Goal: Transaction & Acquisition: Purchase product/service

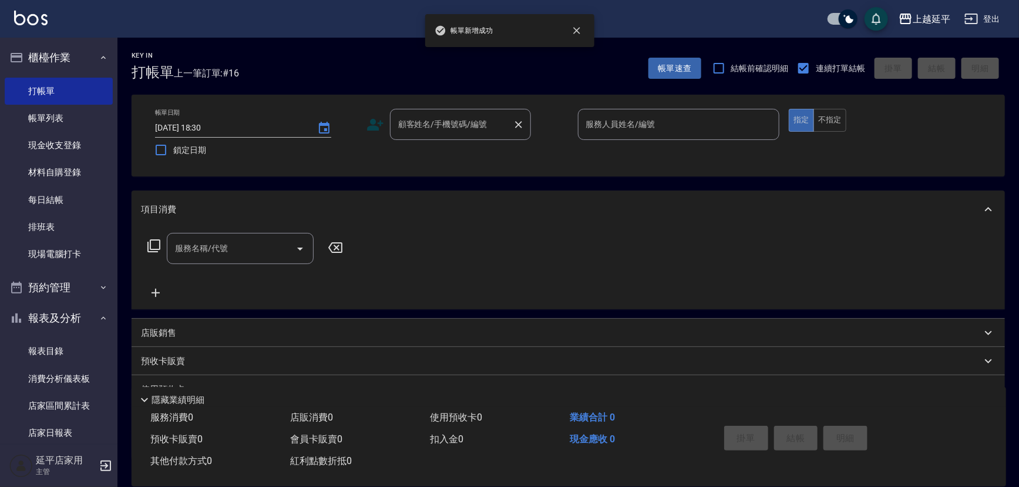
click at [420, 130] on input "顧客姓名/手機號碼/編號" at bounding box center [451, 124] width 113 height 21
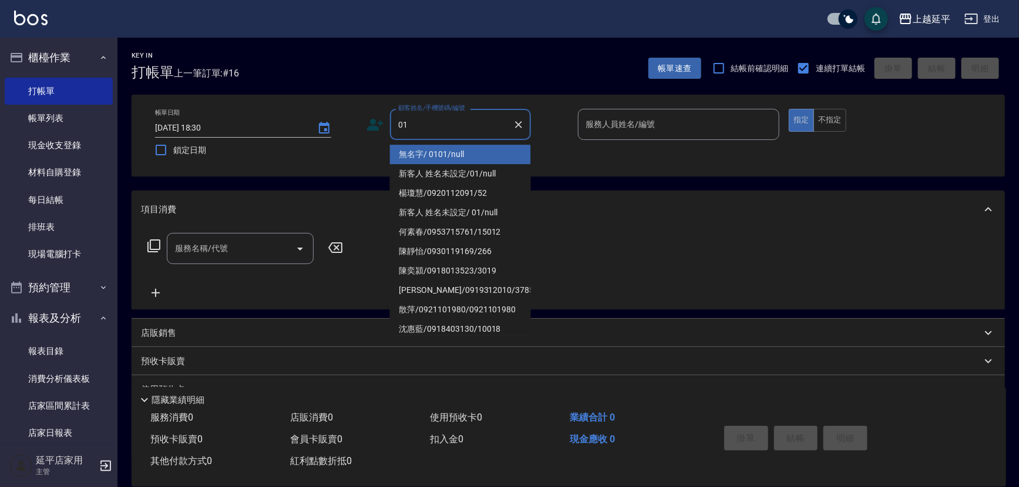
click at [449, 160] on li "無名字/ 0101/null" at bounding box center [460, 154] width 141 height 19
type input "無名字/ 0101/null"
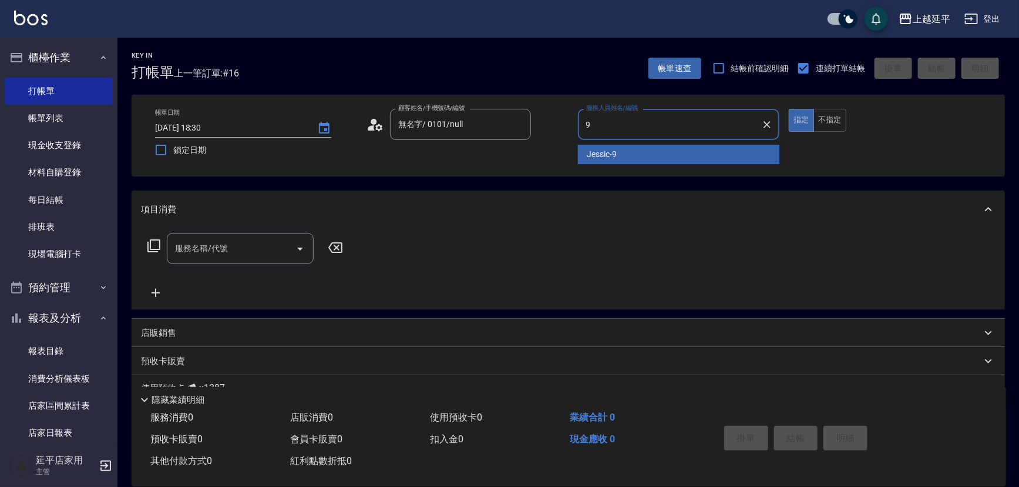
click at [622, 157] on div "Jessic -9" at bounding box center [679, 154] width 202 height 19
type input "Jessic-9"
click at [254, 247] on input "服務名稱/代號" at bounding box center [231, 248] width 119 height 21
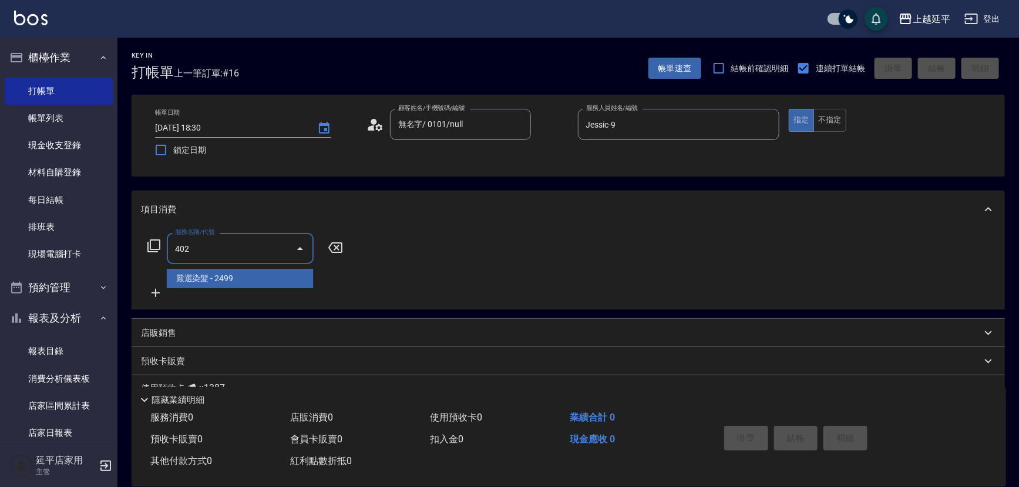
click at [261, 273] on span "嚴選染髮 - 2499" at bounding box center [240, 278] width 147 height 19
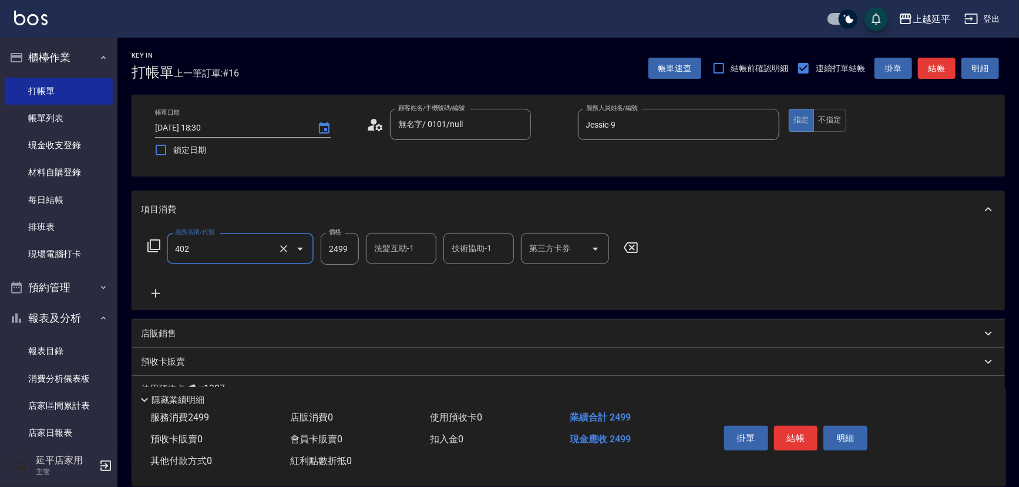
type input "嚴選染髮(402)"
click at [329, 251] on input "2499" at bounding box center [340, 249] width 38 height 32
type input "3799"
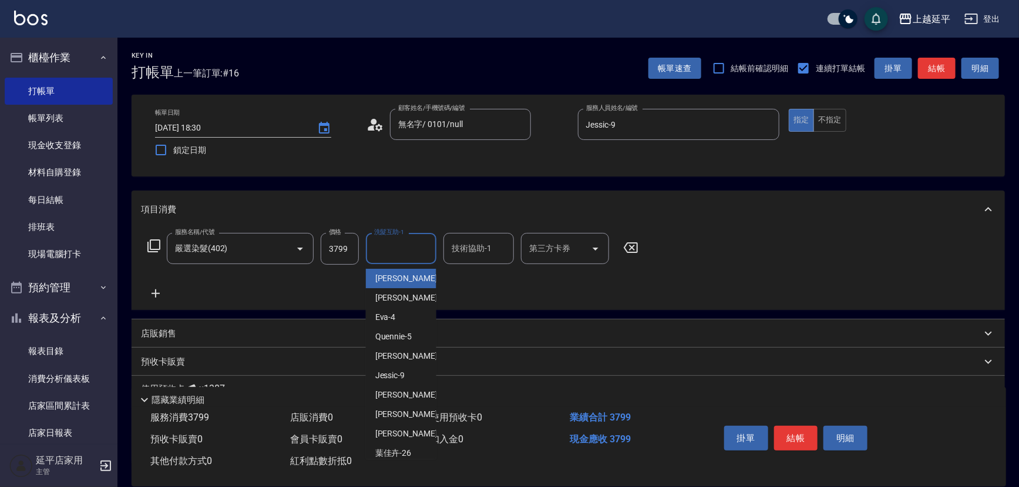
click at [381, 247] on div "洗髮互助-1 洗髮互助-1" at bounding box center [401, 248] width 71 height 31
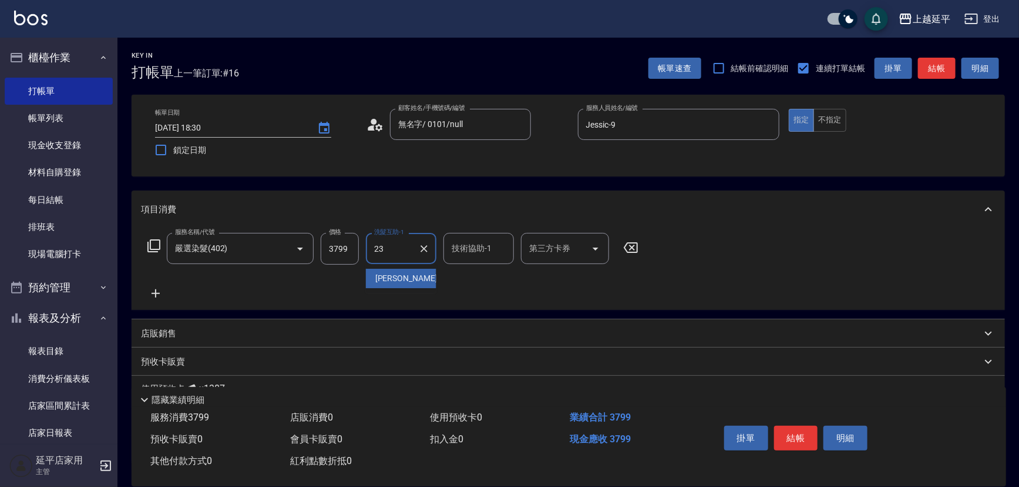
click at [384, 273] on span "恩恩 -23" at bounding box center [412, 278] width 74 height 12
type input "恩恩-23"
click at [459, 254] on input "技術協助-1" at bounding box center [479, 248] width 60 height 21
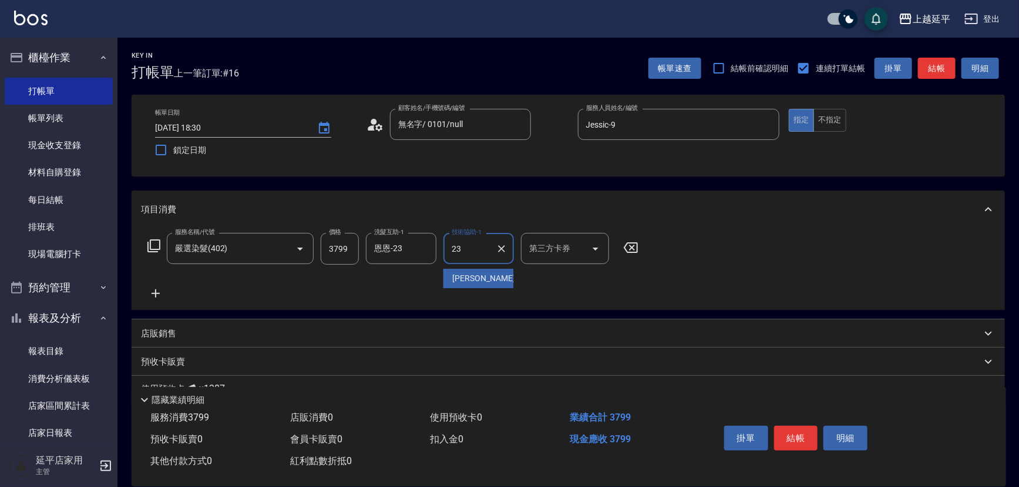
click at [464, 281] on span "恩恩 -23" at bounding box center [490, 278] width 74 height 12
type input "恩恩-23"
click at [157, 294] on icon at bounding box center [155, 293] width 29 height 14
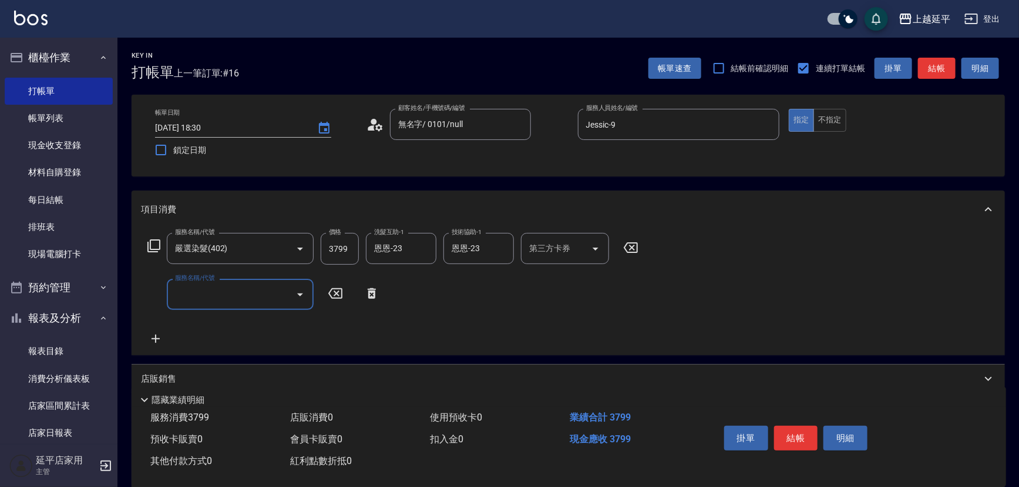
click at [192, 292] on input "服務名稱/代號" at bounding box center [231, 294] width 119 height 21
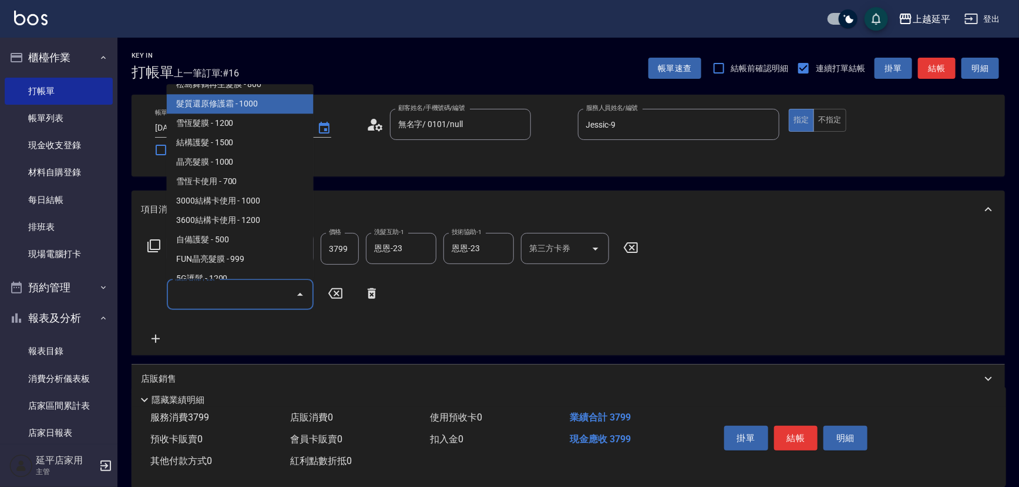
scroll to position [1281, 0]
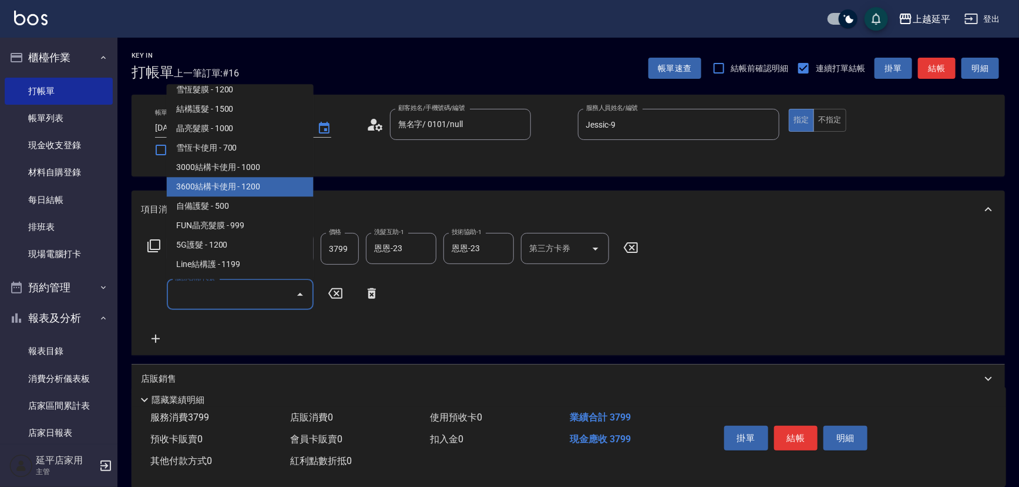
click at [250, 187] on span "3600結構卡使用 - 1200" at bounding box center [240, 186] width 147 height 19
type input "3600結構卡使用(509)"
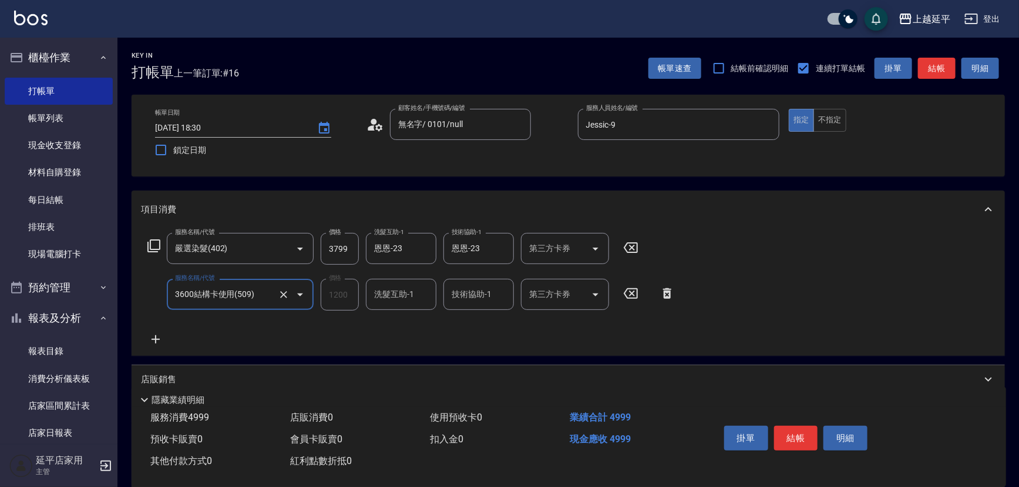
click at [545, 291] on div "第三方卡券 第三方卡券" at bounding box center [565, 294] width 88 height 31
click at [546, 327] on span "舊有卡券" at bounding box center [565, 323] width 88 height 19
type input "舊有卡券"
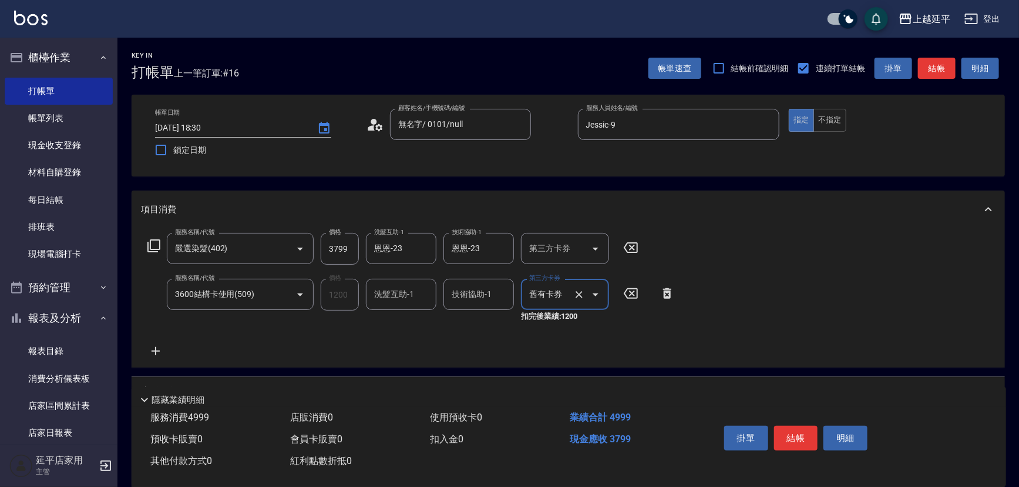
click at [469, 293] on input "技術協助-1" at bounding box center [479, 294] width 60 height 21
click at [471, 318] on span "恩恩 -23" at bounding box center [490, 324] width 74 height 12
click at [424, 247] on icon "Clear" at bounding box center [424, 248] width 7 height 7
type input "恩恩-23"
click at [787, 434] on button "結帳" at bounding box center [796, 437] width 44 height 25
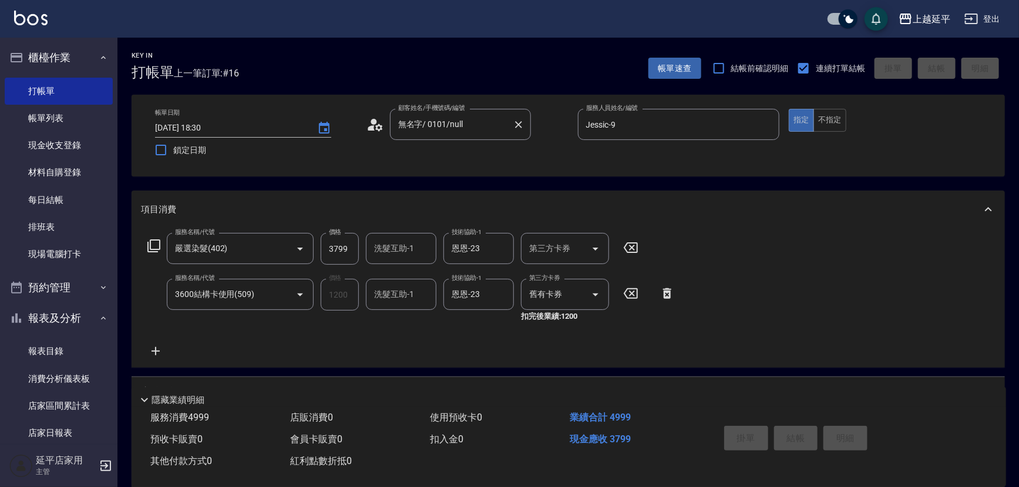
type input "[DATE] 19:11"
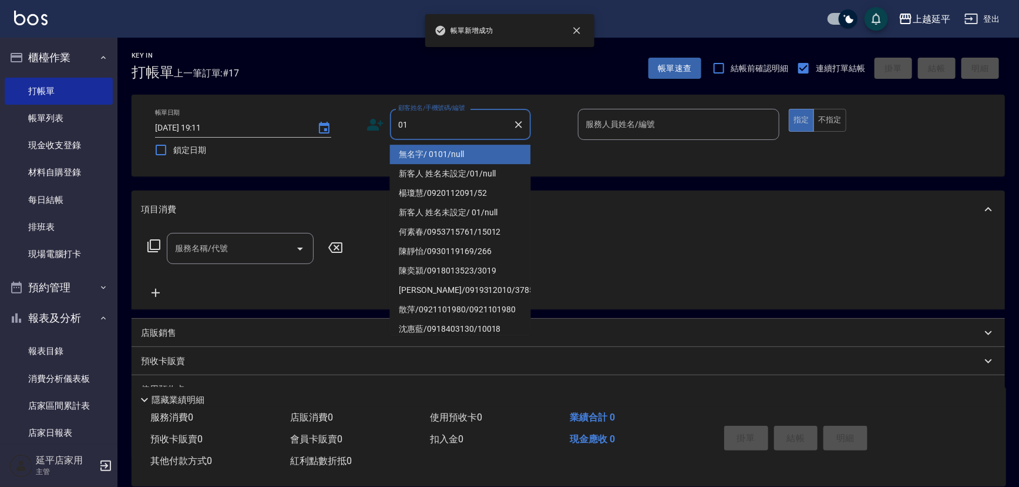
click at [418, 150] on li "無名字/ 0101/null" at bounding box center [460, 154] width 141 height 19
type input "無名字/ 0101/null"
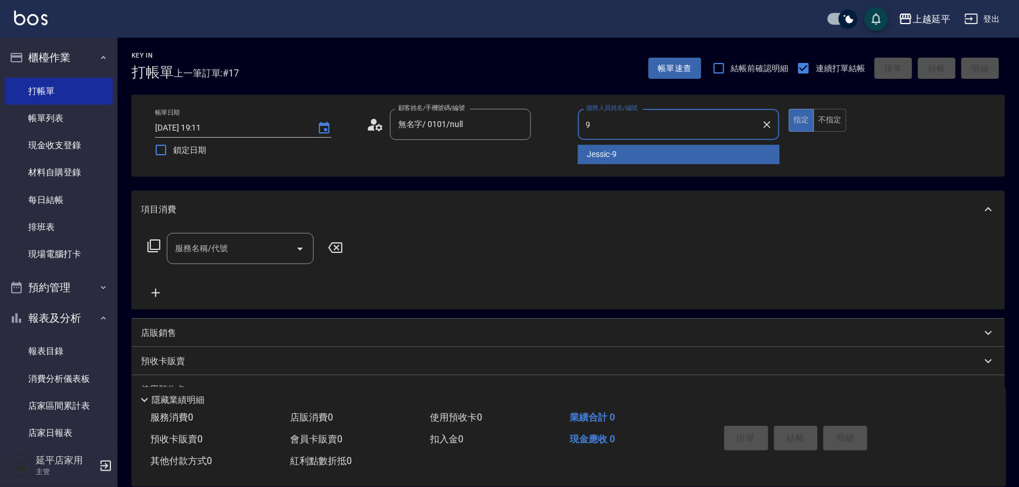
click at [600, 152] on span "Jessic -9" at bounding box center [603, 154] width 30 height 12
type input "Jessic-9"
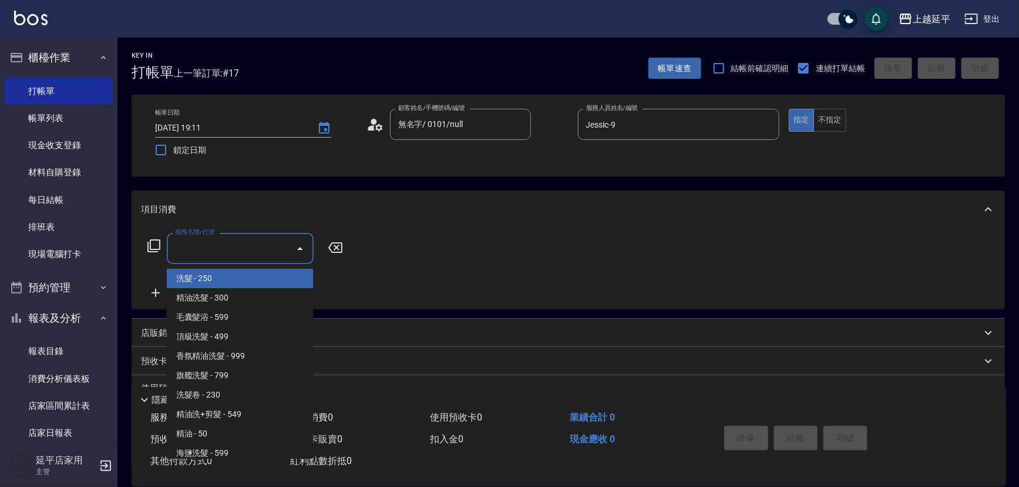
click at [217, 251] on input "服務名稱/代號" at bounding box center [231, 248] width 119 height 21
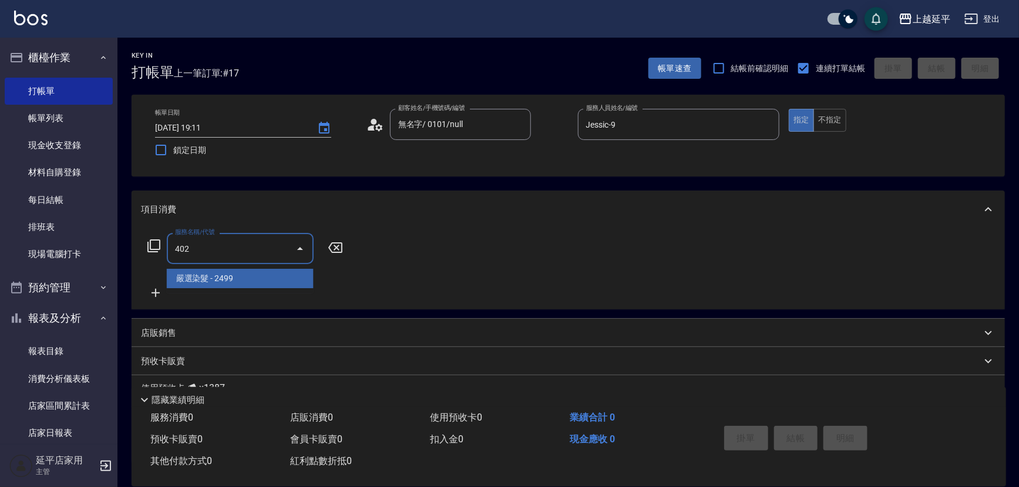
click at [231, 281] on span "嚴選染髮 - 2499" at bounding box center [240, 278] width 147 height 19
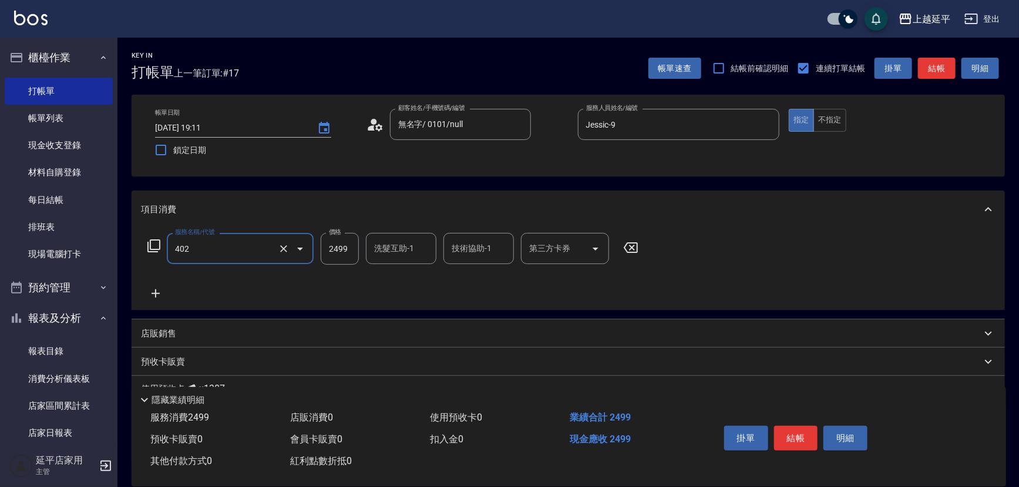
type input "嚴選染髮(402)"
click at [341, 252] on input "2499" at bounding box center [340, 249] width 38 height 32
type input "3499"
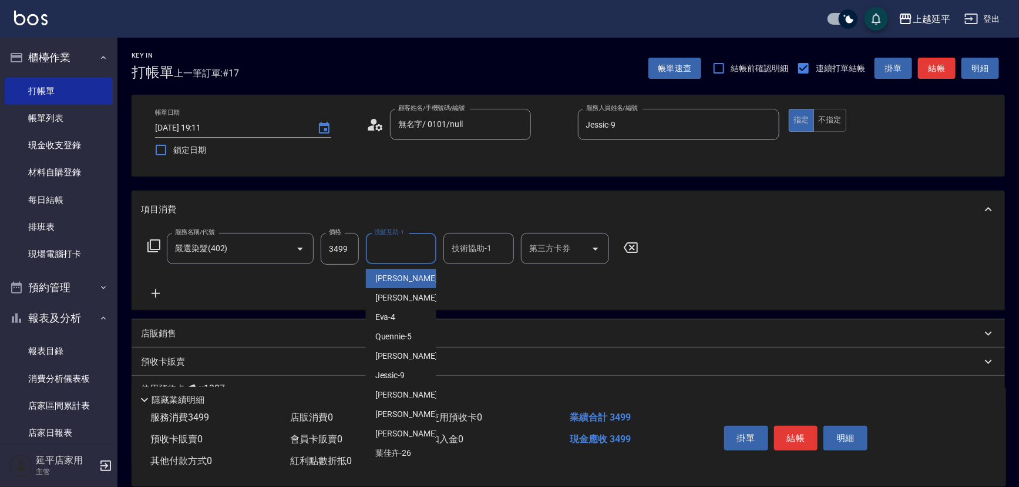
click at [382, 253] on input "洗髮互助-1" at bounding box center [401, 248] width 60 height 21
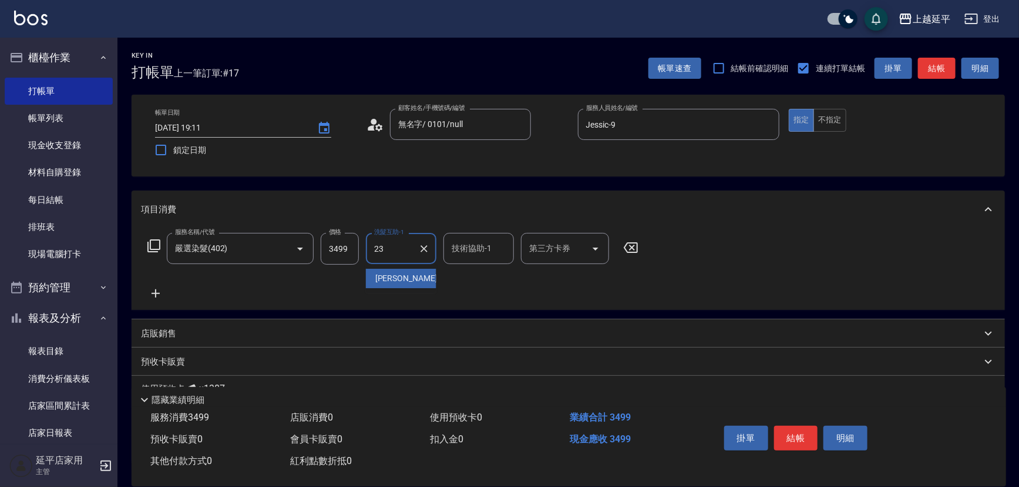
drag, startPoint x: 387, startPoint y: 281, endPoint x: 422, endPoint y: 264, distance: 39.2
click at [387, 281] on span "恩恩 -23" at bounding box center [412, 278] width 74 height 12
click at [457, 260] on div "技術協助-1" at bounding box center [479, 248] width 71 height 31
type input "恩恩-23"
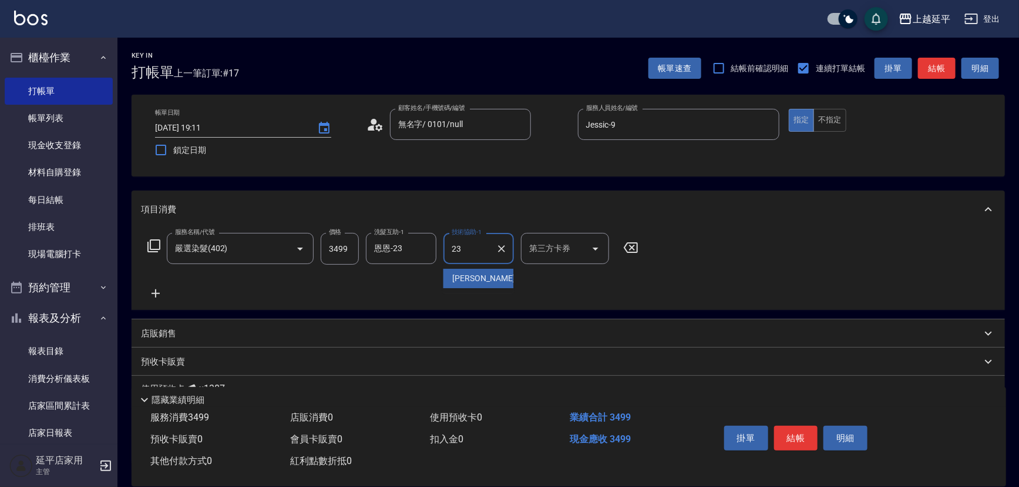
click at [462, 275] on span "恩恩 -23" at bounding box center [490, 278] width 74 height 12
type input "恩恩-23"
click at [780, 435] on button "結帳" at bounding box center [796, 437] width 44 height 25
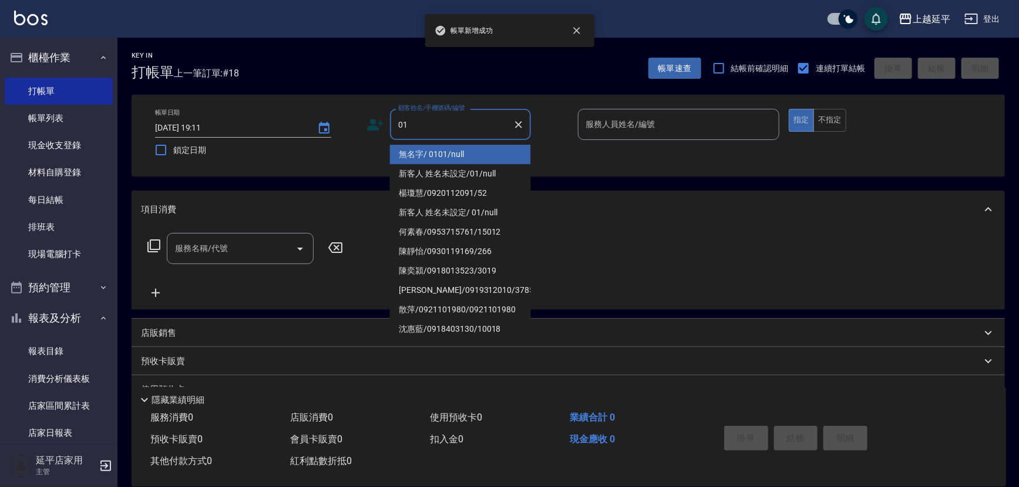
click at [431, 155] on li "無名字/ 0101/null" at bounding box center [460, 154] width 141 height 19
type input "無名字/ 0101/null"
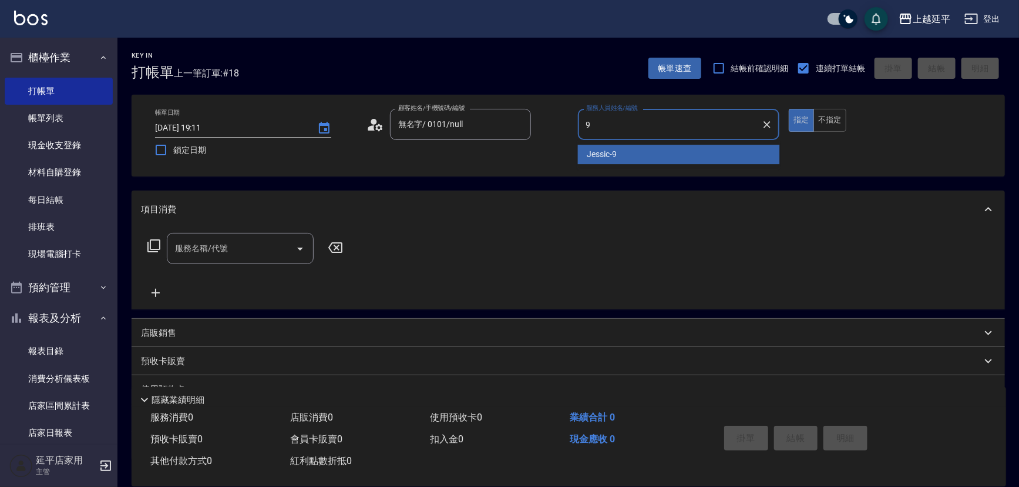
click at [583, 150] on div "Jessic -9" at bounding box center [679, 154] width 202 height 19
type input "Jessic-9"
click at [240, 249] on input "服務名稱/代號" at bounding box center [231, 248] width 119 height 21
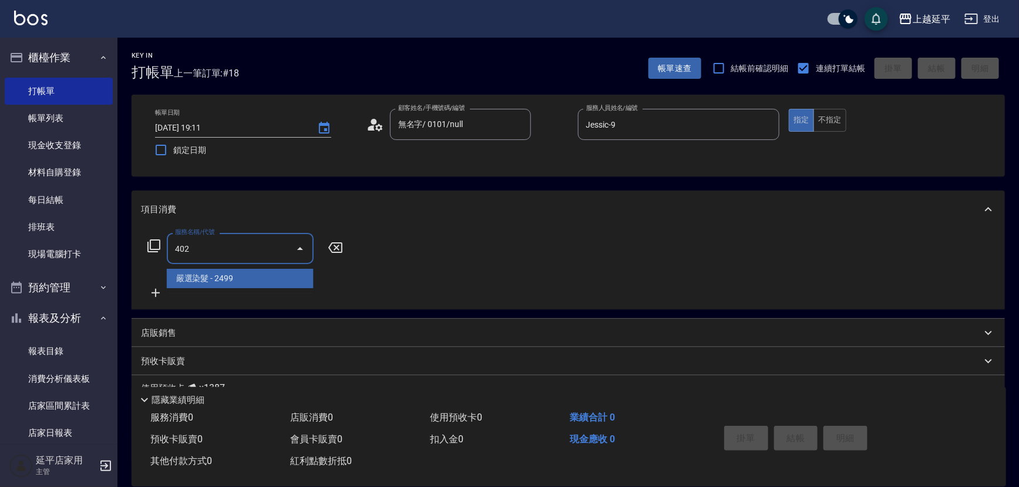
click at [259, 280] on span "嚴選染髮 - 2499" at bounding box center [240, 278] width 147 height 19
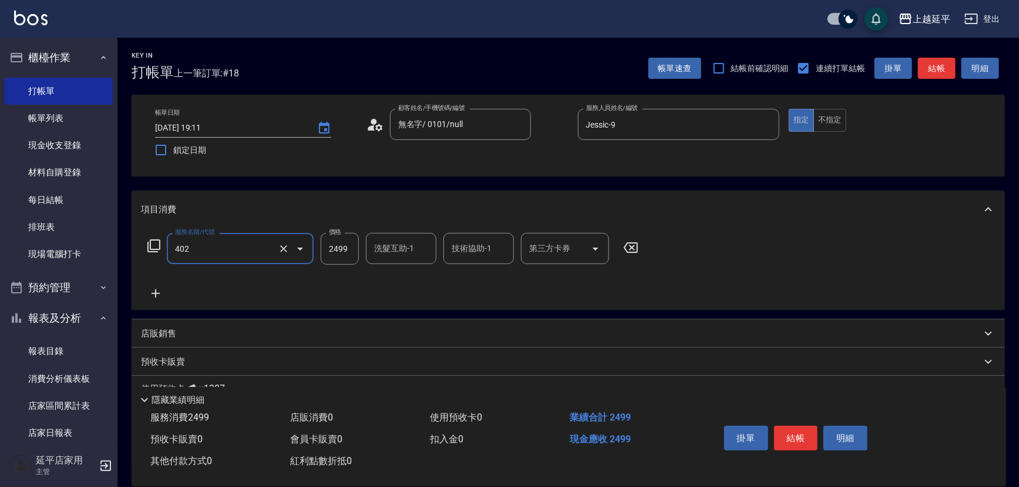
click at [348, 241] on input "2499" at bounding box center [340, 249] width 38 height 32
type input "嚴選染髮(402)"
type input "1500"
click at [392, 249] on input "洗髮互助-1" at bounding box center [401, 248] width 60 height 21
click at [402, 271] on div "恩恩 -23" at bounding box center [401, 278] width 71 height 19
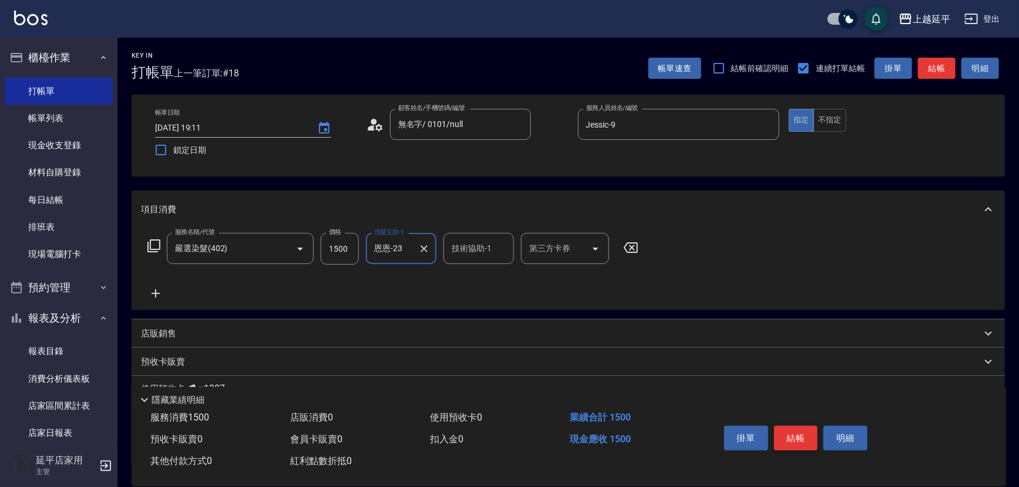
type input "恩恩-23"
click at [800, 438] on button "結帳" at bounding box center [796, 437] width 44 height 25
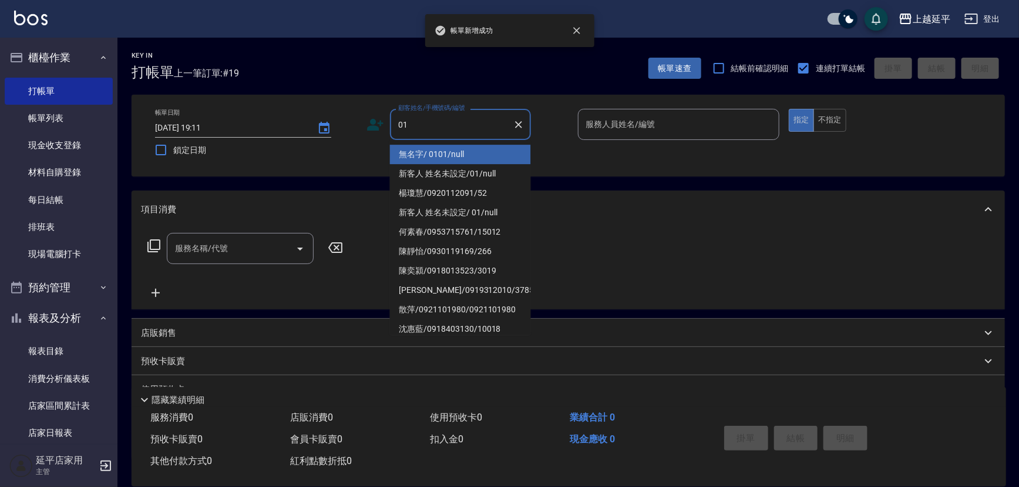
click at [452, 150] on li "無名字/ 0101/null" at bounding box center [460, 154] width 141 height 19
type input "無名字/ 0101/null"
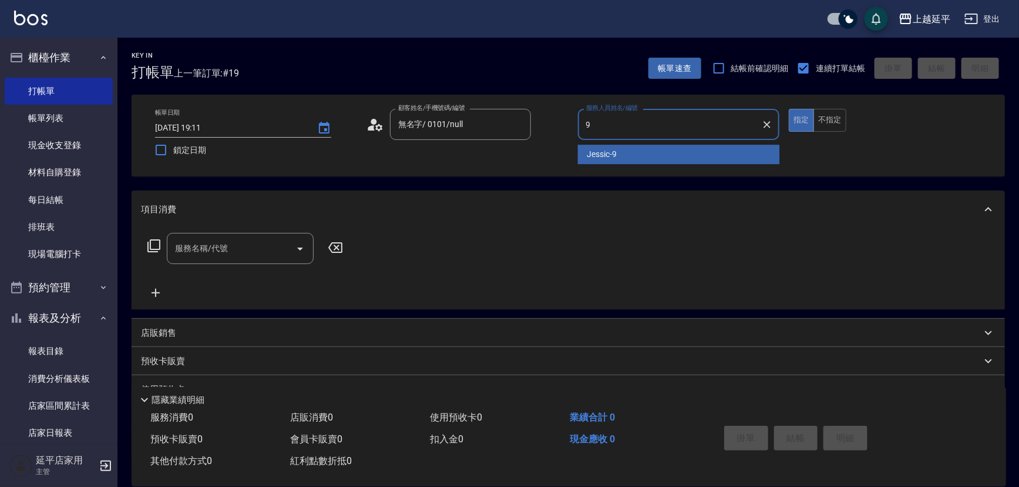
click at [582, 155] on div "Jessic -9" at bounding box center [679, 154] width 202 height 19
type input "Jessic-9"
click at [229, 240] on input "服務名稱/代號" at bounding box center [231, 248] width 119 height 21
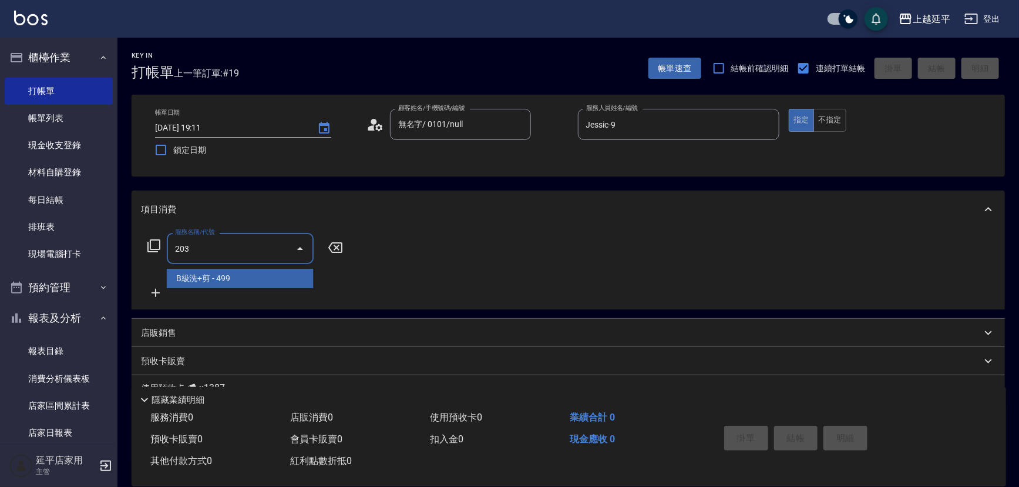
click at [243, 281] on span "B級洗+剪 - 499" at bounding box center [240, 278] width 147 height 19
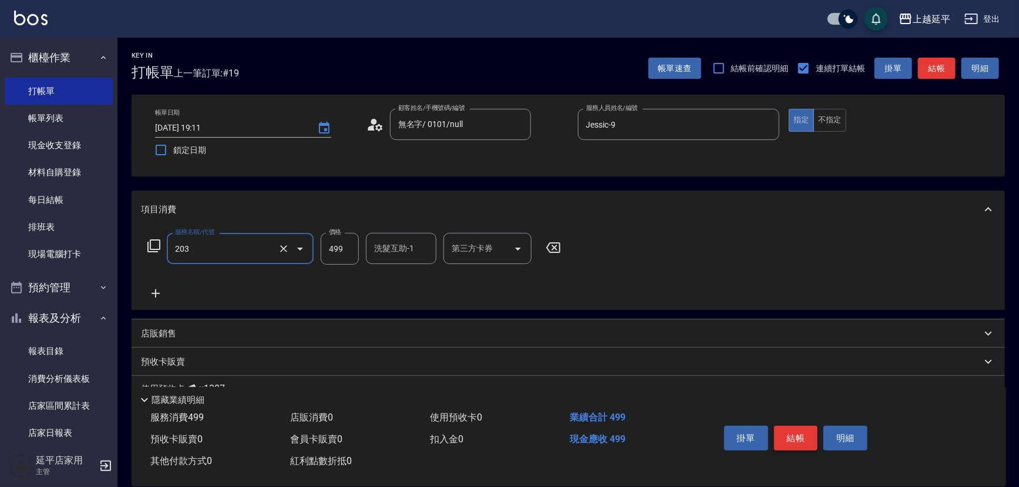
type input "B級洗+剪(203)"
click at [788, 434] on button "結帳" at bounding box center [796, 437] width 44 height 25
type input "[DATE] 19:12"
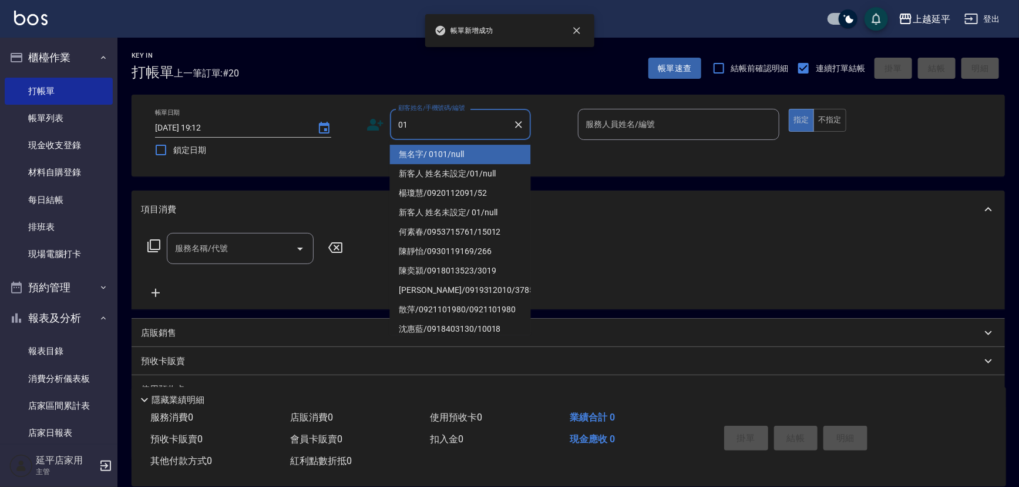
click at [458, 153] on li "無名字/ 0101/null" at bounding box center [460, 154] width 141 height 19
type input "無名字/ 0101/null"
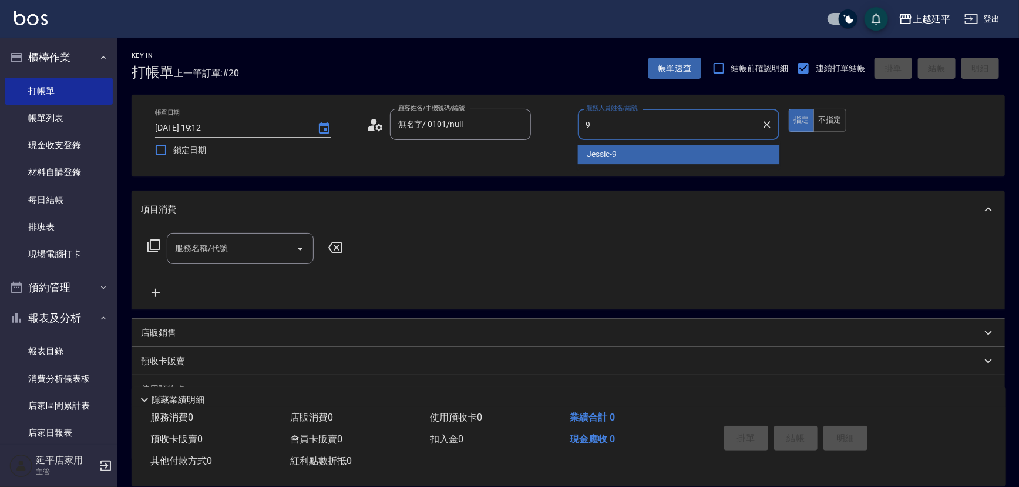
click at [626, 155] on div "Jessic -9" at bounding box center [679, 154] width 202 height 19
type input "Jessic-9"
click at [233, 252] on input "服務名稱/代號" at bounding box center [231, 248] width 119 height 21
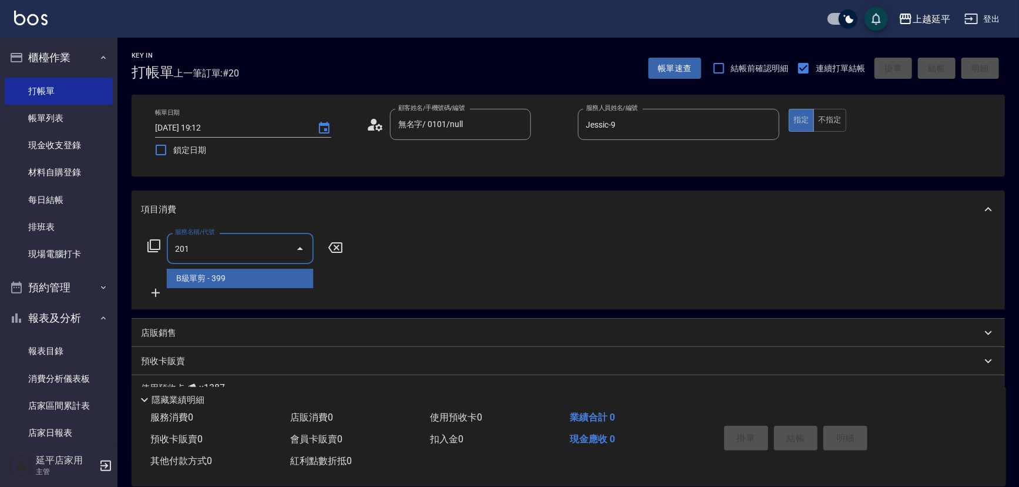
click at [228, 280] on span "B級單剪 - 399" at bounding box center [240, 278] width 147 height 19
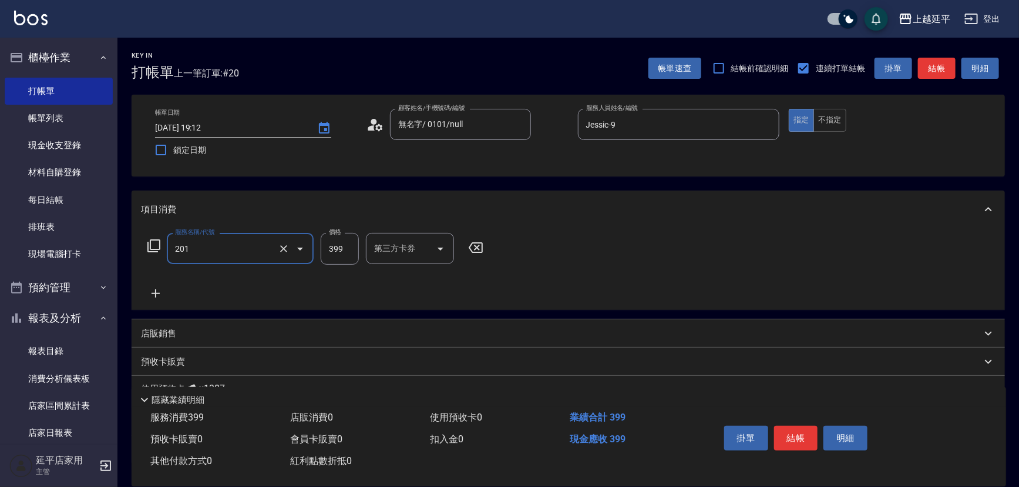
type input "B級單剪(201)"
click at [790, 433] on button "結帳" at bounding box center [796, 437] width 44 height 25
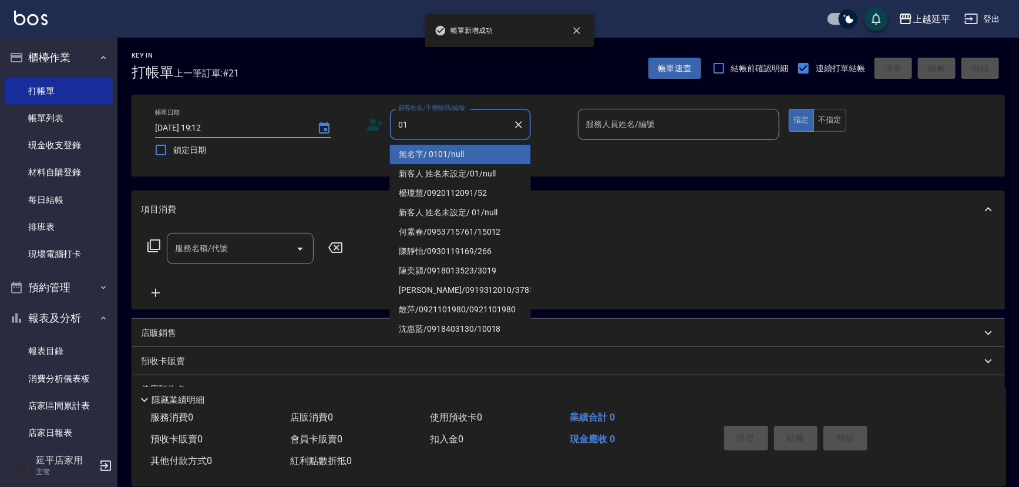
click at [428, 155] on li "無名字/ 0101/null" at bounding box center [460, 154] width 141 height 19
type input "無名字/ 0101/null"
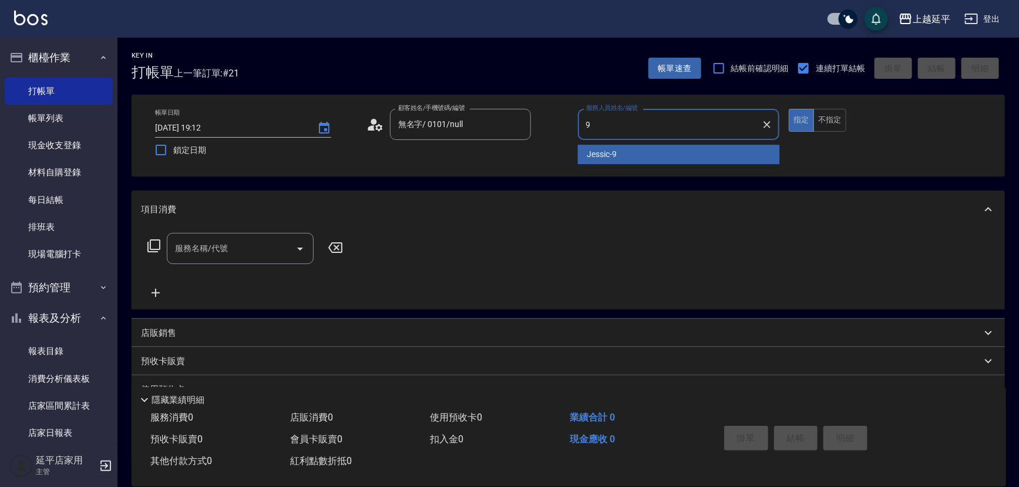
click at [593, 153] on span "Jessic -9" at bounding box center [603, 154] width 30 height 12
click at [244, 235] on div "服務名稱/代號" at bounding box center [240, 248] width 147 height 31
type input "Jessic-9"
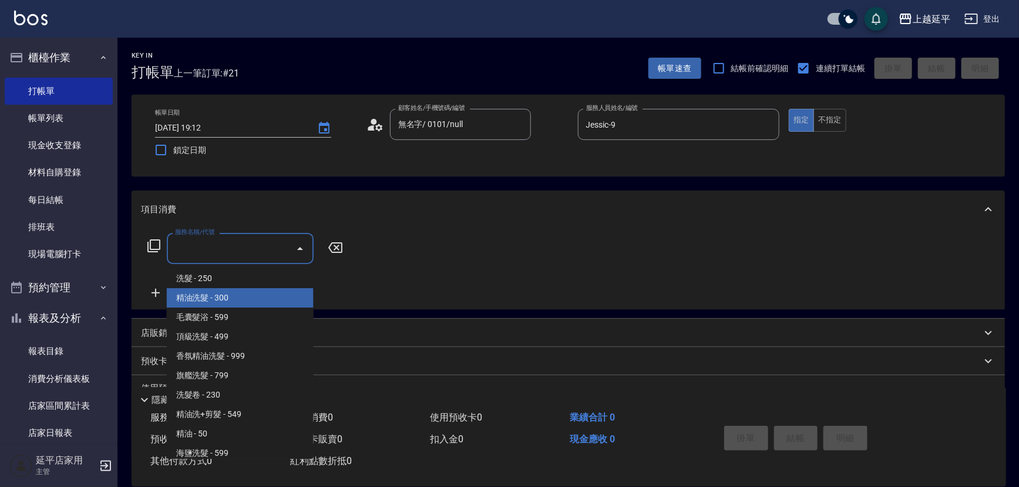
click at [245, 301] on span "精油洗髮 - 300" at bounding box center [240, 297] width 147 height 19
type input "精油洗髮(102)"
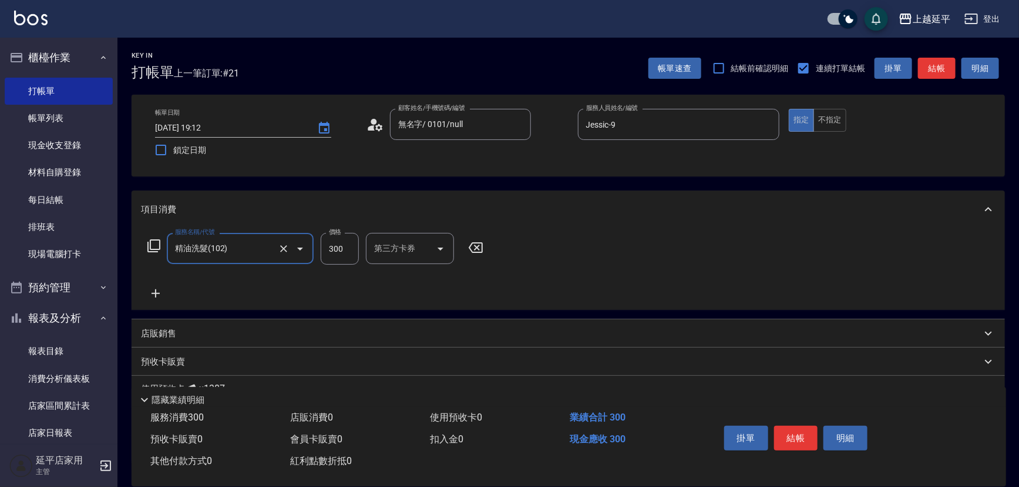
click at [337, 251] on input "300" at bounding box center [340, 249] width 38 height 32
type input "499"
click at [376, 249] on div "洗髮互助-1 洗髮互助-1" at bounding box center [401, 248] width 71 height 31
click at [391, 282] on span "丞宗 -29" at bounding box center [389, 278] width 28 height 12
type input "丞宗-29"
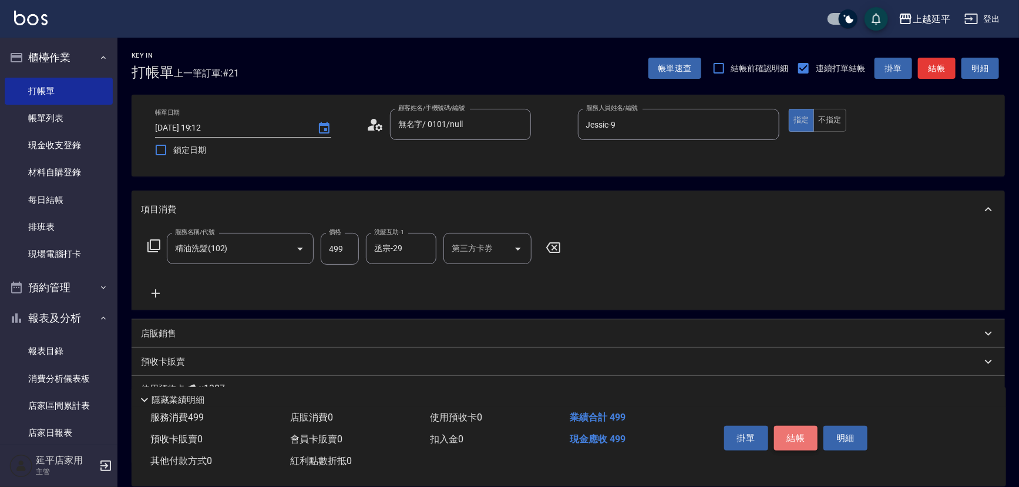
click at [791, 430] on button "結帳" at bounding box center [796, 437] width 44 height 25
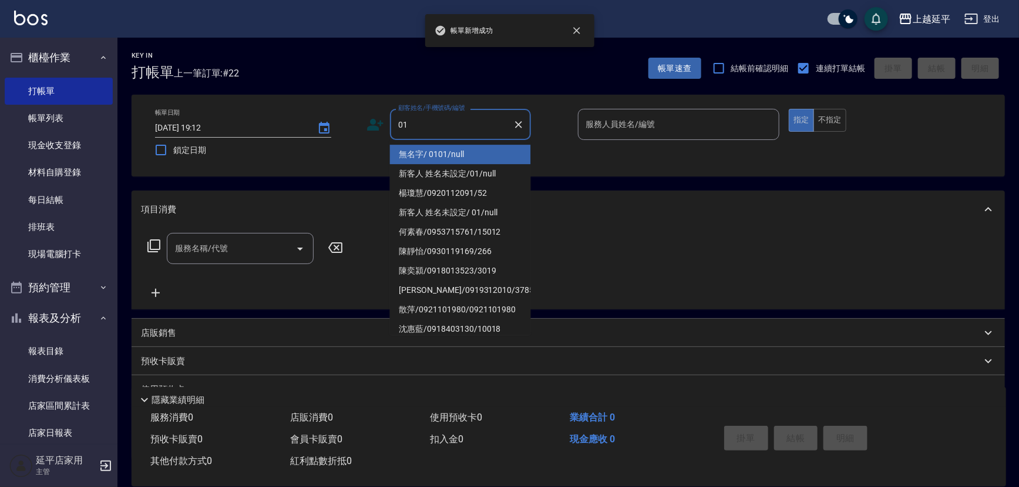
click at [437, 154] on li "無名字/ 0101/null" at bounding box center [460, 154] width 141 height 19
type input "無名字/ 0101/null"
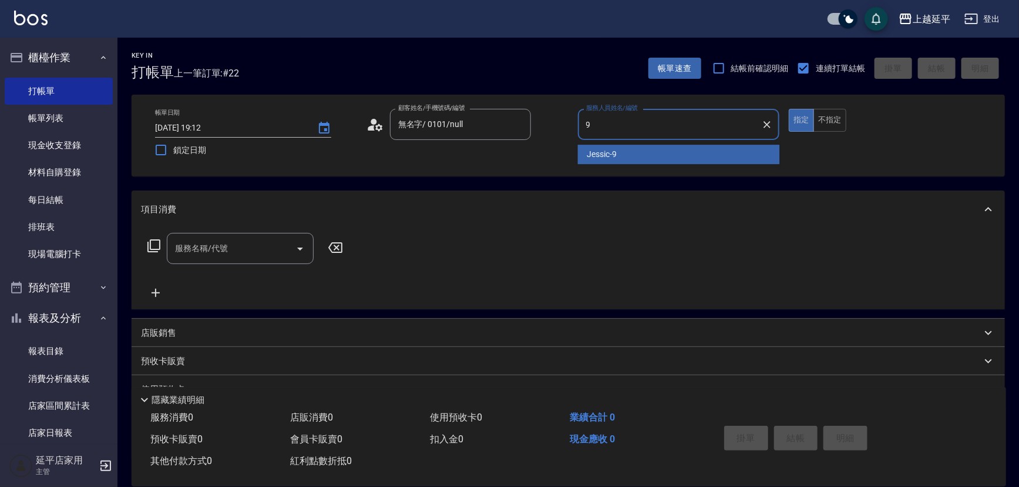
click at [592, 150] on span "Jessic -9" at bounding box center [603, 154] width 30 height 12
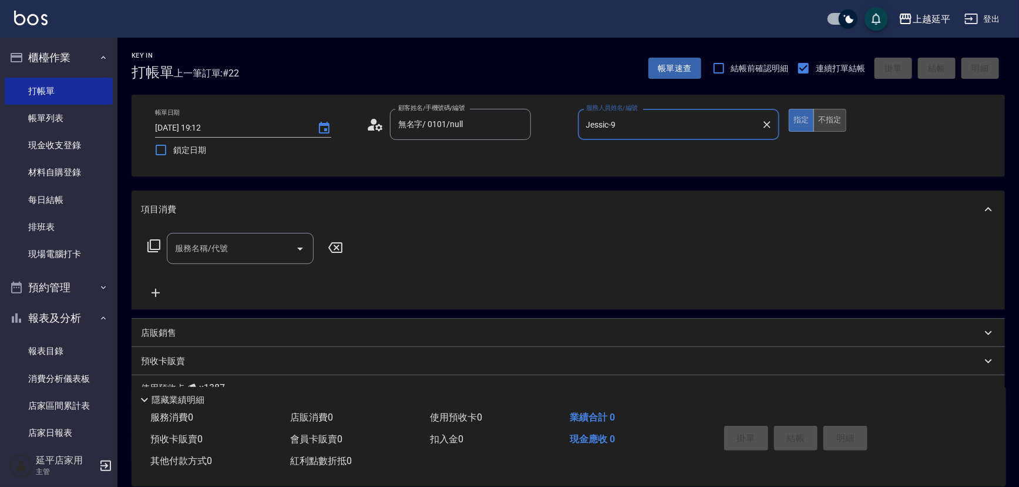
type input "Jessic-9"
click at [828, 122] on button "不指定" at bounding box center [830, 120] width 33 height 23
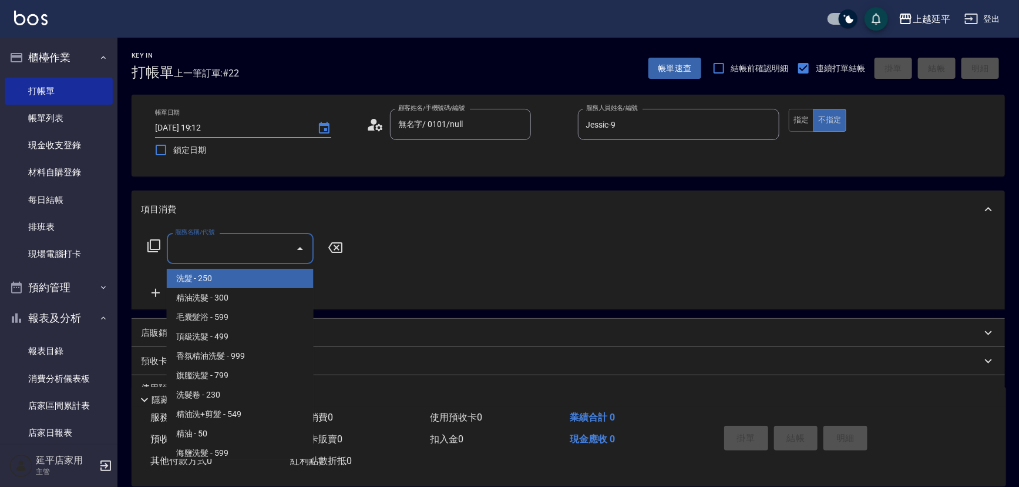
click at [253, 254] on input "服務名稱/代號" at bounding box center [231, 248] width 119 height 21
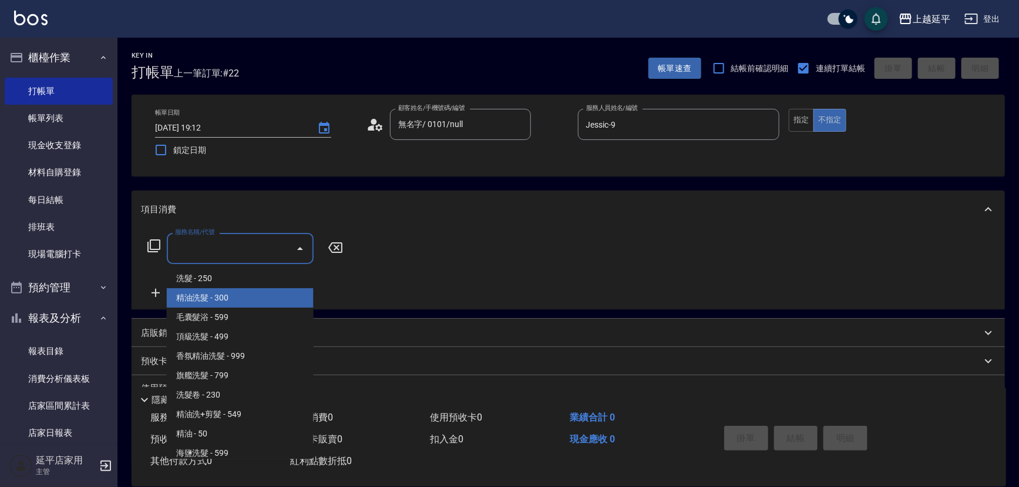
click at [259, 302] on span "精油洗髮 - 300" at bounding box center [240, 297] width 147 height 19
type input "精油洗髮(102)"
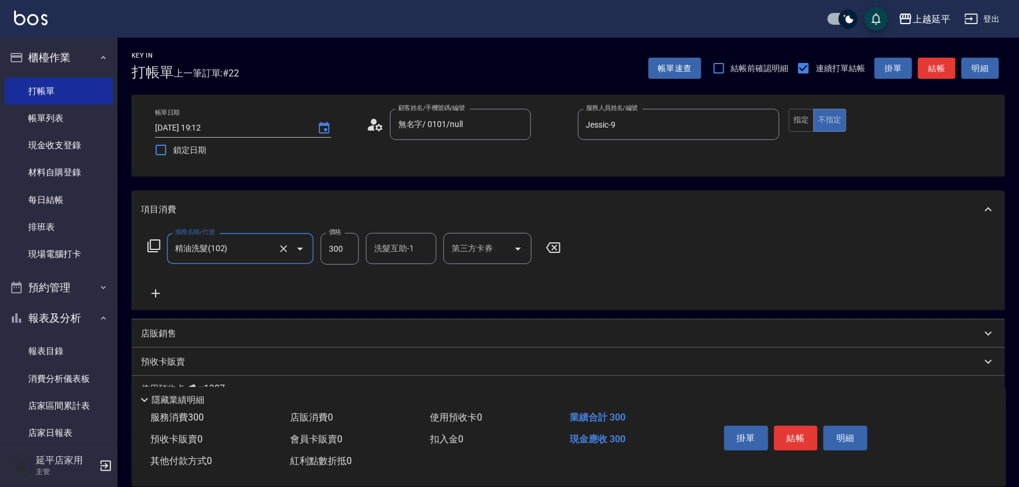
click at [347, 254] on input "300" at bounding box center [340, 249] width 38 height 32
type input "400"
click at [384, 253] on input "洗髮互助-1" at bounding box center [401, 248] width 60 height 21
click at [390, 283] on span "恩恩 -23" at bounding box center [412, 278] width 74 height 12
type input "恩恩-23"
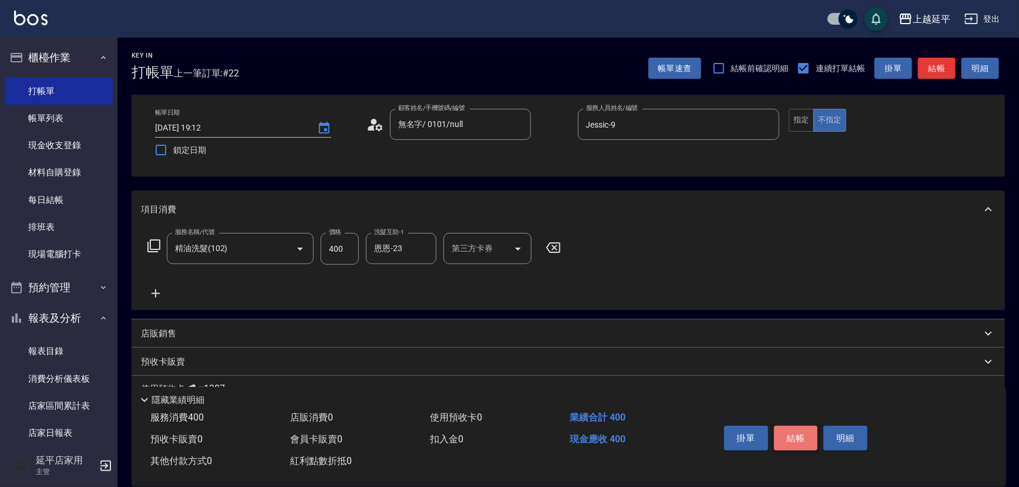
click at [797, 434] on button "結帳" at bounding box center [796, 437] width 44 height 25
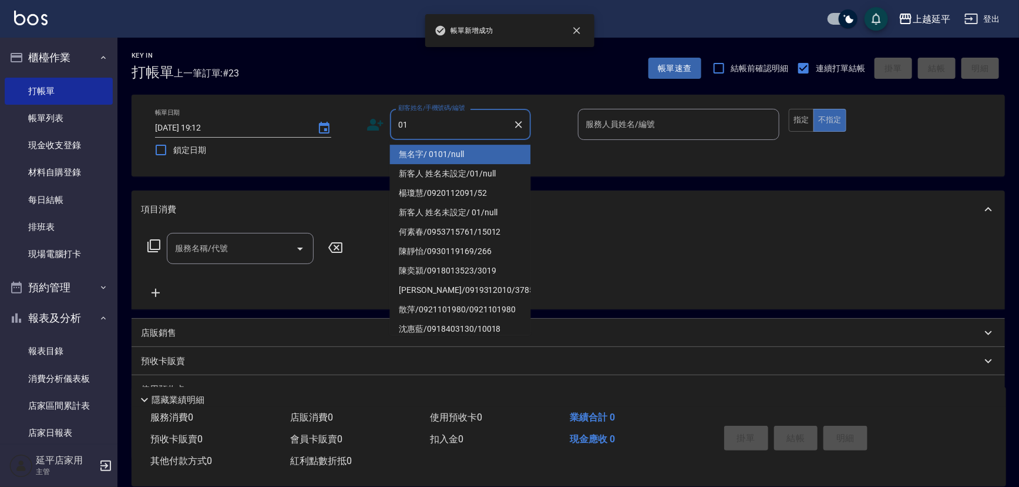
click at [427, 150] on li "無名字/ 0101/null" at bounding box center [460, 154] width 141 height 19
type input "無名字/ 0101/null"
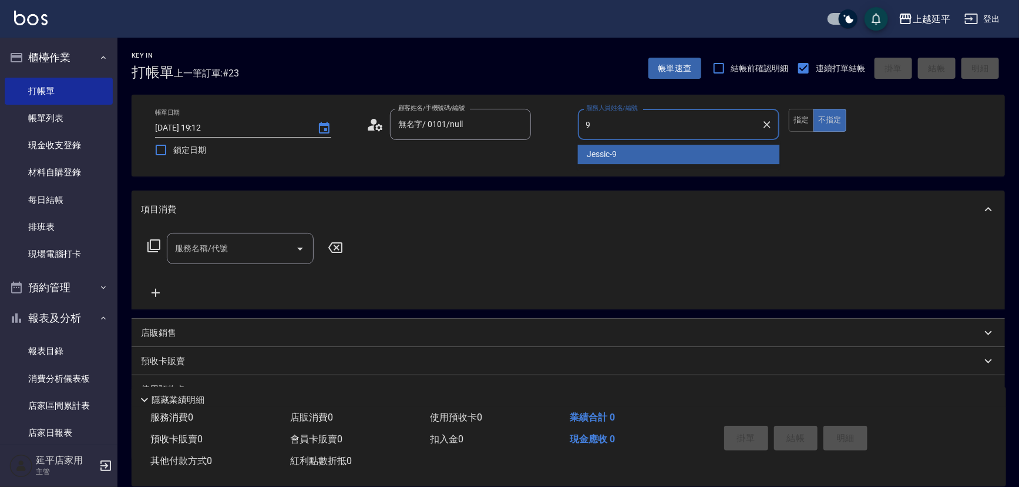
click at [619, 160] on div "Jessic -9" at bounding box center [679, 154] width 202 height 19
type input "Jessic-9"
click at [235, 246] on input "服務名稱/代號" at bounding box center [231, 248] width 119 height 21
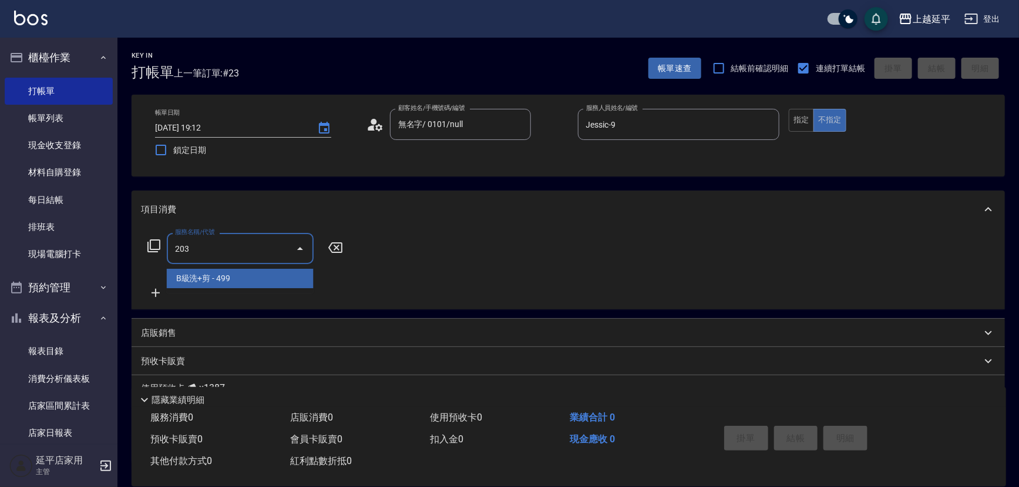
click at [254, 277] on span "B級洗+剪 - 499" at bounding box center [240, 278] width 147 height 19
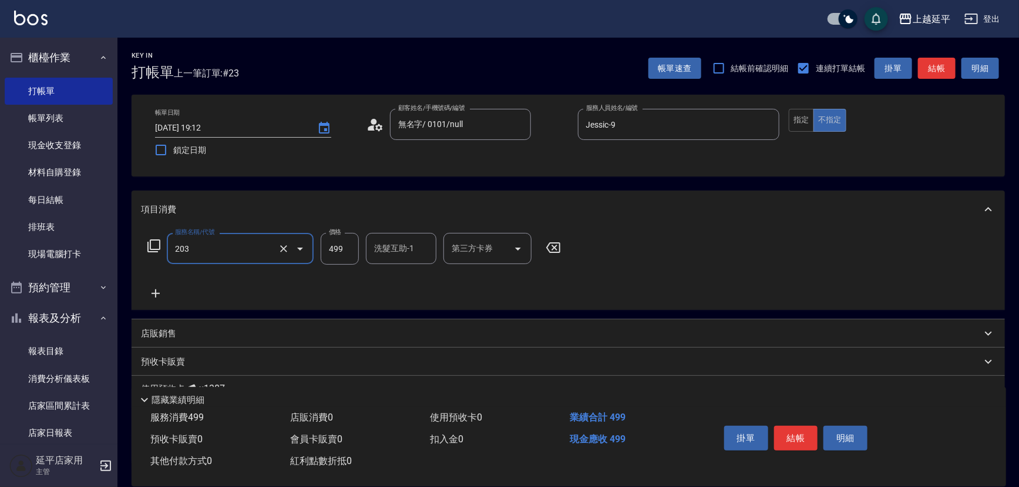
type input "B級洗+剪(203)"
click at [377, 246] on div "洗髮互助-1 洗髮互助-1" at bounding box center [401, 248] width 71 height 31
click at [397, 276] on span "恩恩 -23" at bounding box center [412, 278] width 74 height 12
type input "恩恩-23"
click at [796, 431] on button "結帳" at bounding box center [796, 437] width 44 height 25
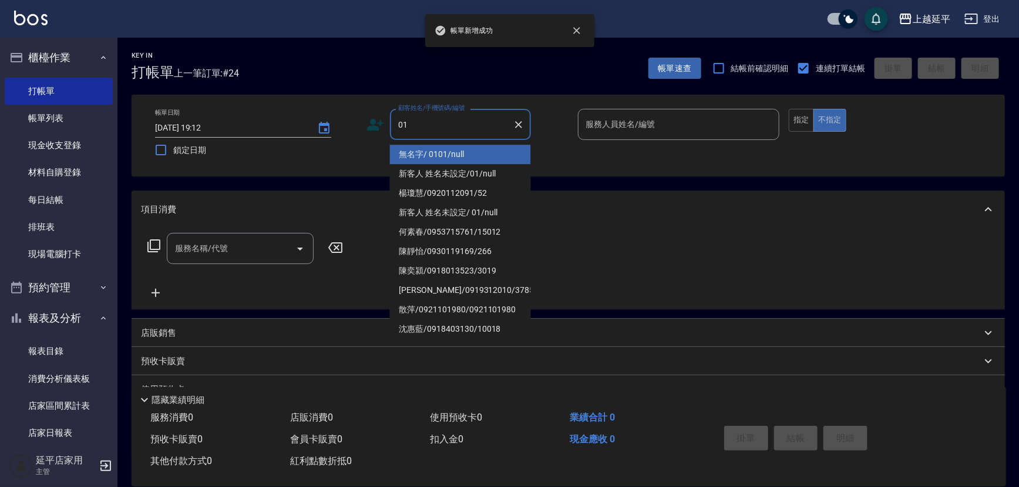
click at [435, 151] on li "無名字/ 0101/null" at bounding box center [460, 154] width 141 height 19
type input "無名字/ 0101/null"
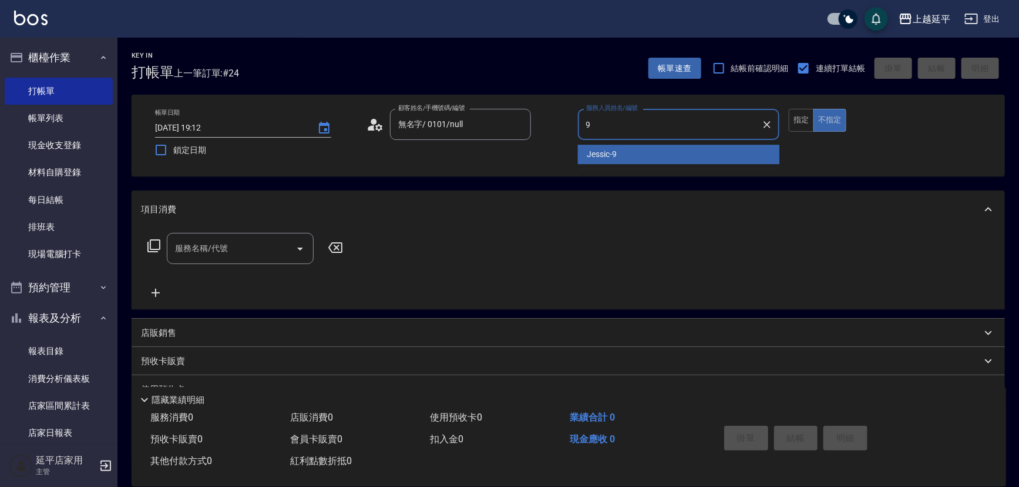
click at [595, 151] on span "Jessic -9" at bounding box center [603, 154] width 30 height 12
type input "Jessic-9"
click at [223, 255] on input "服務名稱/代號" at bounding box center [231, 248] width 119 height 21
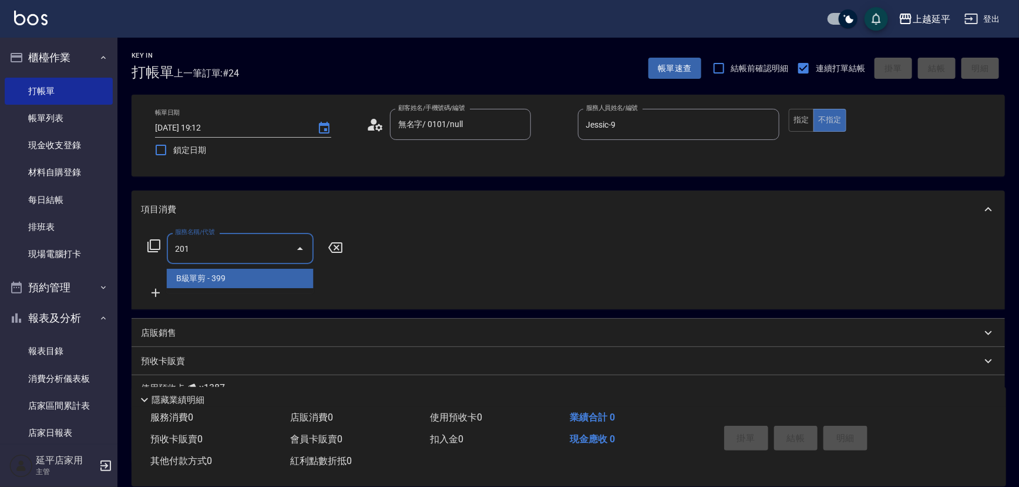
click at [234, 280] on span "B級單剪 - 399" at bounding box center [240, 278] width 147 height 19
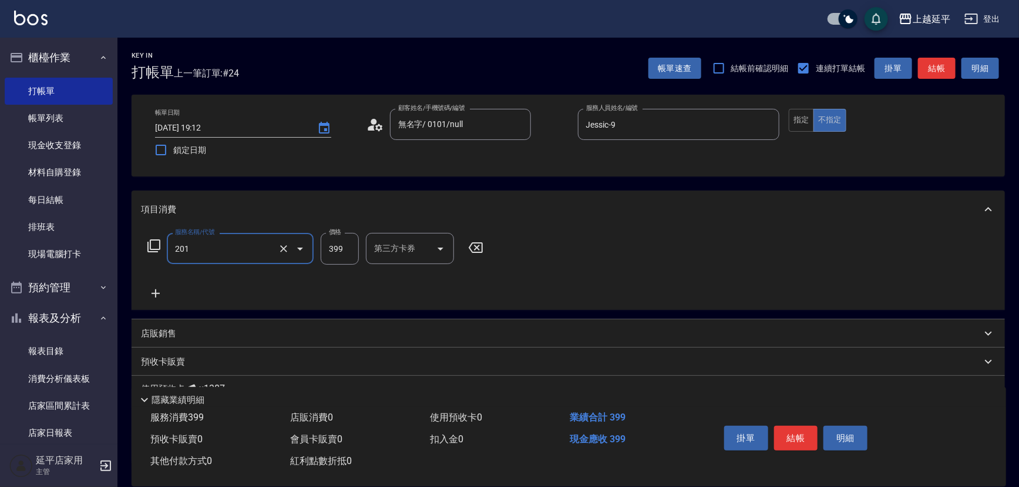
type input "B級單剪(201)"
click at [158, 293] on icon at bounding box center [156, 293] width 8 height 8
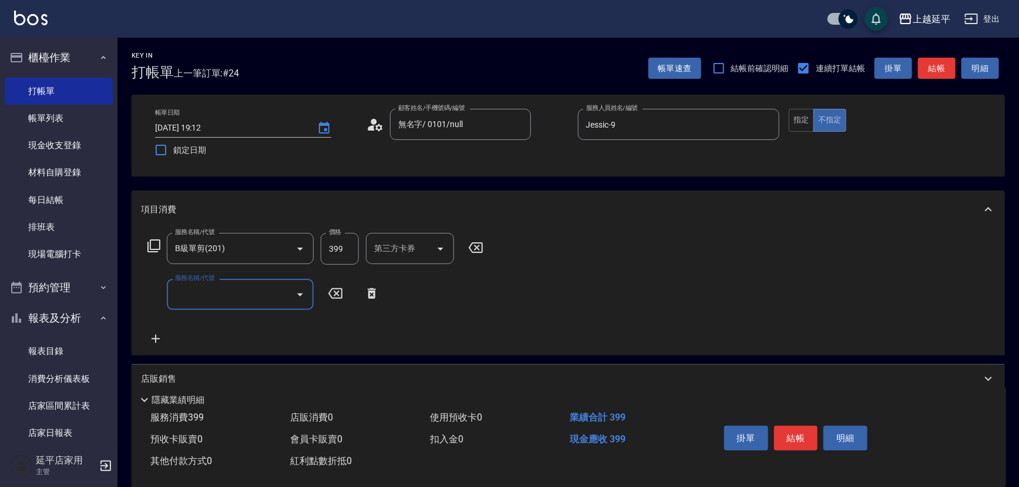
click at [184, 291] on input "服務名稱/代號" at bounding box center [231, 294] width 119 height 21
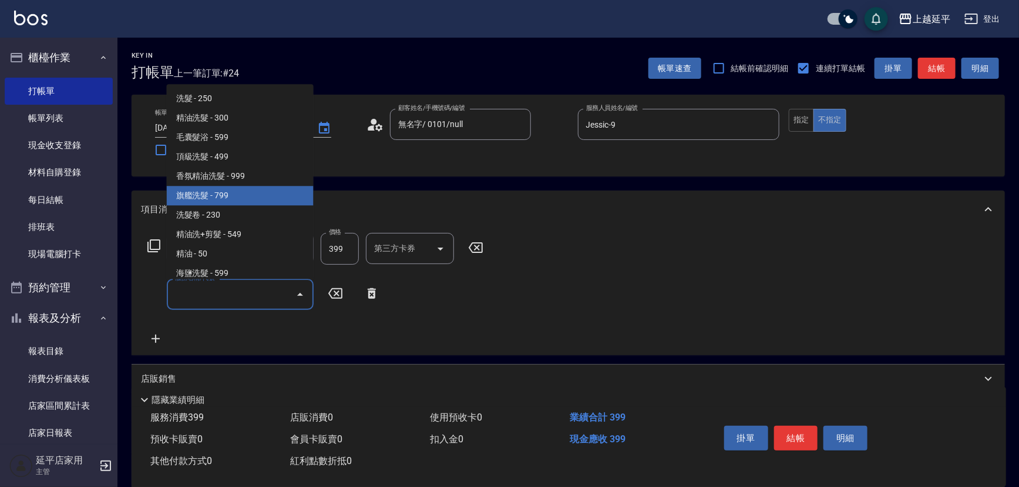
click at [213, 198] on span "旗艦洗髮 - 799" at bounding box center [240, 195] width 147 height 19
type input "旗艦洗髮(106)"
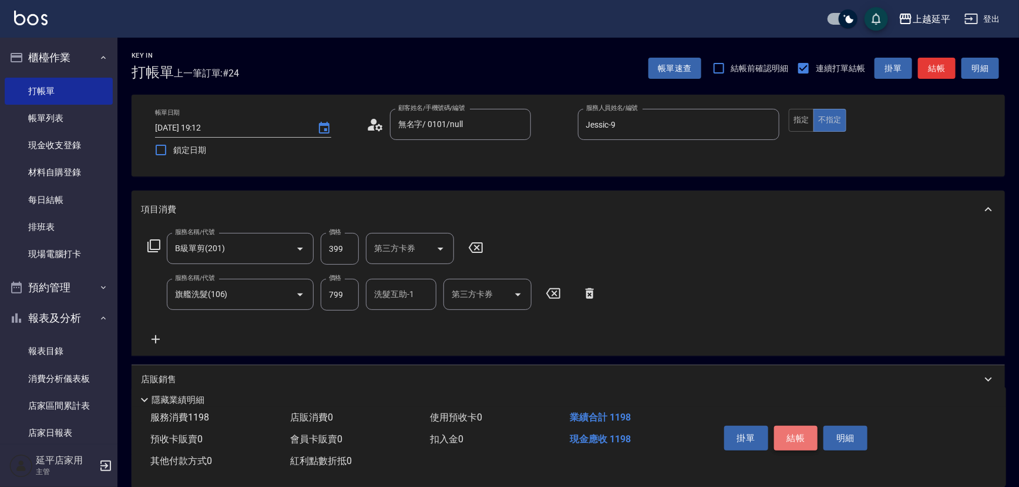
click at [786, 429] on button "結帳" at bounding box center [796, 437] width 44 height 25
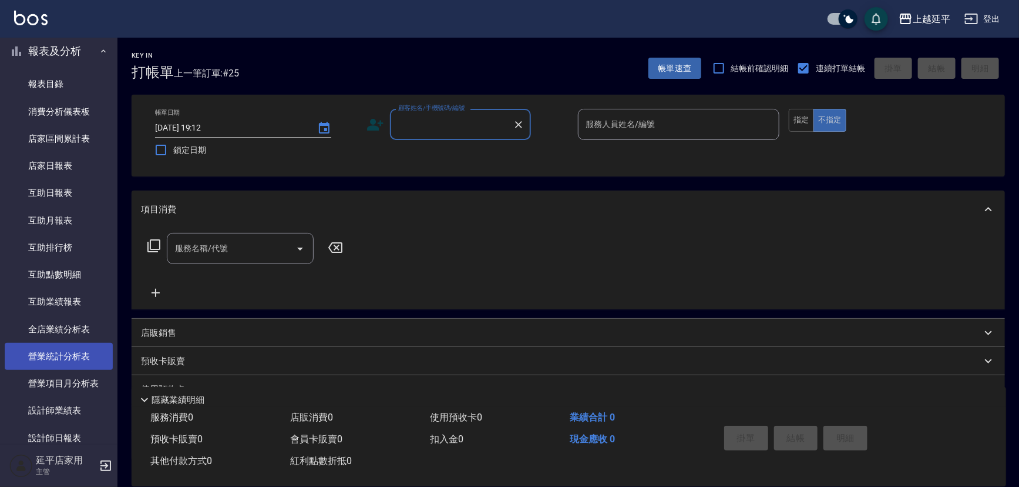
scroll to position [320, 0]
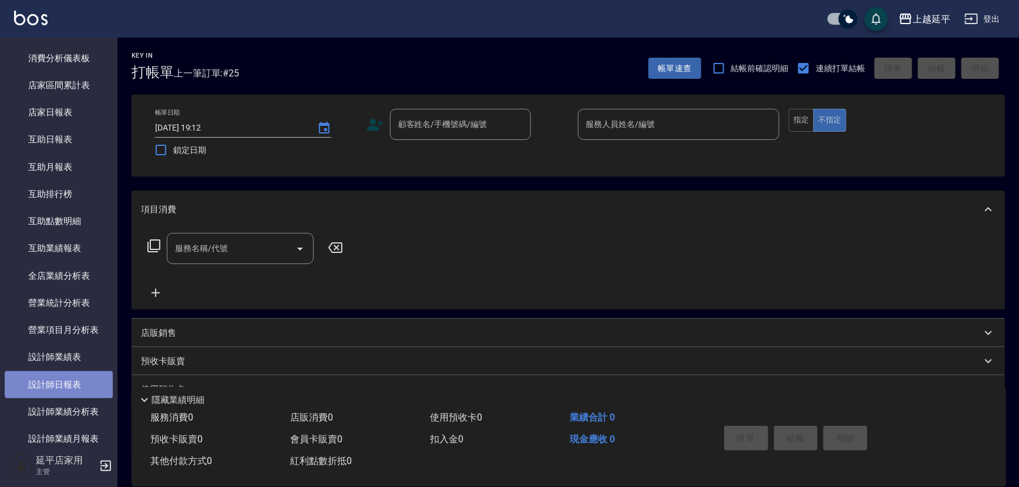
click at [61, 377] on link "設計師日報表" at bounding box center [59, 384] width 108 height 27
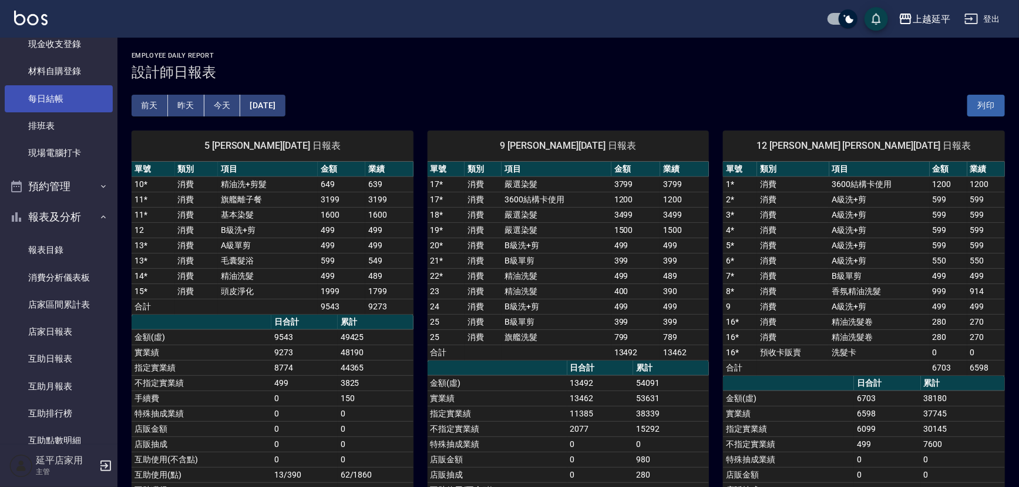
scroll to position [53, 0]
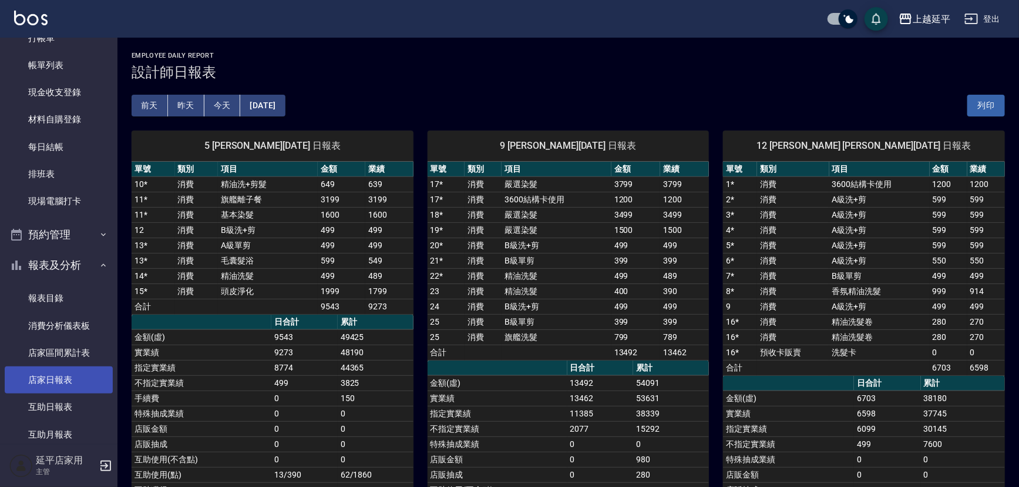
click at [69, 380] on link "店家日報表" at bounding box center [59, 379] width 108 height 27
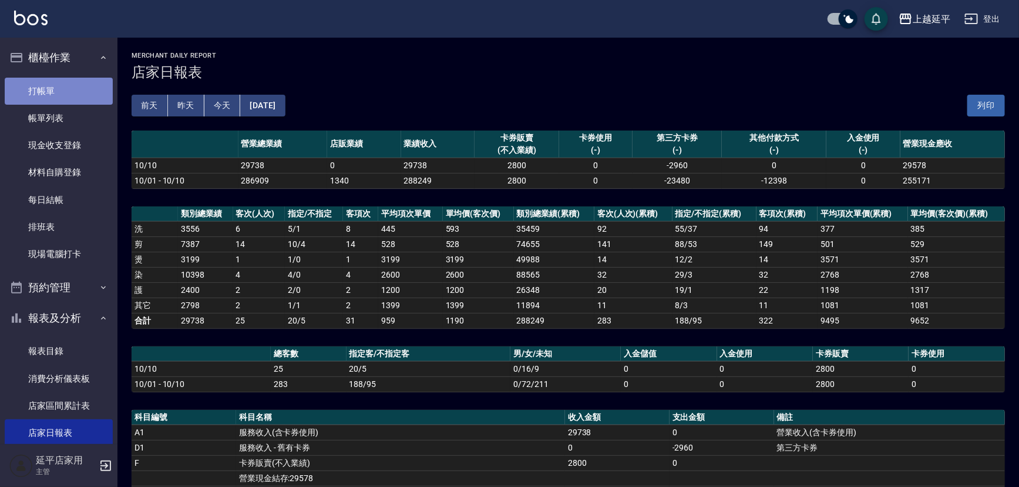
click at [62, 92] on link "打帳單" at bounding box center [59, 91] width 108 height 27
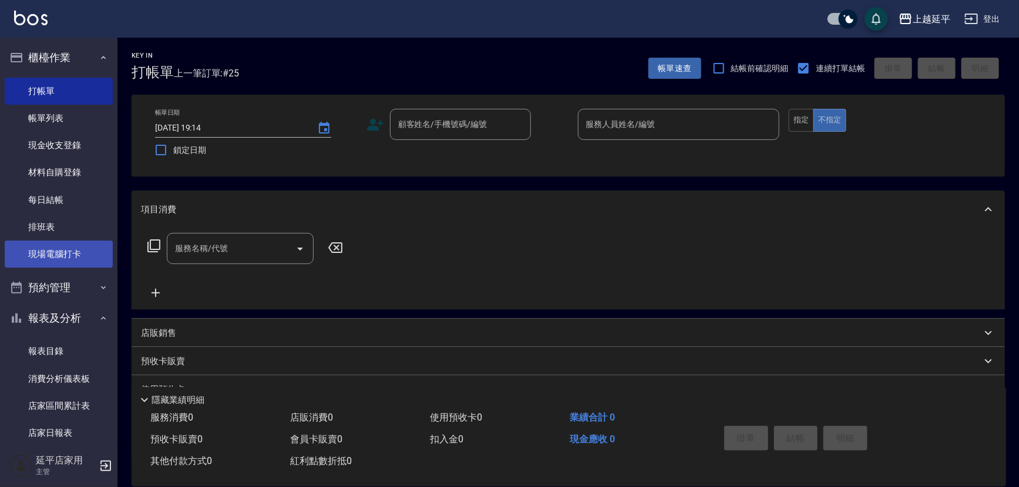
click at [53, 251] on link "現場電腦打卡" at bounding box center [59, 253] width 108 height 27
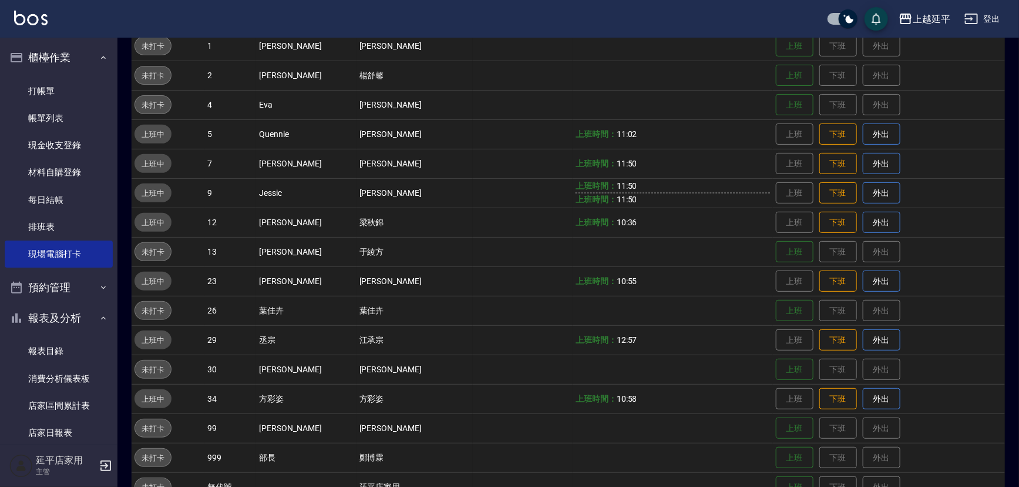
scroll to position [160, 0]
click at [627, 192] on td "上班時間： 11:50 上班時間： 11:50" at bounding box center [673, 191] width 200 height 29
click at [617, 186] on span "11:50" at bounding box center [627, 184] width 21 height 9
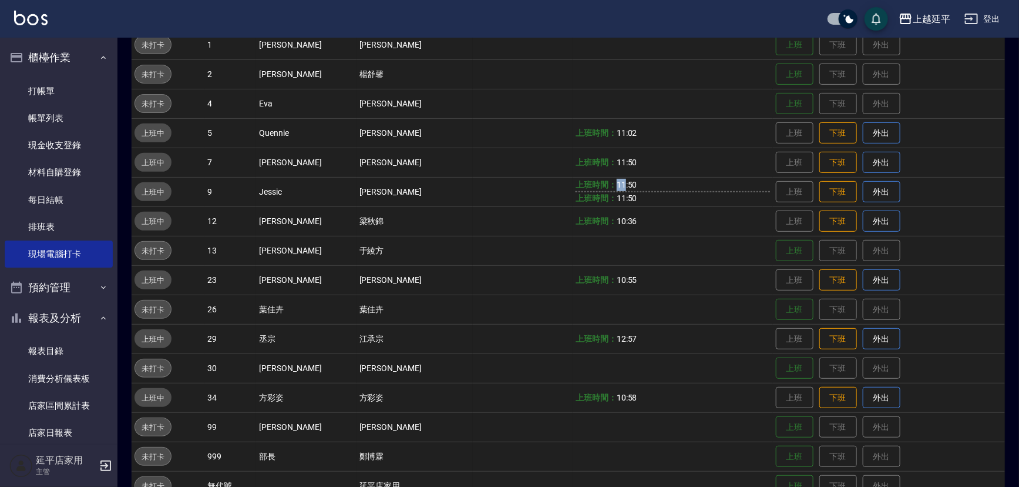
click at [617, 182] on span "11:50" at bounding box center [627, 184] width 21 height 9
drag, startPoint x: 593, startPoint y: 182, endPoint x: 598, endPoint y: 200, distance: 18.2
click at [598, 202] on td "上班時間： 11:50 上班時間： 11:50" at bounding box center [673, 191] width 200 height 29
click at [612, 200] on td "上班時間： 11:50 上班時間： 11:50" at bounding box center [673, 191] width 200 height 29
click at [407, 156] on td "[PERSON_NAME]" at bounding box center [415, 161] width 116 height 29
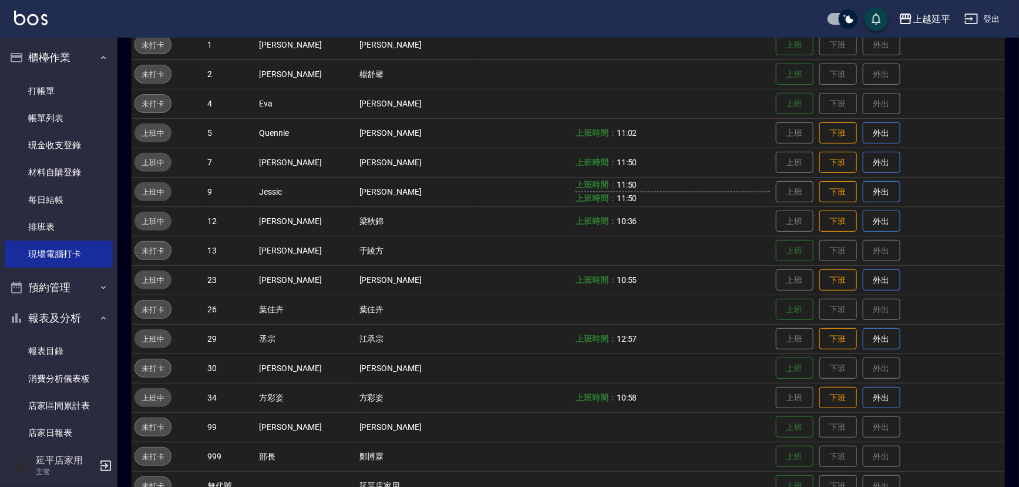
drag, startPoint x: 371, startPoint y: 159, endPoint x: 381, endPoint y: 159, distance: 9.4
click at [371, 159] on td "[PERSON_NAME]" at bounding box center [415, 161] width 116 height 29
drag, startPoint x: 578, startPoint y: 160, endPoint x: 606, endPoint y: 162, distance: 28.3
click at [596, 163] on td "上班時間： 11:50" at bounding box center [673, 161] width 200 height 29
click at [611, 162] on td "上班時間： 11:50" at bounding box center [673, 161] width 200 height 29
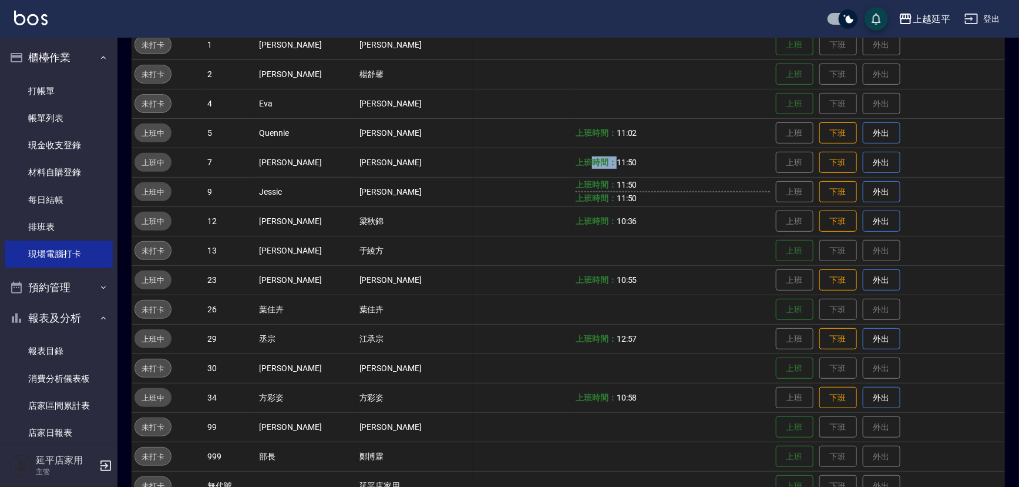
click at [540, 157] on tr "上班中 7 [PERSON_NAME] [PERSON_NAME] 上班時間： 11:50 上班 下班 外出" at bounding box center [569, 161] width 874 height 29
drag, startPoint x: 638, startPoint y: 162, endPoint x: 673, endPoint y: 164, distance: 35.9
click at [645, 162] on td "上班時間： 11:50" at bounding box center [673, 161] width 200 height 29
drag, startPoint x: 673, startPoint y: 164, endPoint x: 692, endPoint y: 166, distance: 18.4
click at [692, 166] on td "上班時間： 11:50" at bounding box center [673, 161] width 200 height 29
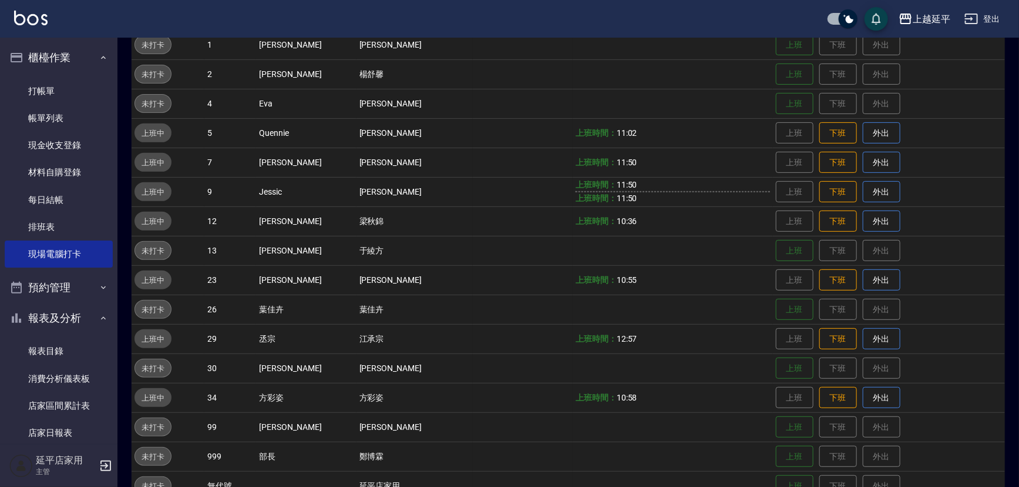
drag, startPoint x: 687, startPoint y: 175, endPoint x: 666, endPoint y: 170, distance: 21.5
click at [683, 176] on td "上班時間： 11:50" at bounding box center [673, 161] width 200 height 29
drag, startPoint x: 629, startPoint y: 134, endPoint x: 558, endPoint y: 105, distance: 76.4
click at [613, 129] on td "上班時間： 11:02" at bounding box center [673, 132] width 200 height 29
click at [573, 105] on td at bounding box center [673, 103] width 200 height 29
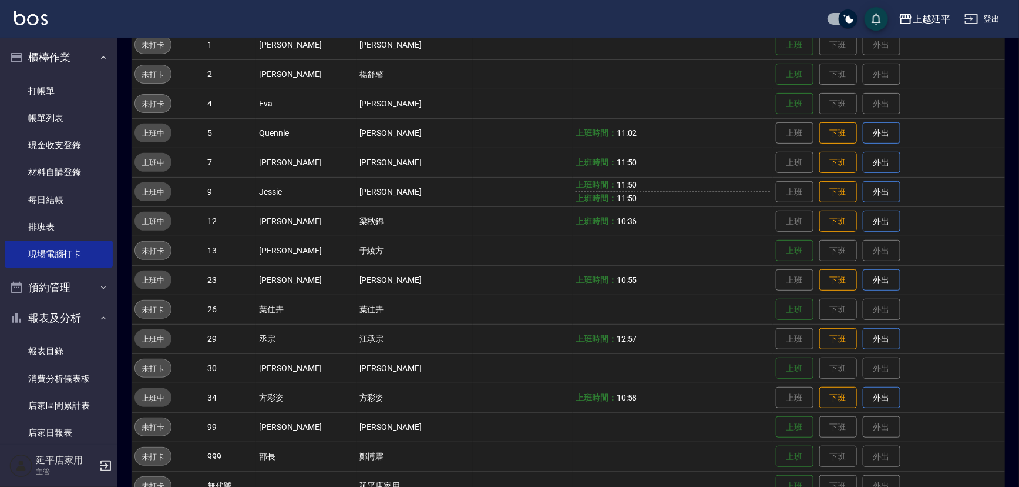
click at [417, 136] on td "[PERSON_NAME]" at bounding box center [415, 132] width 116 height 29
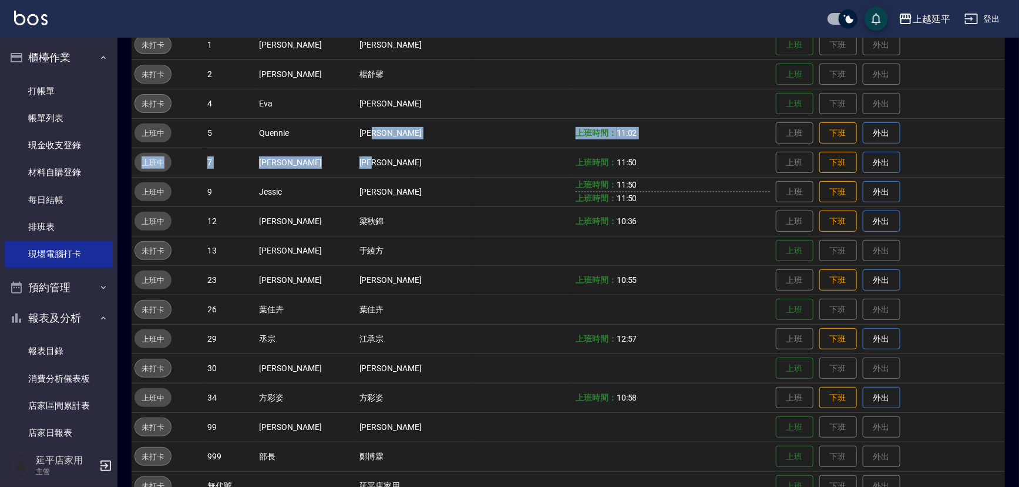
click at [486, 166] on tbody "未打卡 1 [PERSON_NAME] [PERSON_NAME] 上班 下班 外出 未打卡 2 [PERSON_NAME] [PERSON_NAME] 上班…" at bounding box center [569, 265] width 874 height 470
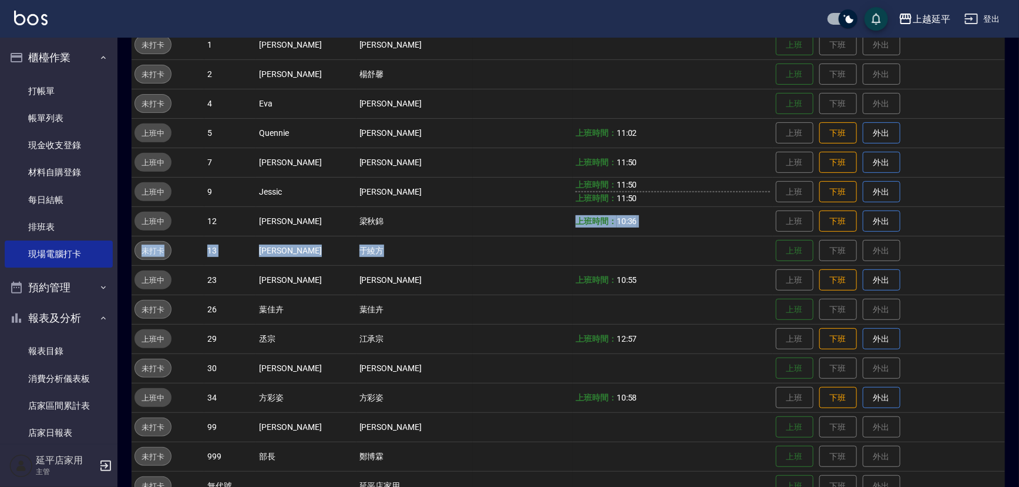
drag, startPoint x: 531, startPoint y: 247, endPoint x: 503, endPoint y: 249, distance: 28.3
click at [522, 249] on tbody "未打卡 1 [PERSON_NAME] [PERSON_NAME] 上班 下班 外出 未打卡 2 [PERSON_NAME] [PERSON_NAME] 上班…" at bounding box center [569, 265] width 874 height 470
click at [499, 248] on td at bounding box center [523, 250] width 100 height 29
click at [489, 284] on td at bounding box center [523, 279] width 100 height 29
click at [485, 323] on td at bounding box center [523, 308] width 100 height 29
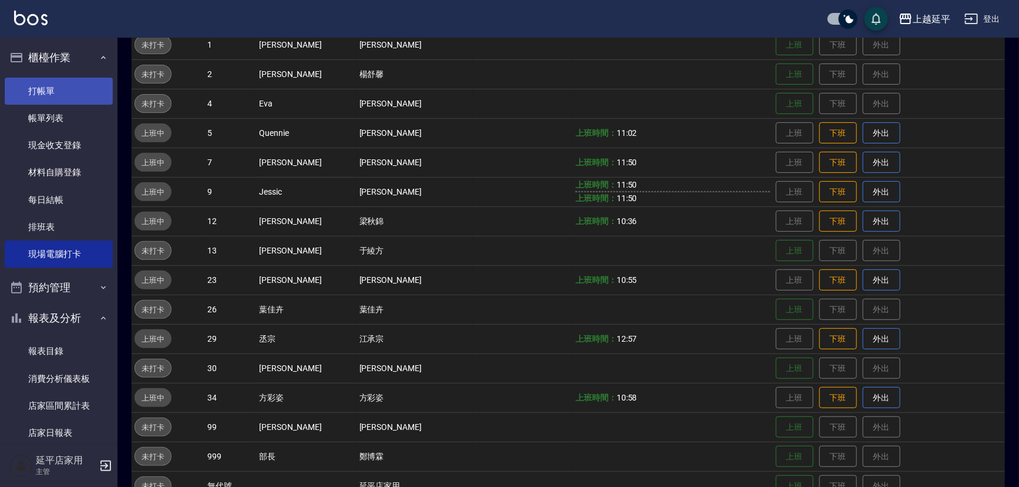
click at [51, 84] on link "打帳單" at bounding box center [59, 91] width 108 height 27
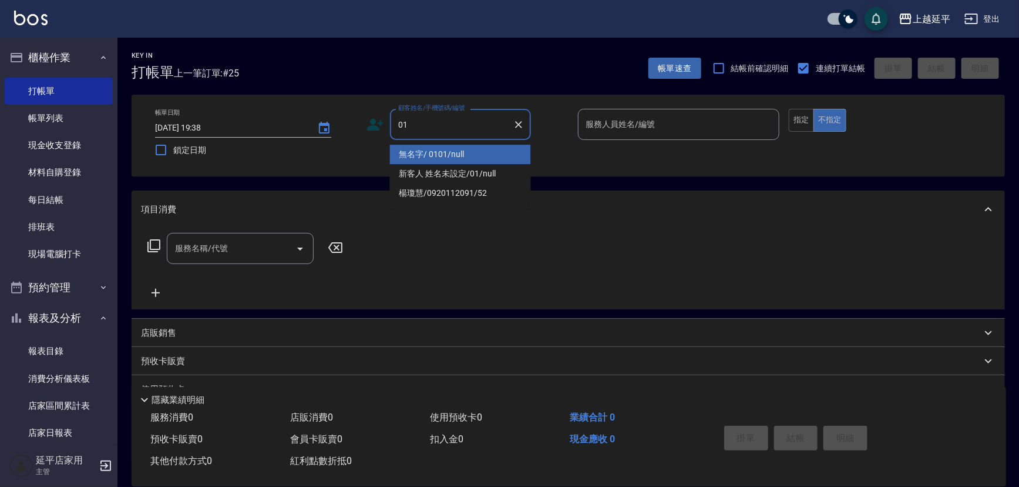
click at [437, 153] on li "無名字/ 0101/null" at bounding box center [460, 154] width 141 height 19
type input "無名字/ 0101/null"
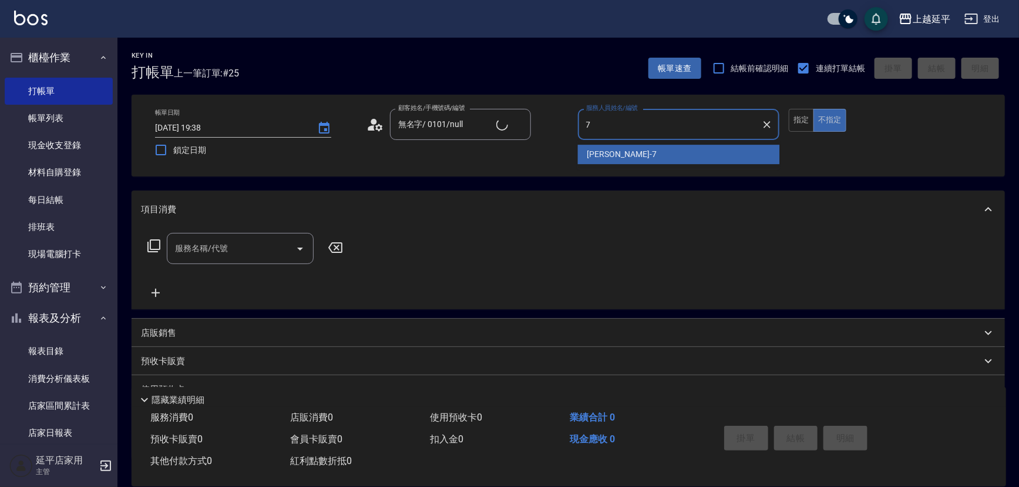
click at [677, 155] on div "[PERSON_NAME] -7" at bounding box center [679, 154] width 202 height 19
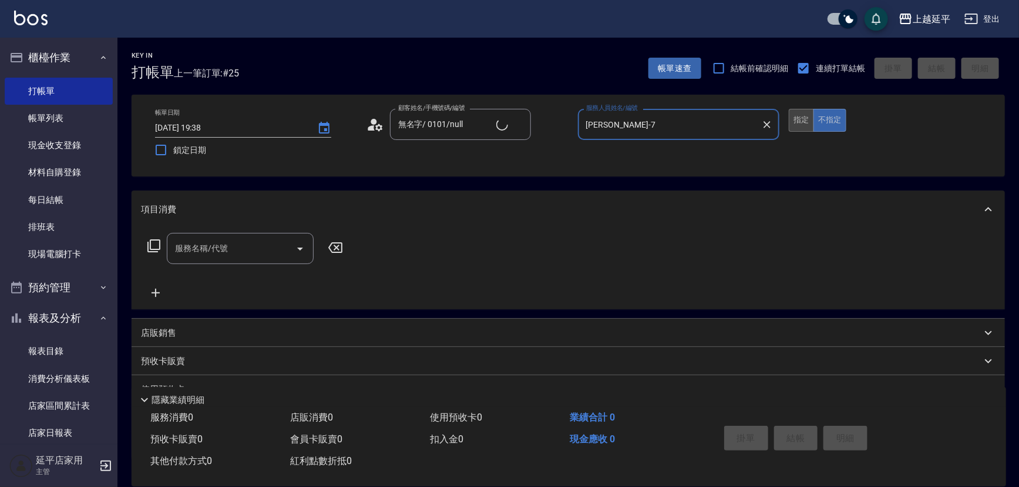
type input "[PERSON_NAME]-7"
click at [796, 118] on button "指定" at bounding box center [801, 120] width 25 height 23
click at [257, 234] on div "服務名稱/代號" at bounding box center [240, 248] width 147 height 31
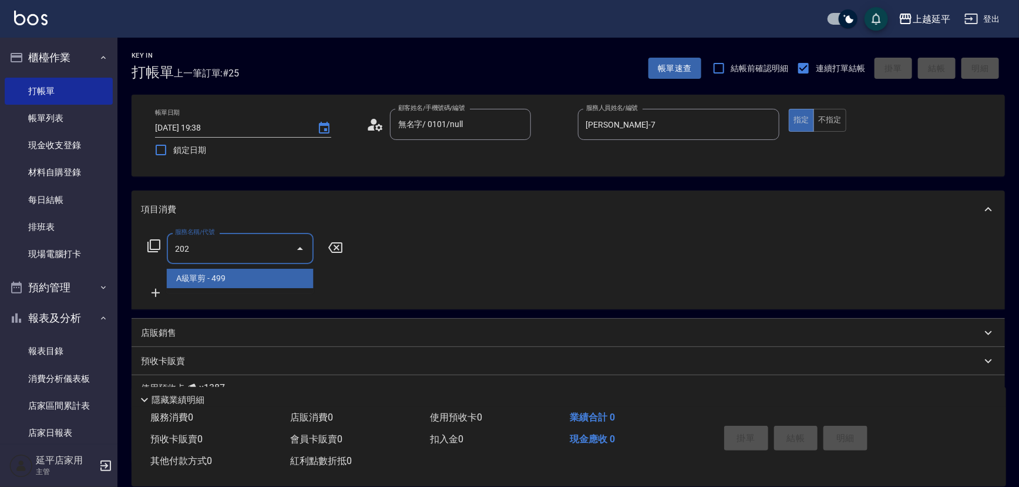
click at [268, 276] on span "A級單剪 - 499" at bounding box center [240, 278] width 147 height 19
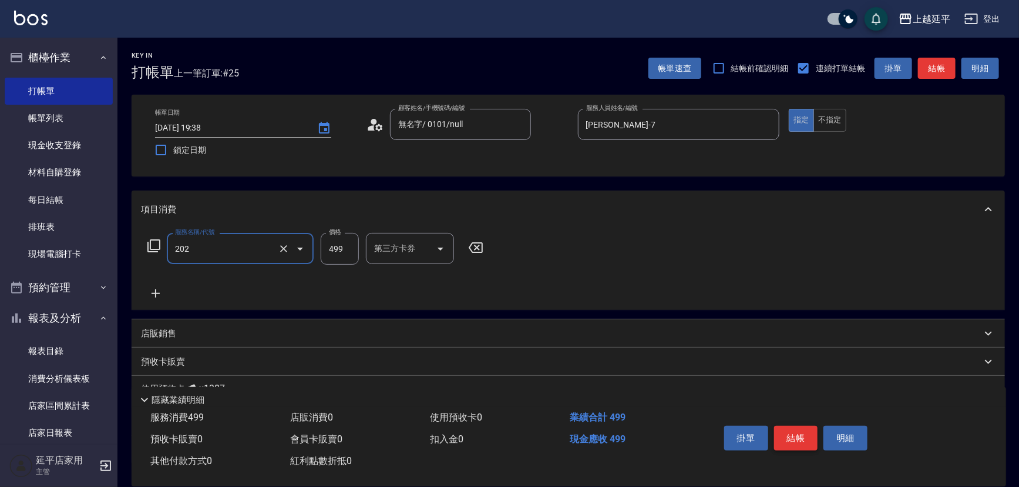
type input "A級單剪(202)"
click at [787, 437] on button "結帳" at bounding box center [796, 437] width 44 height 25
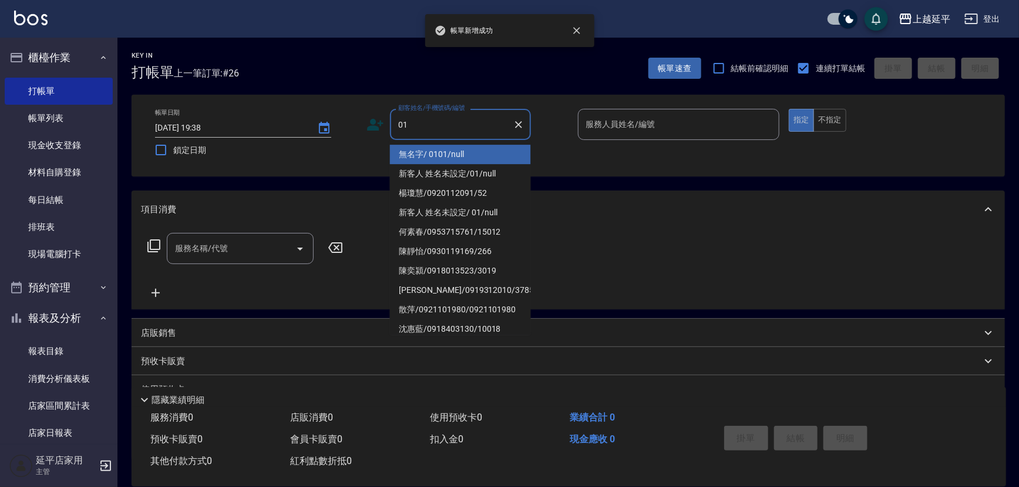
click at [475, 153] on li "無名字/ 0101/null" at bounding box center [460, 154] width 141 height 19
type input "無名字/ 0101/null"
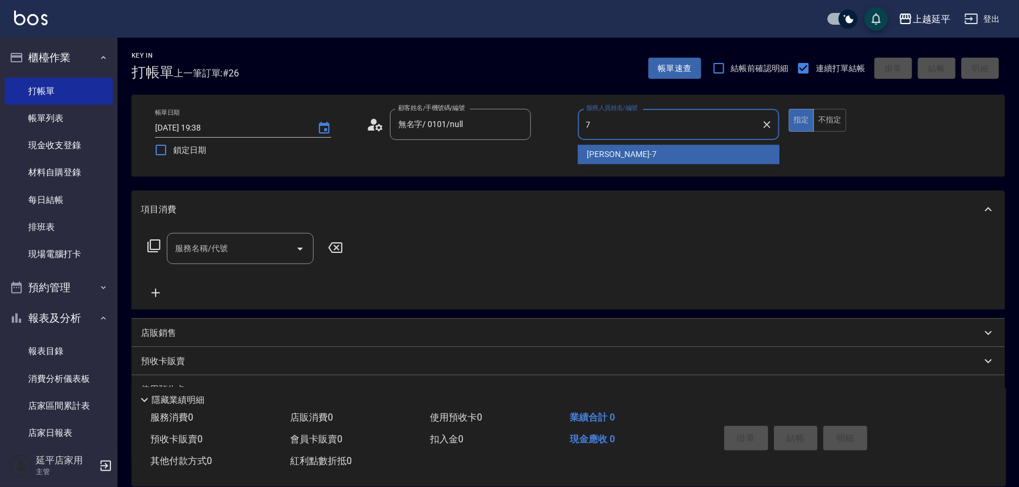
click at [588, 155] on span "[PERSON_NAME] -7" at bounding box center [622, 154] width 69 height 12
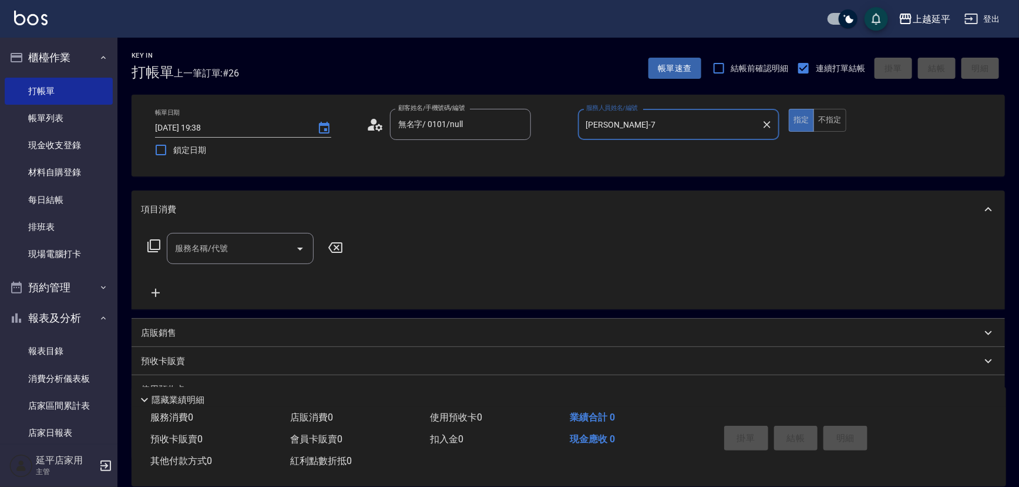
type input "[PERSON_NAME]-7"
click at [252, 249] on input "服務名稱/代號" at bounding box center [231, 248] width 119 height 21
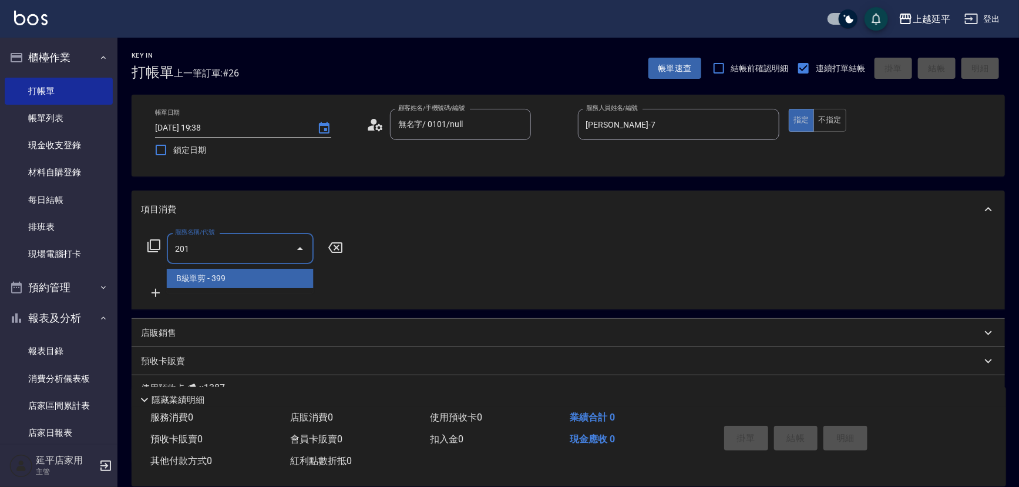
click at [262, 275] on span "B級單剪 - 399" at bounding box center [240, 278] width 147 height 19
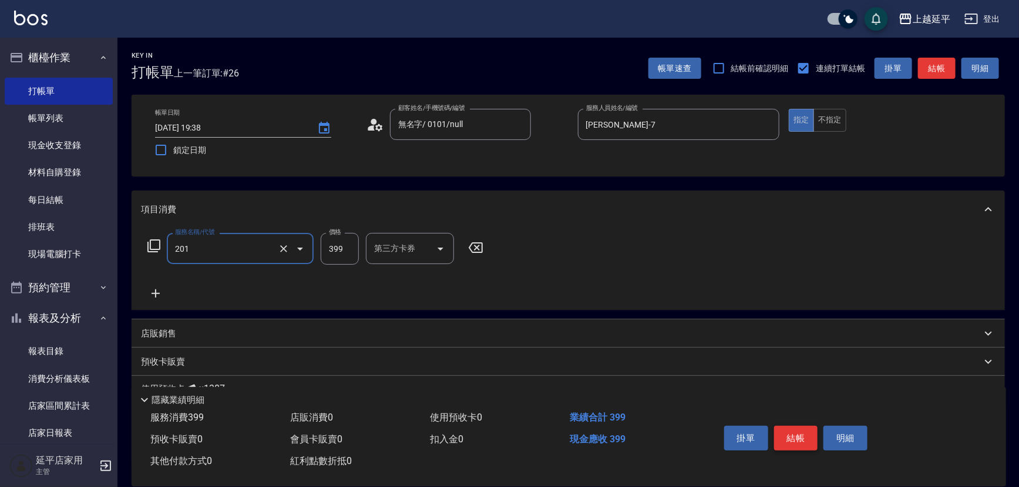
type input "B級單剪(201)"
click at [786, 428] on button "結帳" at bounding box center [796, 437] width 44 height 25
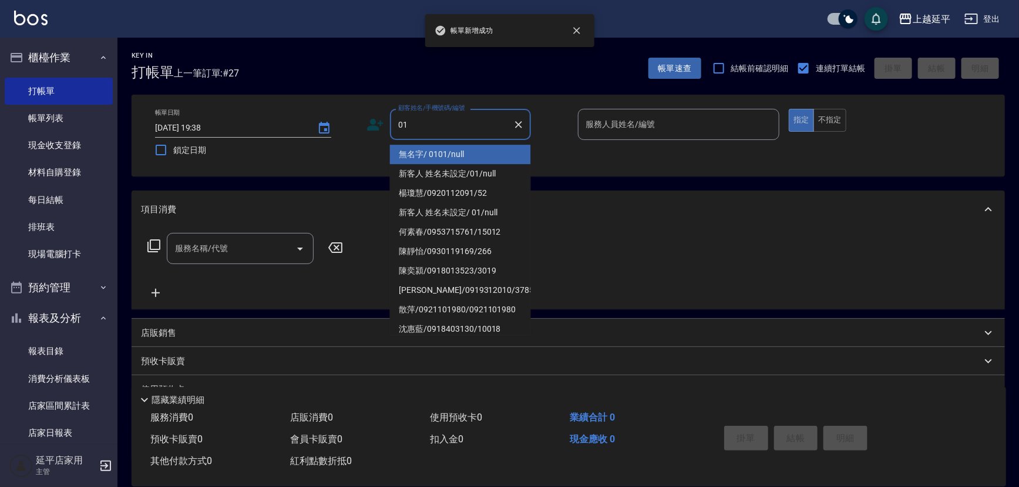
click at [449, 149] on li "無名字/ 0101/null" at bounding box center [460, 154] width 141 height 19
type input "無名字/ 0101/null"
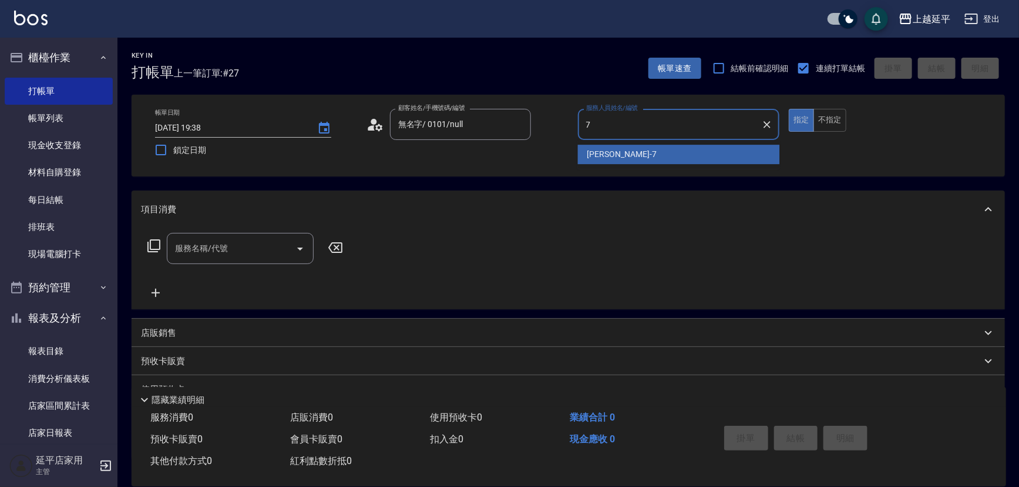
click at [666, 159] on div "[PERSON_NAME] -7" at bounding box center [679, 154] width 202 height 19
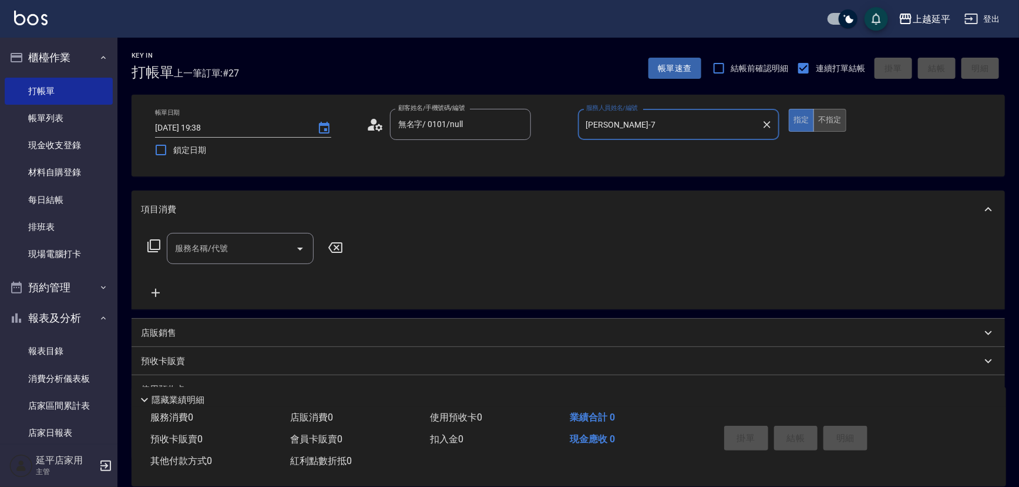
type input "[PERSON_NAME]-7"
click at [836, 123] on button "不指定" at bounding box center [830, 120] width 33 height 23
click at [298, 255] on button "Open" at bounding box center [300, 248] width 19 height 19
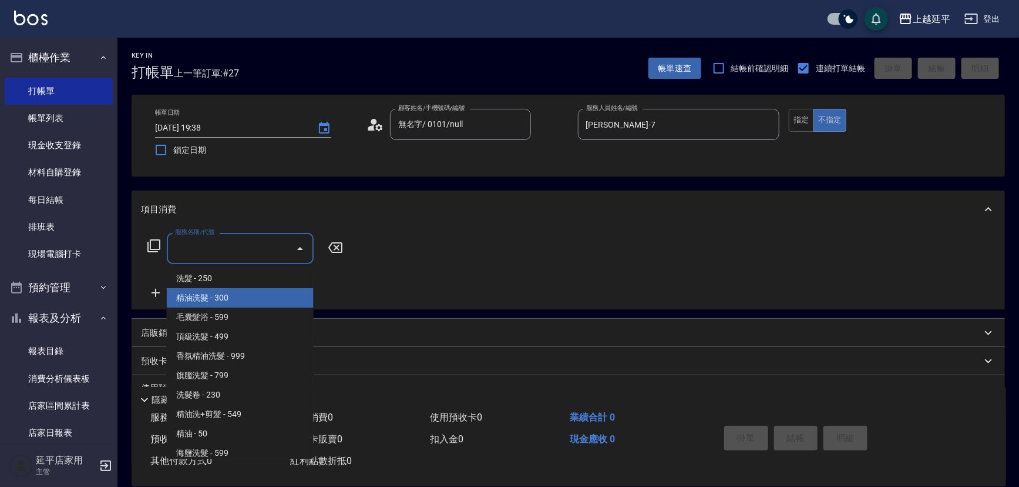
click at [281, 293] on span "精油洗髮 - 300" at bounding box center [240, 297] width 147 height 19
type input "精油洗髮(102)"
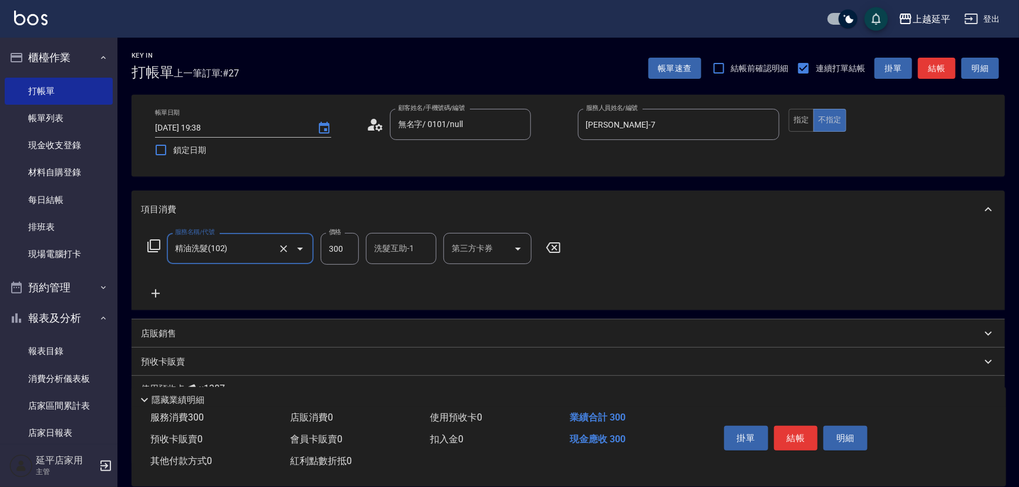
click at [353, 246] on input "300" at bounding box center [340, 249] width 38 height 32
type input "549"
click at [397, 249] on input "洗髮互助-1" at bounding box center [401, 248] width 60 height 21
click at [412, 273] on div "[PERSON_NAME]-34" at bounding box center [401, 278] width 71 height 19
type input "[PERSON_NAME]-34"
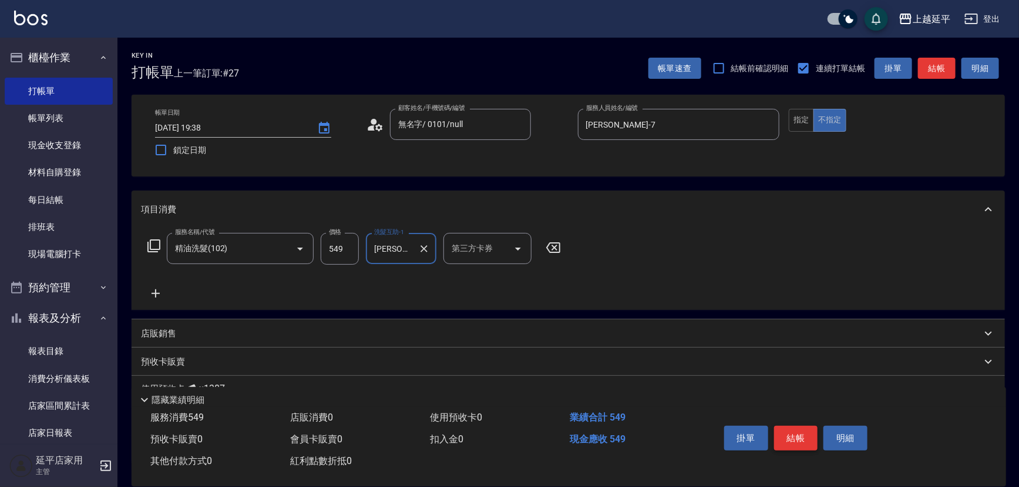
click at [791, 433] on button "結帳" at bounding box center [796, 437] width 44 height 25
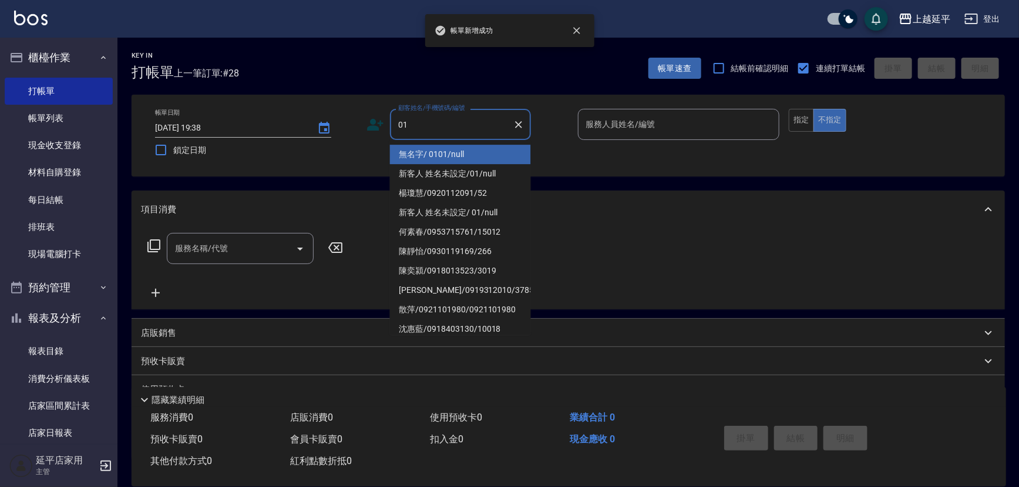
click at [456, 152] on li "無名字/ 0101/null" at bounding box center [460, 154] width 141 height 19
type input "無名字/ 0101/null"
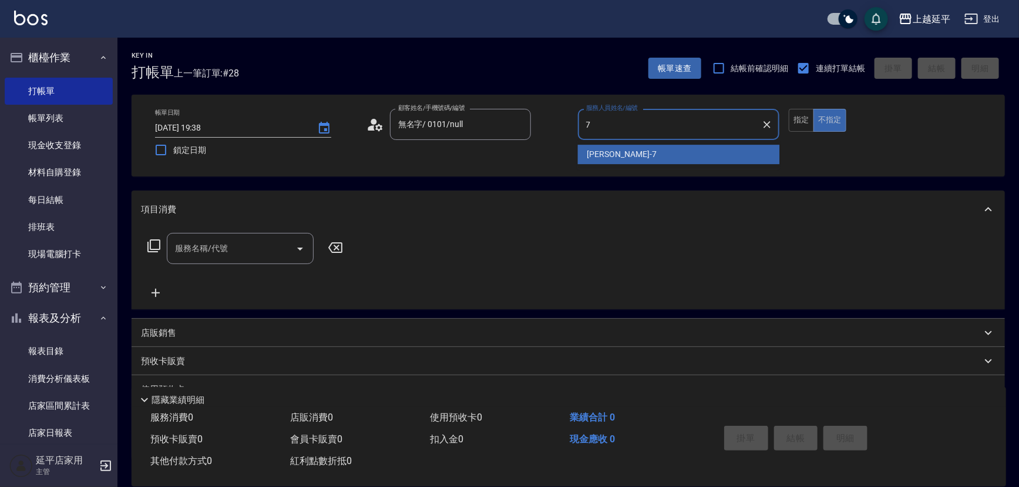
click at [609, 153] on span "[PERSON_NAME] -7" at bounding box center [622, 154] width 69 height 12
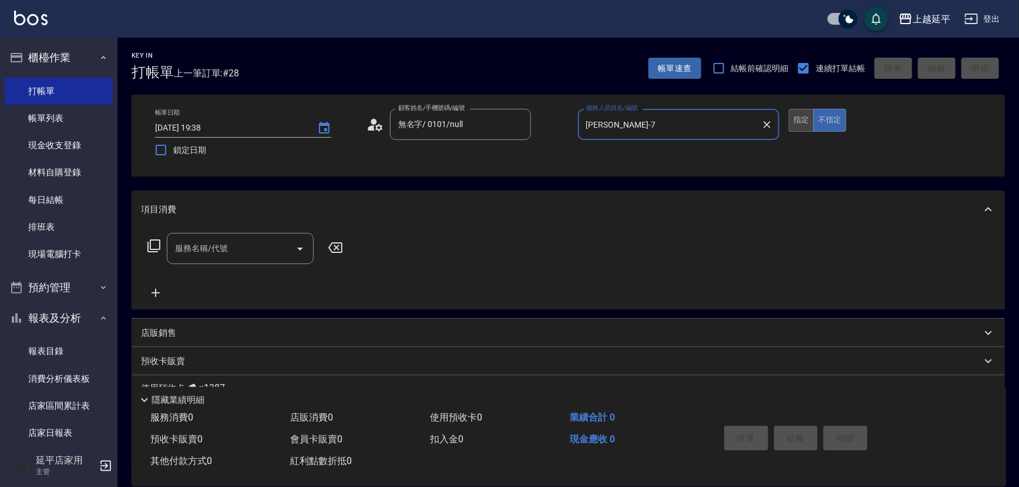
type input "[PERSON_NAME]-7"
click at [795, 124] on button "指定" at bounding box center [801, 120] width 25 height 23
click at [230, 240] on input "服務名稱/代號" at bounding box center [231, 248] width 119 height 21
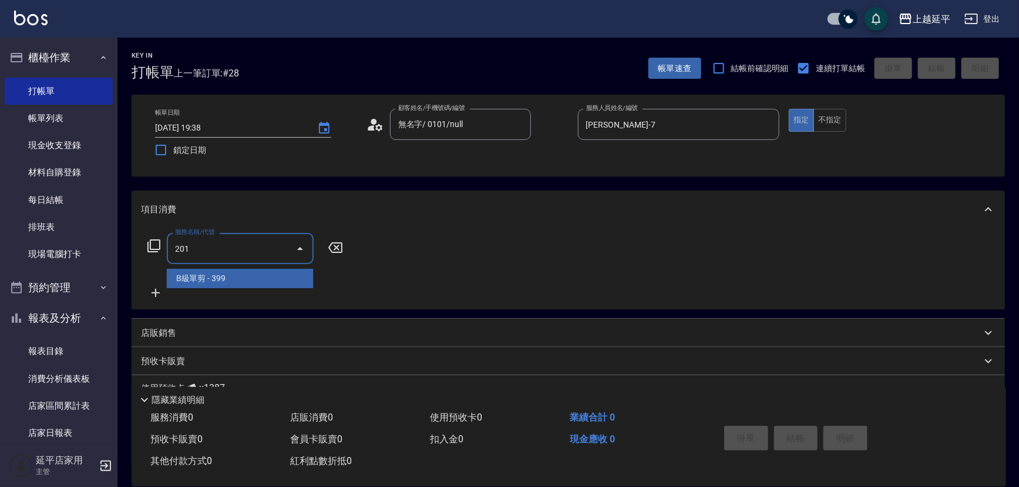
click at [239, 279] on span "B級單剪 - 399" at bounding box center [240, 278] width 147 height 19
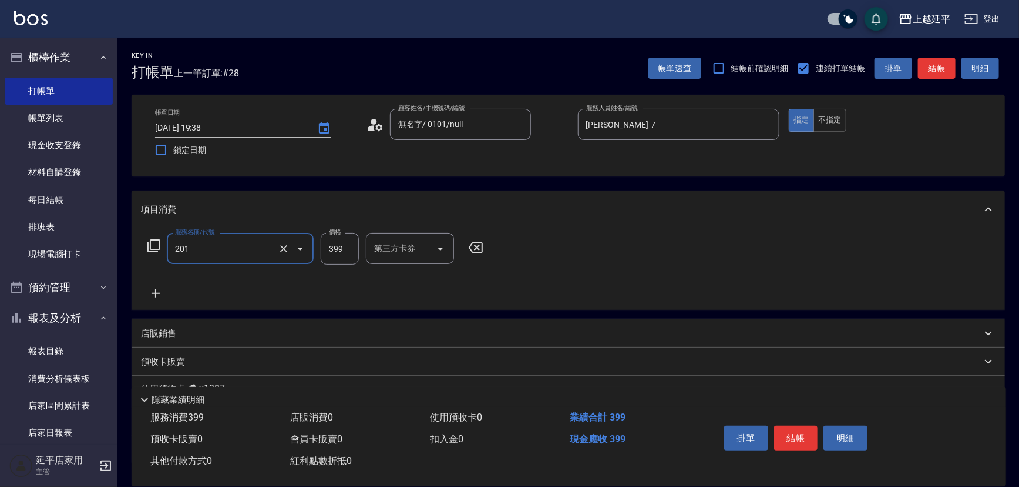
type input "B級單剪(201)"
click at [347, 254] on input "399" at bounding box center [340, 249] width 38 height 32
type input "300"
click at [784, 434] on button "結帳" at bounding box center [796, 437] width 44 height 25
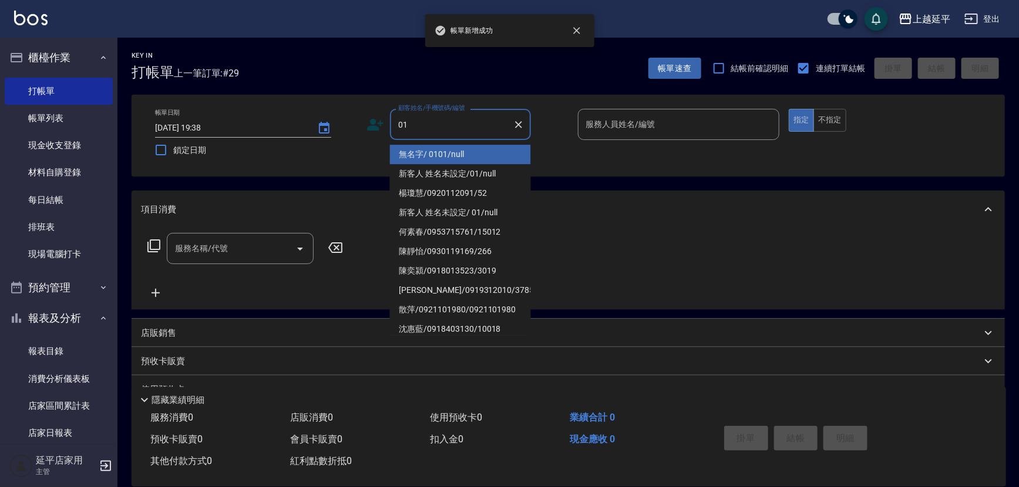
click at [442, 150] on li "無名字/ 0101/null" at bounding box center [460, 154] width 141 height 19
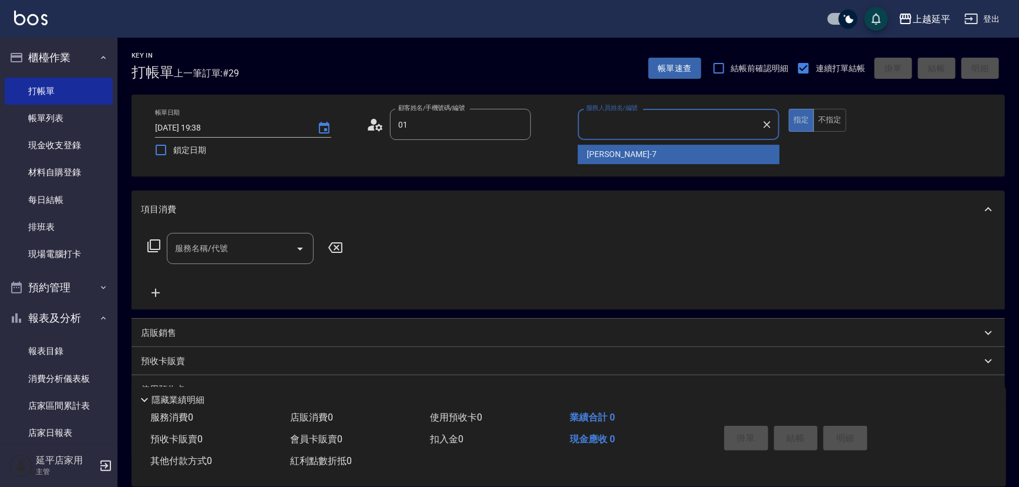
type input "無名字/ 0101/null"
click at [629, 155] on div "[PERSON_NAME] -7" at bounding box center [679, 154] width 202 height 19
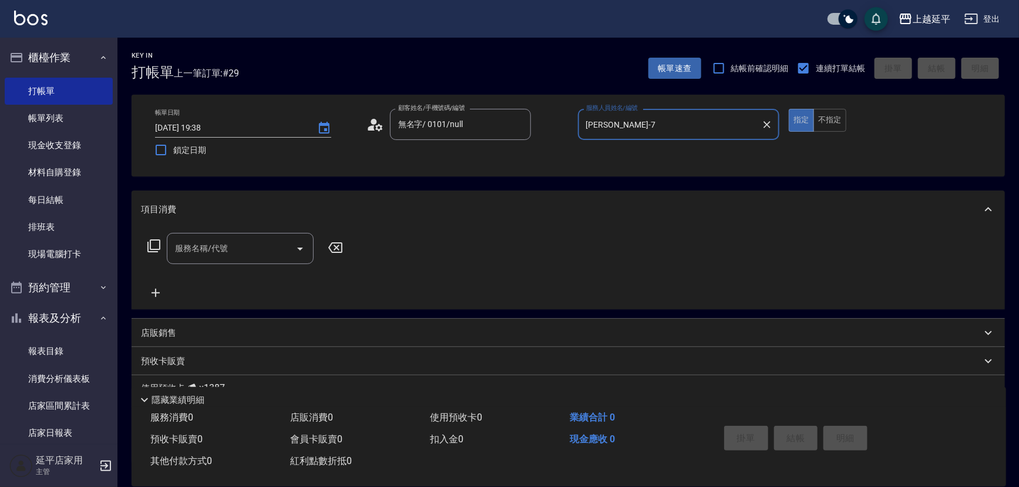
type input "[PERSON_NAME]-7"
click at [152, 241] on icon at bounding box center [154, 246] width 14 height 14
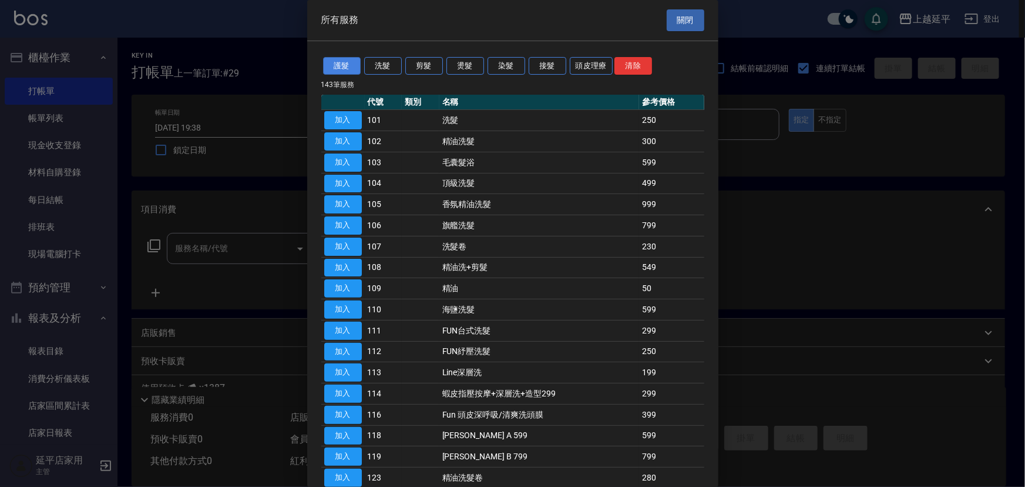
click at [346, 65] on button "護髮" at bounding box center [342, 66] width 38 height 18
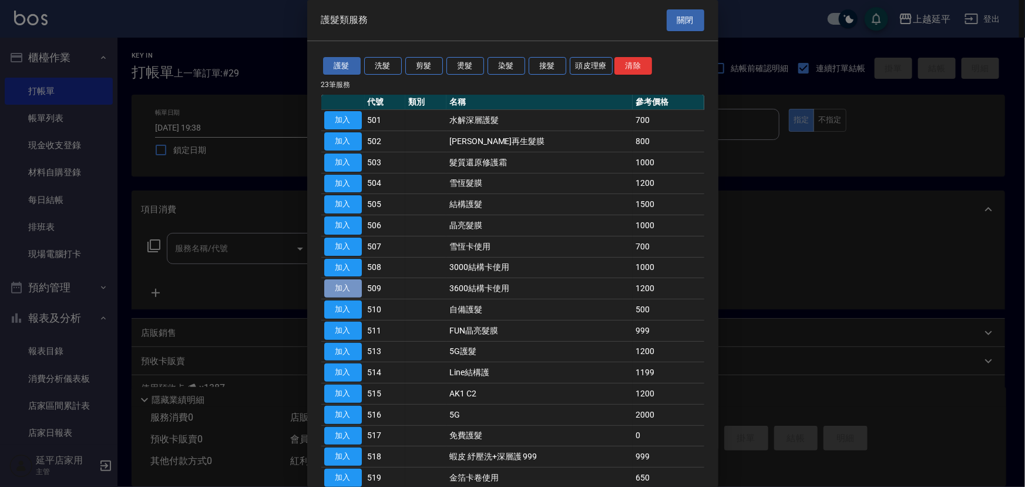
click at [345, 287] on button "加入" at bounding box center [343, 288] width 38 height 18
type input "3600結構卡使用(509)"
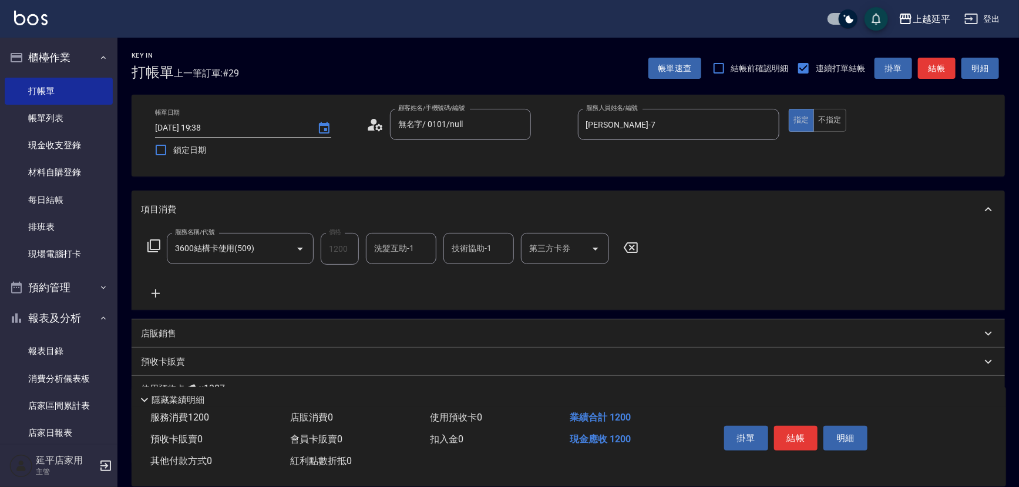
click at [598, 247] on icon "Open" at bounding box center [596, 248] width 14 height 14
click at [598, 281] on span "舊有卡券" at bounding box center [565, 278] width 88 height 19
type input "舊有卡券"
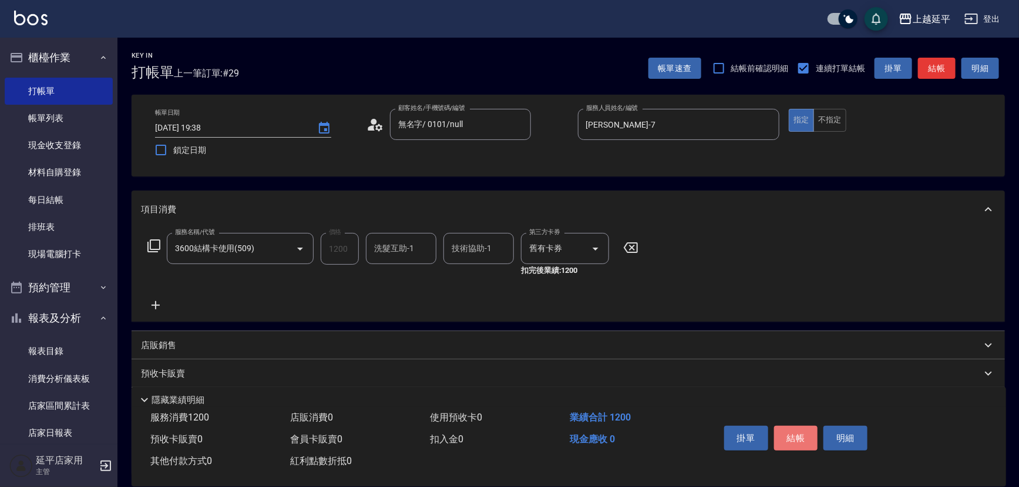
click at [804, 440] on button "結帳" at bounding box center [796, 437] width 44 height 25
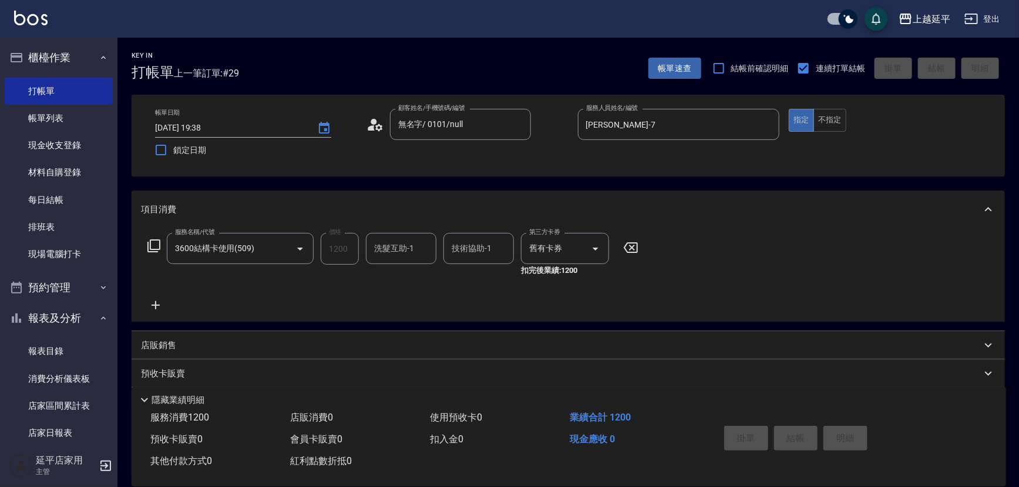
type input "[DATE] 19:39"
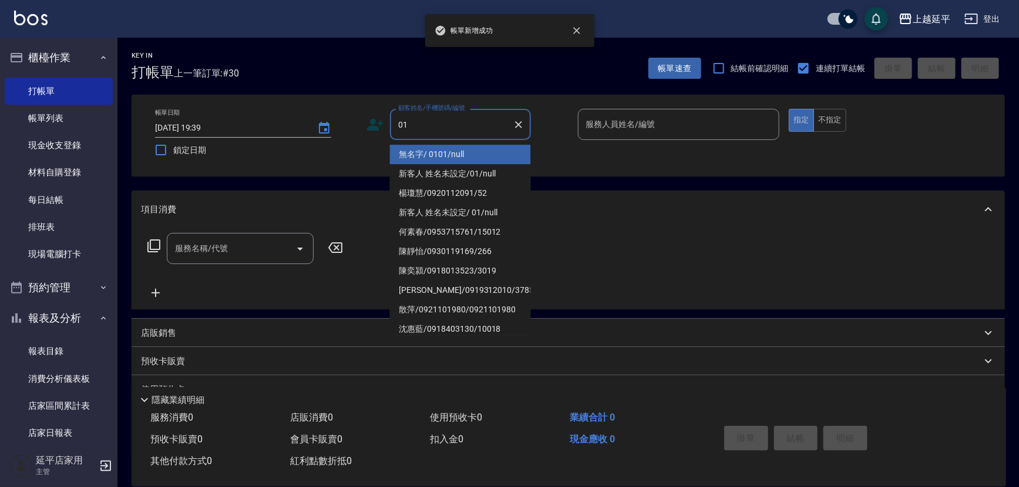
click at [458, 155] on li "無名字/ 0101/null" at bounding box center [460, 154] width 141 height 19
type input "無名字/ 0101/null"
type input "7"
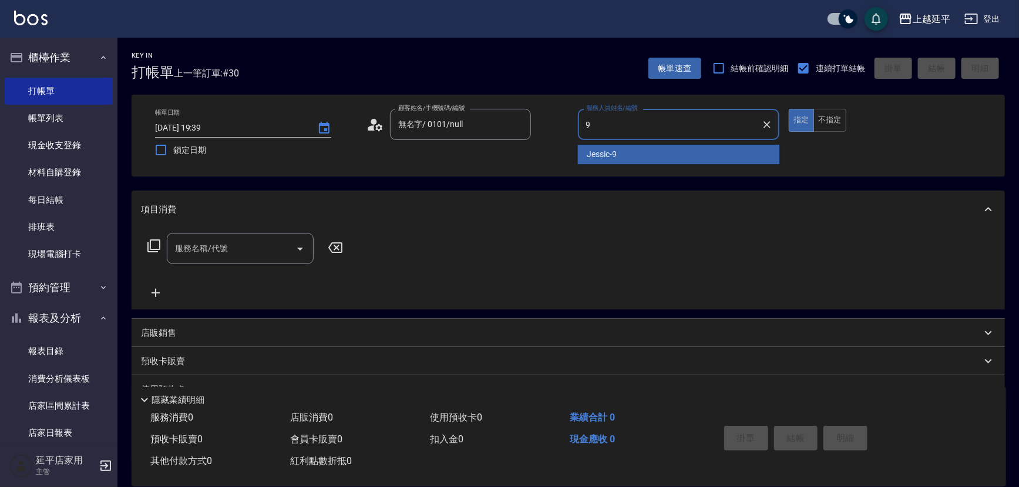
click at [602, 153] on span "Jessic -9" at bounding box center [603, 154] width 30 height 12
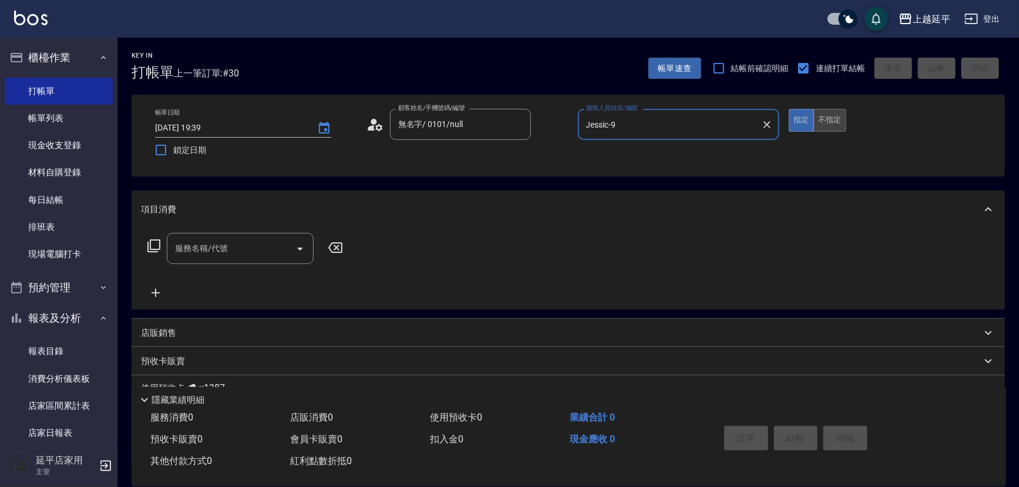
type input "Jessic-9"
click at [825, 114] on button "不指定" at bounding box center [830, 120] width 33 height 23
click at [307, 250] on button "Open" at bounding box center [300, 248] width 19 height 19
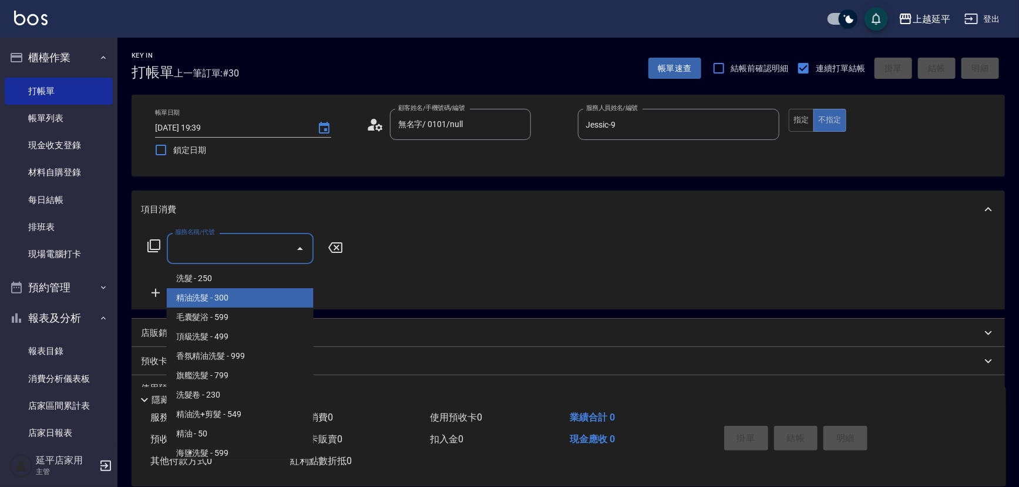
click at [284, 299] on span "精油洗髮 - 300" at bounding box center [240, 297] width 147 height 19
type input "精油洗髮(102)"
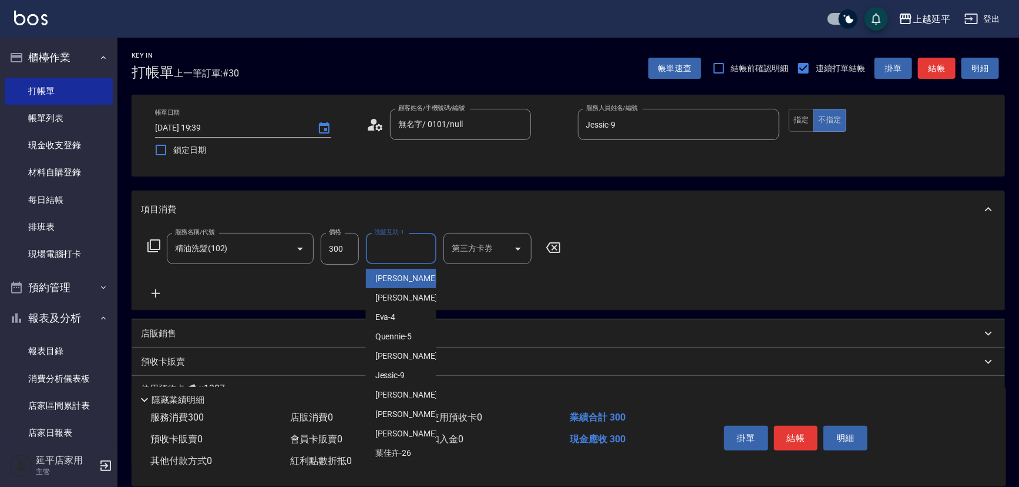
click at [388, 254] on input "洗髮互助-1" at bounding box center [401, 248] width 60 height 21
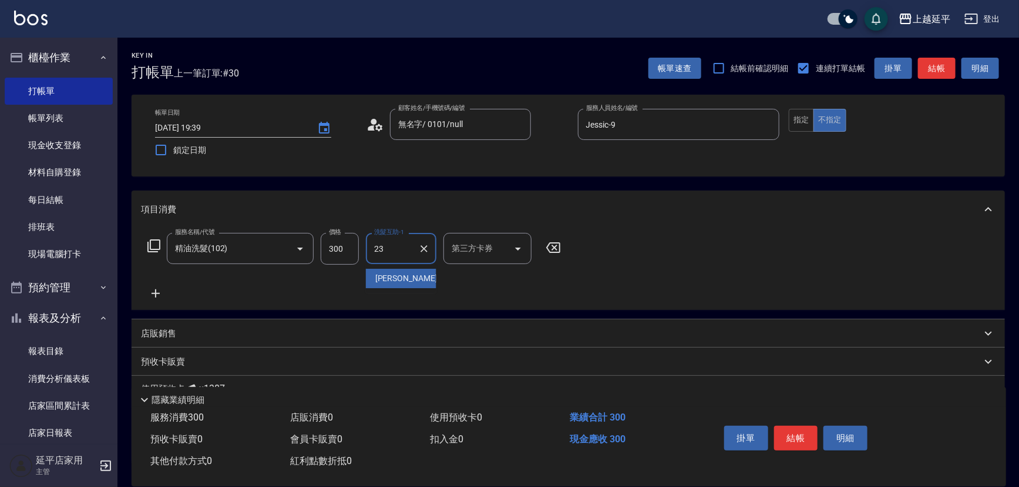
click at [393, 277] on span "恩恩 -23" at bounding box center [412, 278] width 74 height 12
type input "恩恩-23"
click at [784, 437] on button "結帳" at bounding box center [796, 437] width 44 height 25
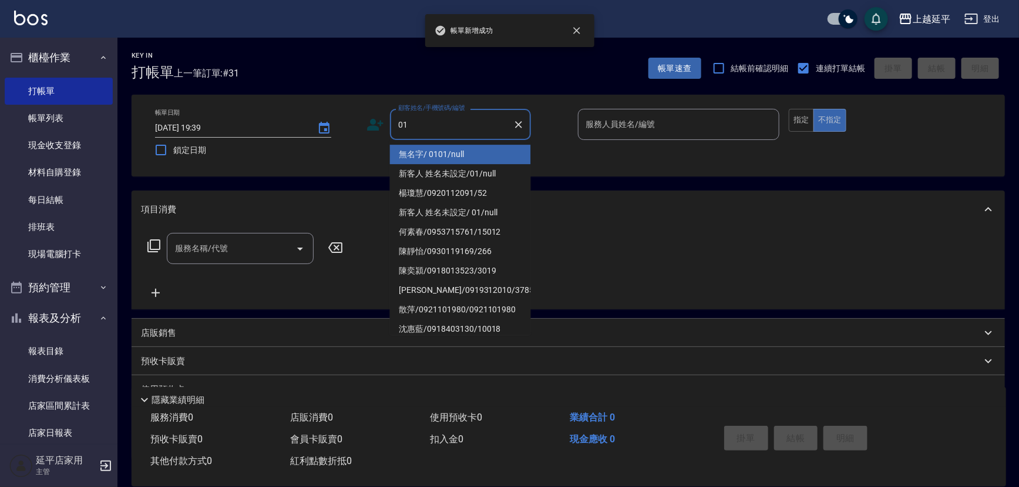
click at [425, 151] on li "無名字/ 0101/null" at bounding box center [460, 154] width 141 height 19
type input "無名字/ 0101/null"
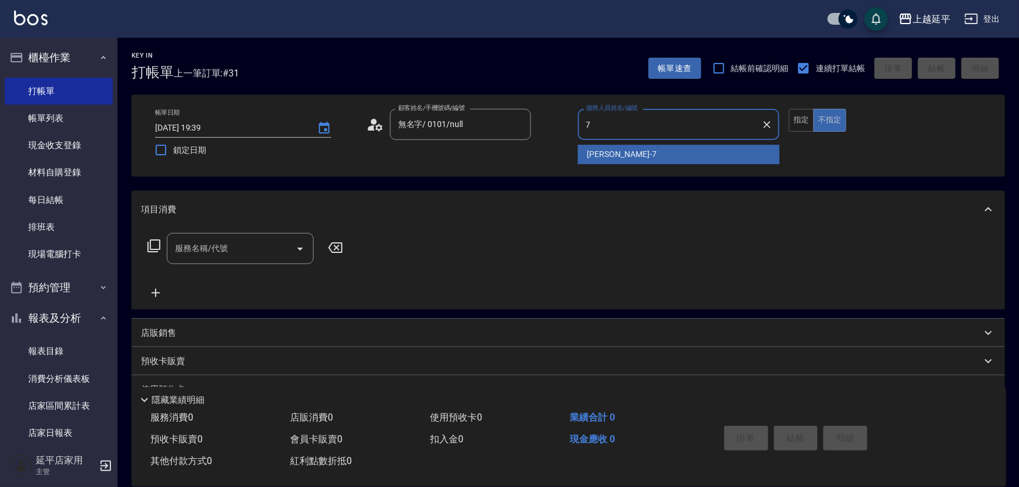
click at [607, 153] on span "[PERSON_NAME] -7" at bounding box center [622, 154] width 69 height 12
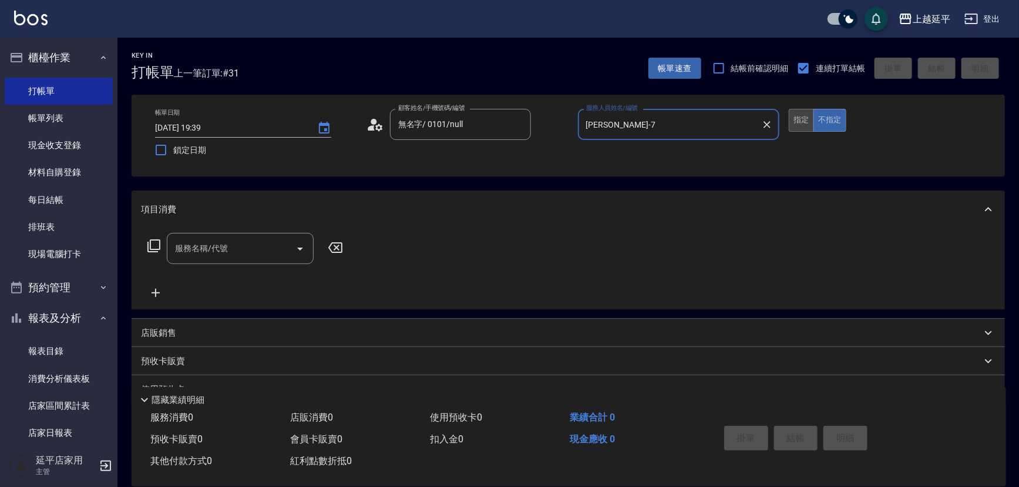
type input "[PERSON_NAME]-7"
click at [793, 123] on button "指定" at bounding box center [801, 120] width 25 height 23
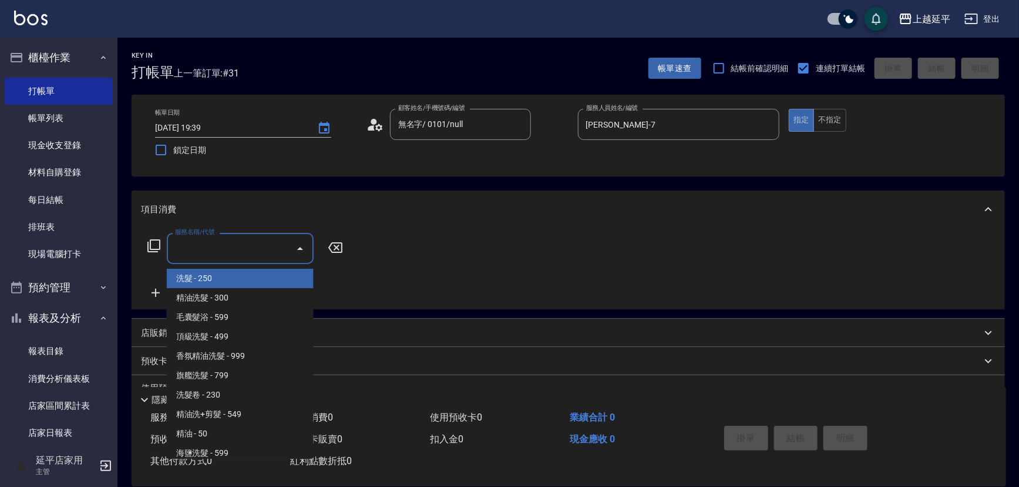
click at [243, 254] on input "服務名稱/代號" at bounding box center [231, 248] width 119 height 21
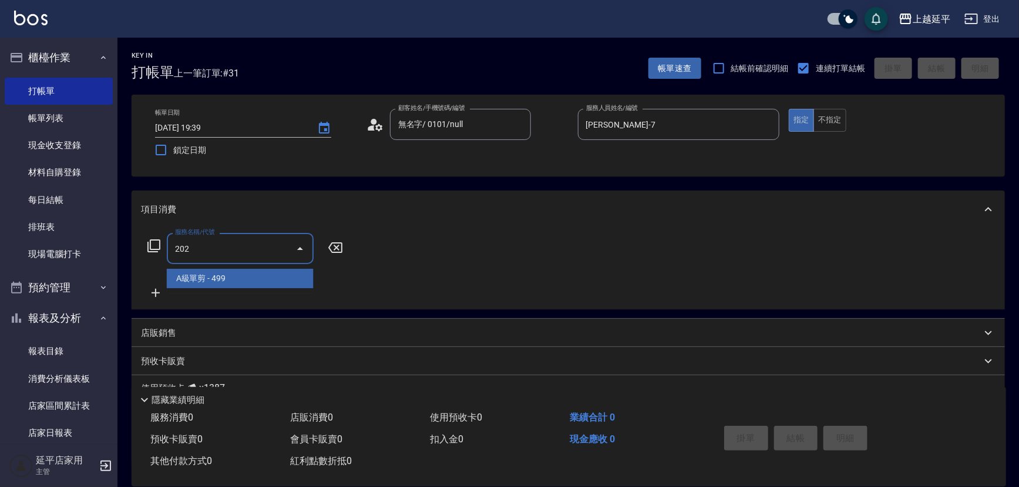
click at [252, 280] on span "A級單剪 - 499" at bounding box center [240, 278] width 147 height 19
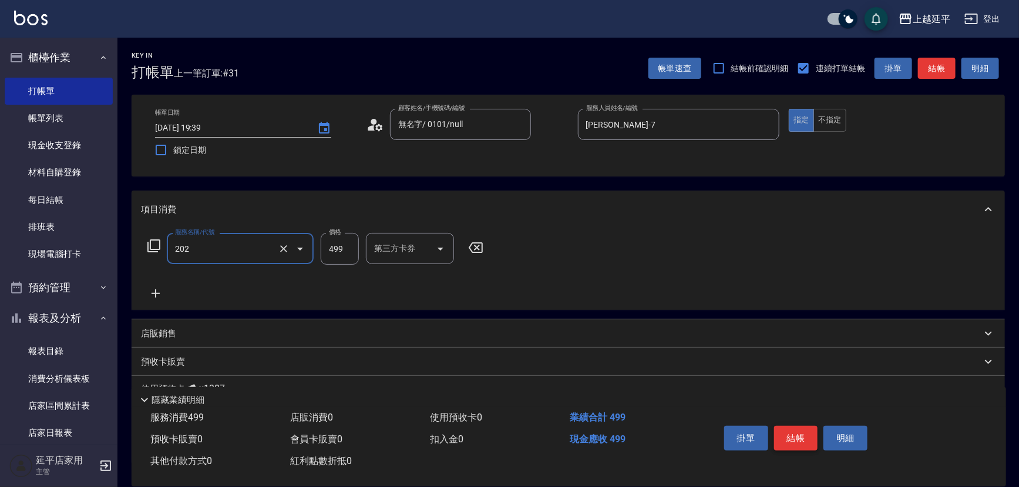
type input "A級單剪(202)"
click at [780, 431] on button "結帳" at bounding box center [796, 437] width 44 height 25
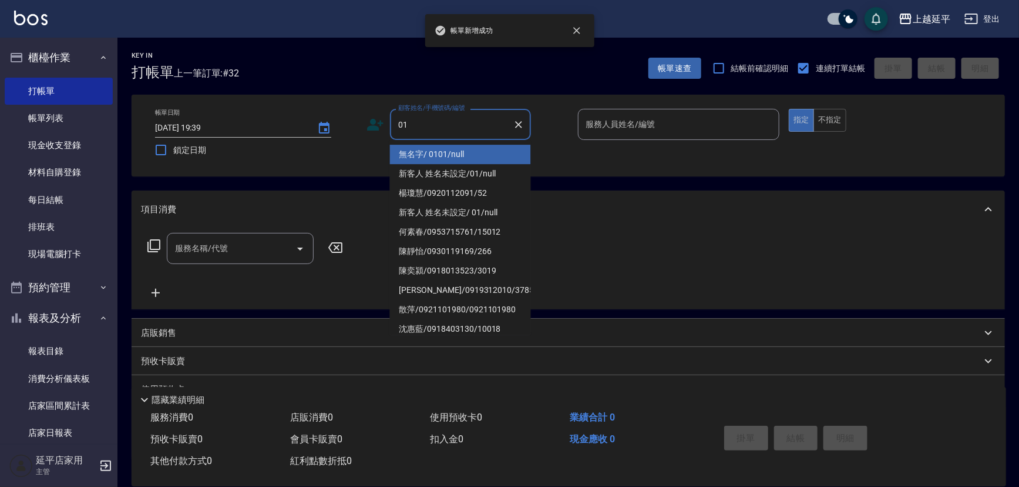
click at [467, 147] on li "無名字/ 0101/null" at bounding box center [460, 154] width 141 height 19
type input "無名字/ 0101/null"
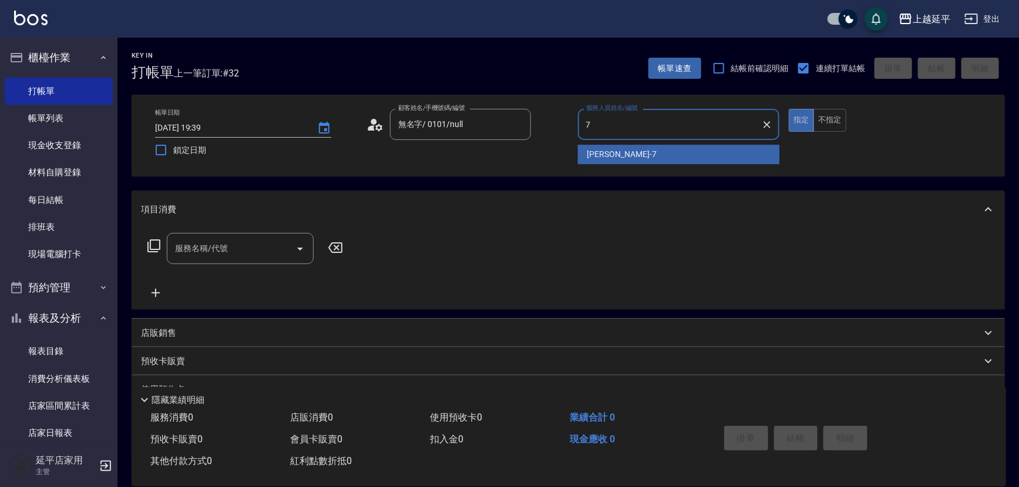
click at [623, 157] on div "[PERSON_NAME] -7" at bounding box center [679, 154] width 202 height 19
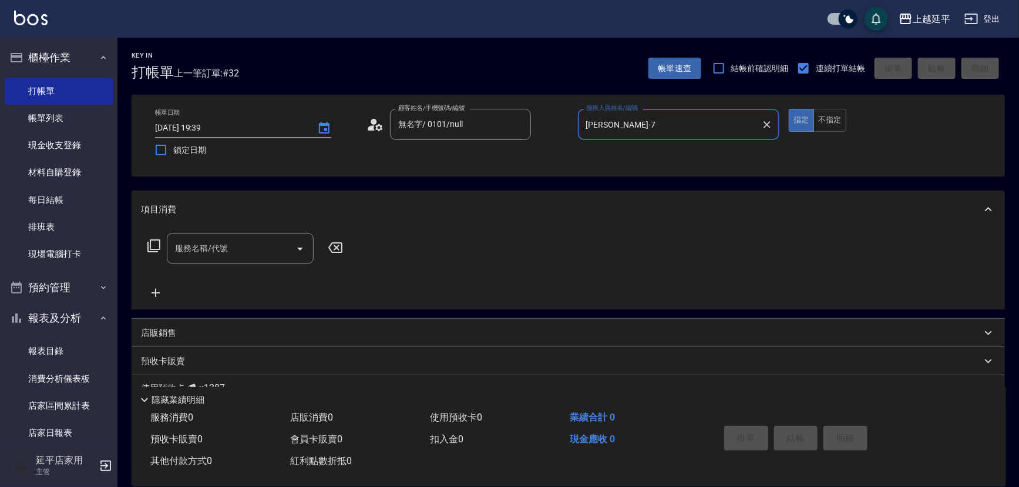
click at [301, 251] on icon "Open" at bounding box center [300, 248] width 14 height 14
type input "[PERSON_NAME]-7"
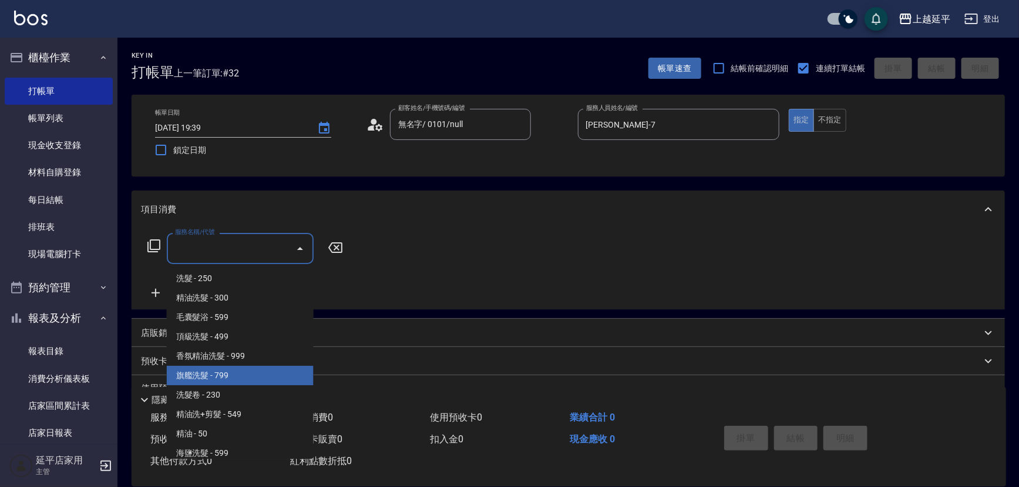
click at [277, 370] on span "旗艦洗髮 - 799" at bounding box center [240, 374] width 147 height 19
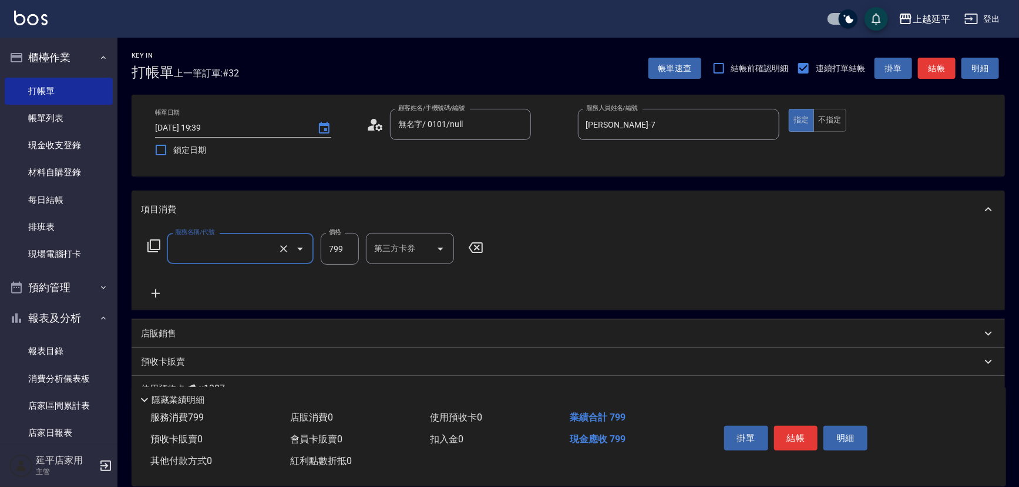
type input "旗艦洗髮(106)"
click at [787, 426] on button "結帳" at bounding box center [796, 437] width 44 height 25
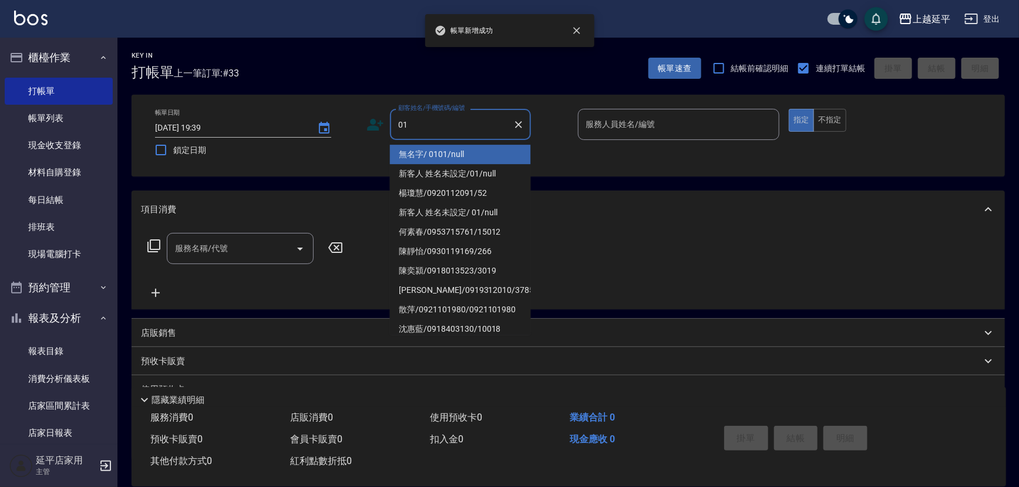
click at [488, 156] on li "無名字/ 0101/null" at bounding box center [460, 154] width 141 height 19
type input "無名字/ 0101/null"
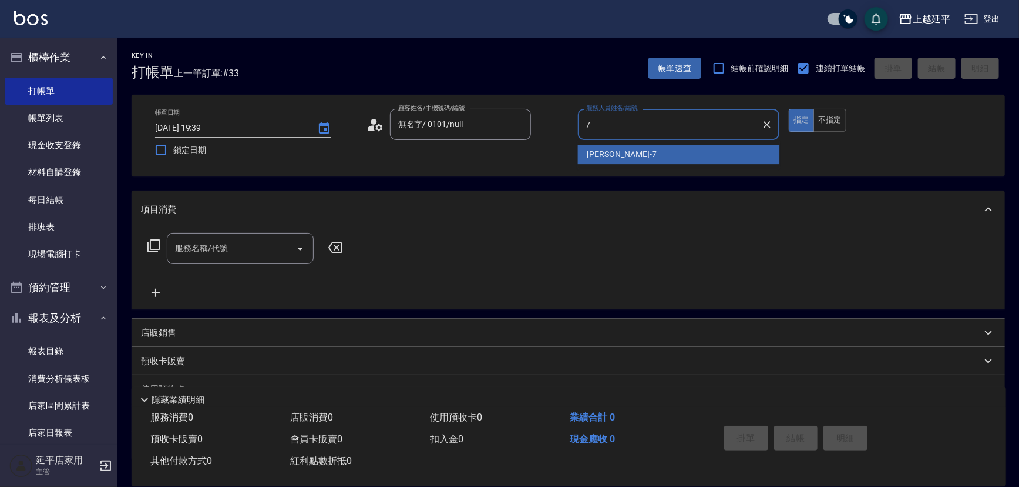
click at [622, 157] on div "[PERSON_NAME] -7" at bounding box center [679, 154] width 202 height 19
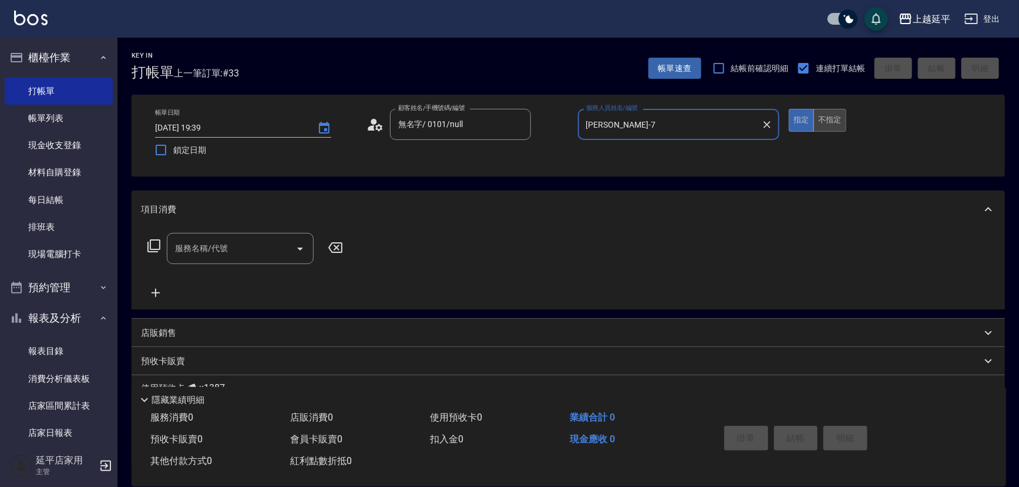
type input "[PERSON_NAME]-7"
click at [825, 113] on button "不指定" at bounding box center [830, 120] width 33 height 23
click at [304, 249] on icon "Open" at bounding box center [300, 248] width 14 height 14
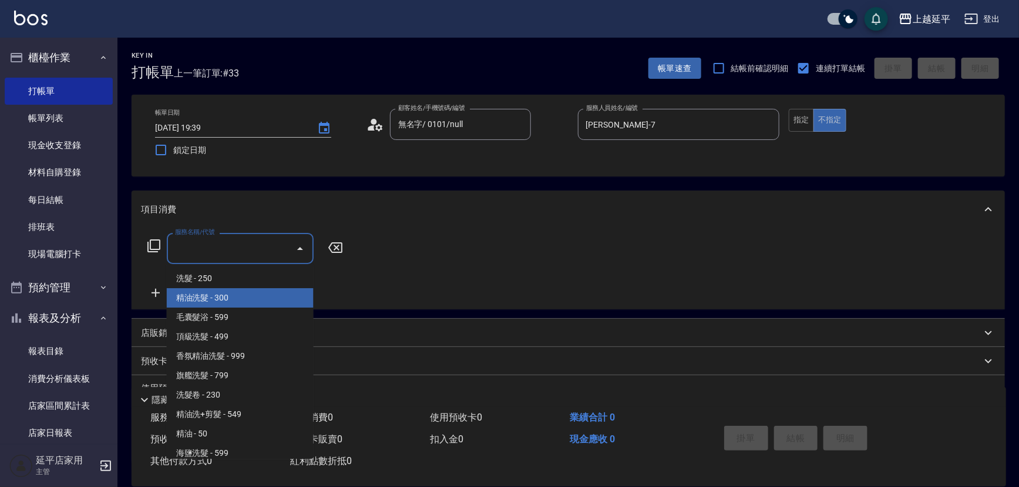
click at [268, 293] on span "精油洗髮 - 300" at bounding box center [240, 297] width 147 height 19
type input "精油洗髮(102)"
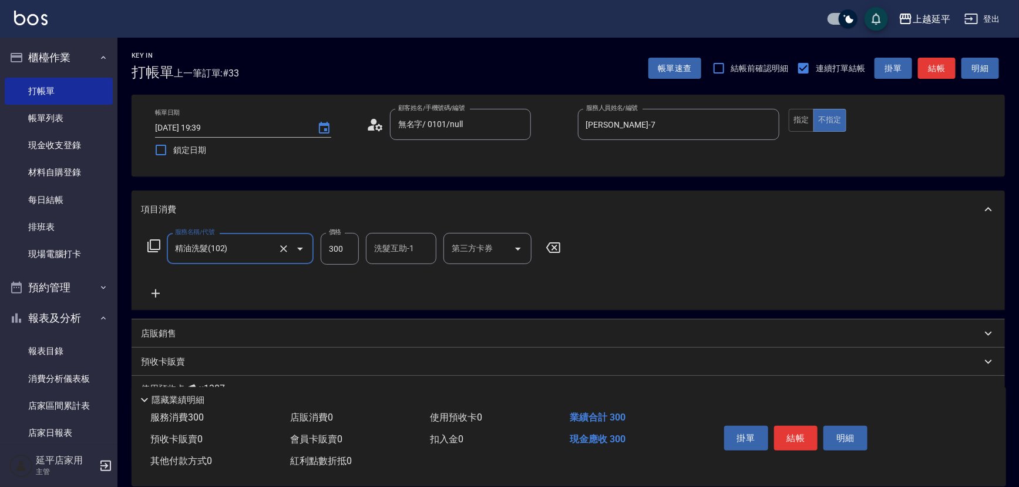
click at [350, 253] on input "300" at bounding box center [340, 249] width 38 height 32
type input "350"
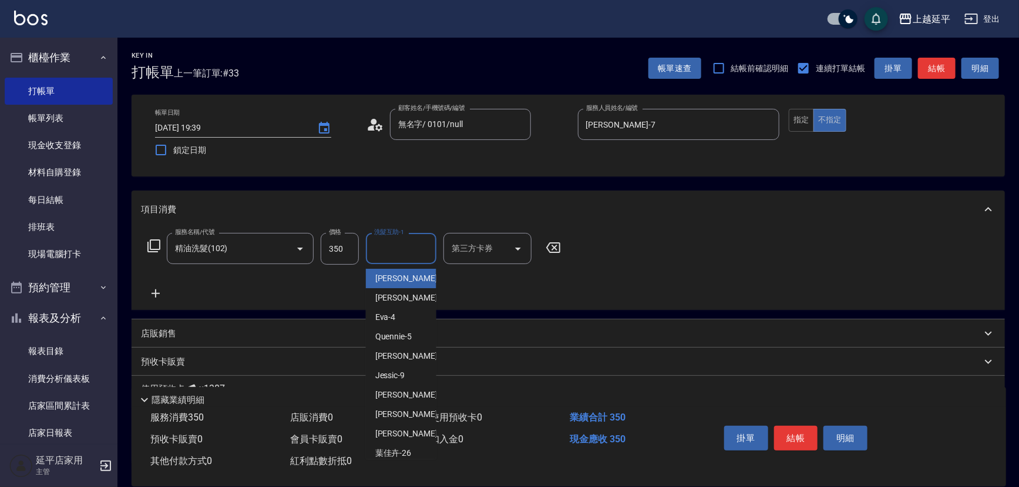
click at [398, 257] on input "洗髮互助-1" at bounding box center [401, 248] width 60 height 21
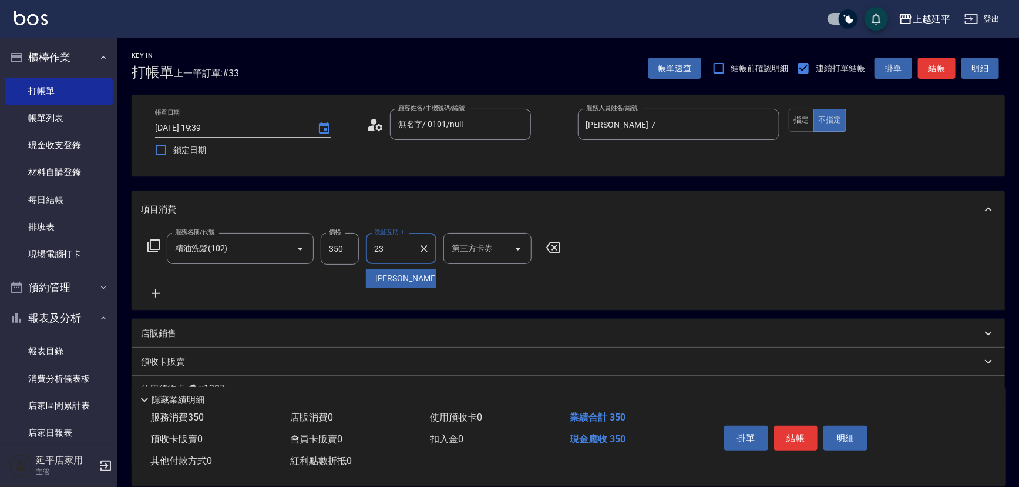
click at [398, 272] on span "恩恩 -23" at bounding box center [412, 278] width 74 height 12
type input "恩恩-23"
click at [778, 435] on button "結帳" at bounding box center [796, 437] width 44 height 25
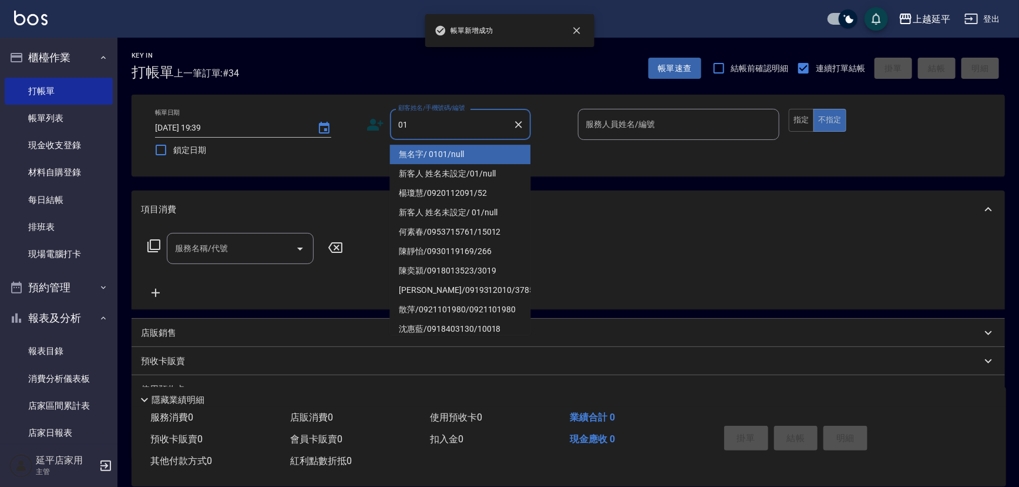
click at [457, 156] on li "無名字/ 0101/null" at bounding box center [460, 154] width 141 height 19
type input "無名字/ 0101/null"
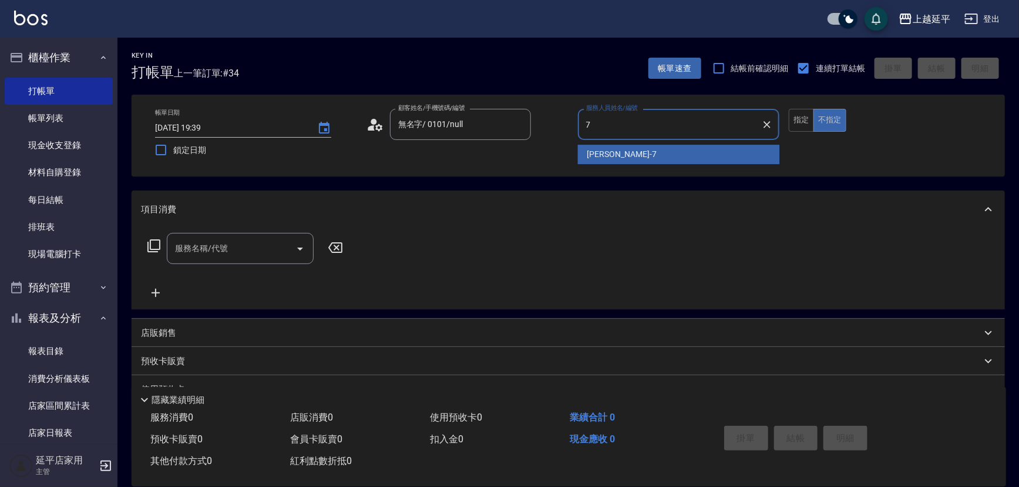
click at [596, 155] on span "[PERSON_NAME] -7" at bounding box center [622, 154] width 69 height 12
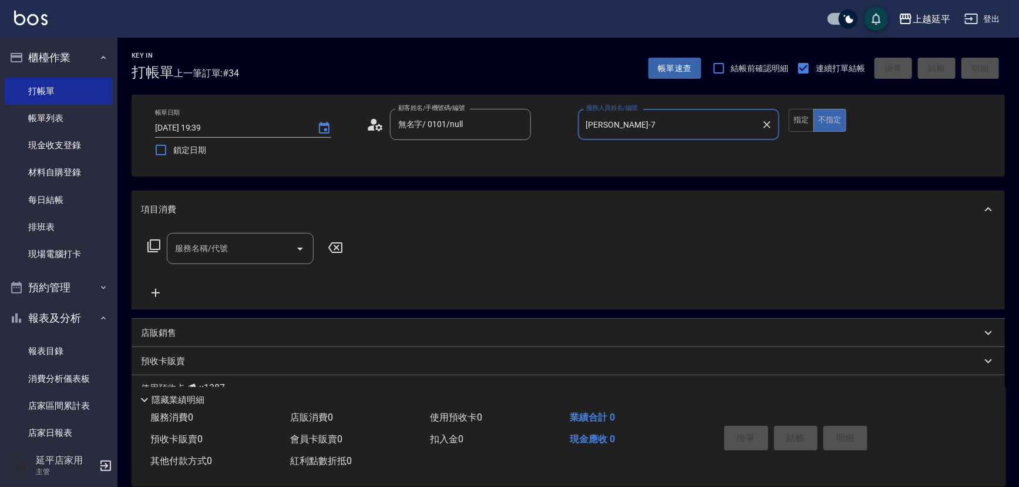
type input "[PERSON_NAME]-7"
click at [159, 247] on icon at bounding box center [154, 246] width 14 height 14
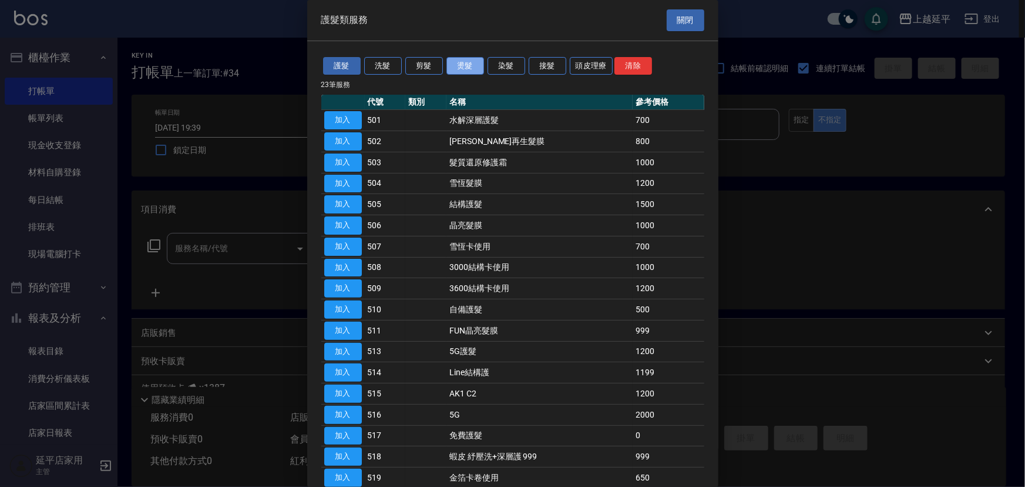
click at [465, 66] on button "燙髮" at bounding box center [466, 66] width 38 height 18
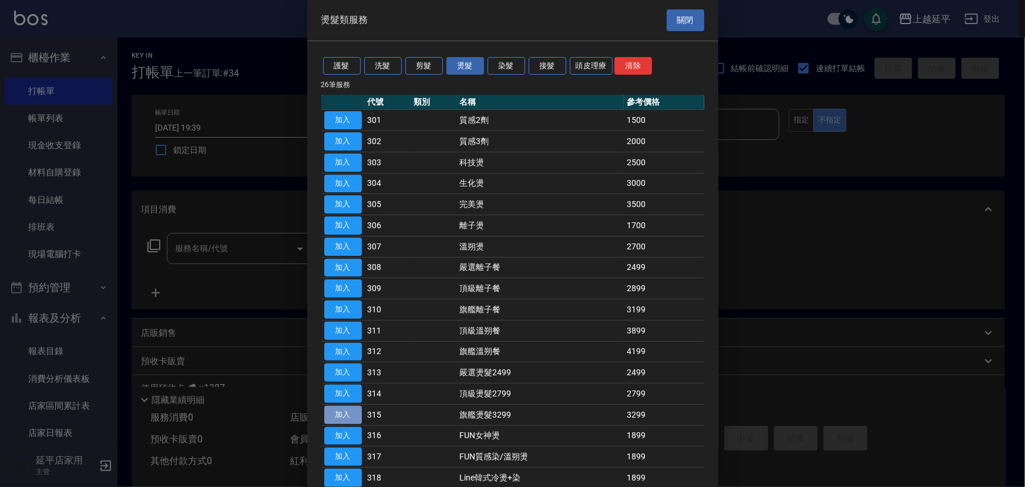
click at [356, 410] on button "加入" at bounding box center [343, 414] width 38 height 18
type input "旗艦燙髮3299(315)"
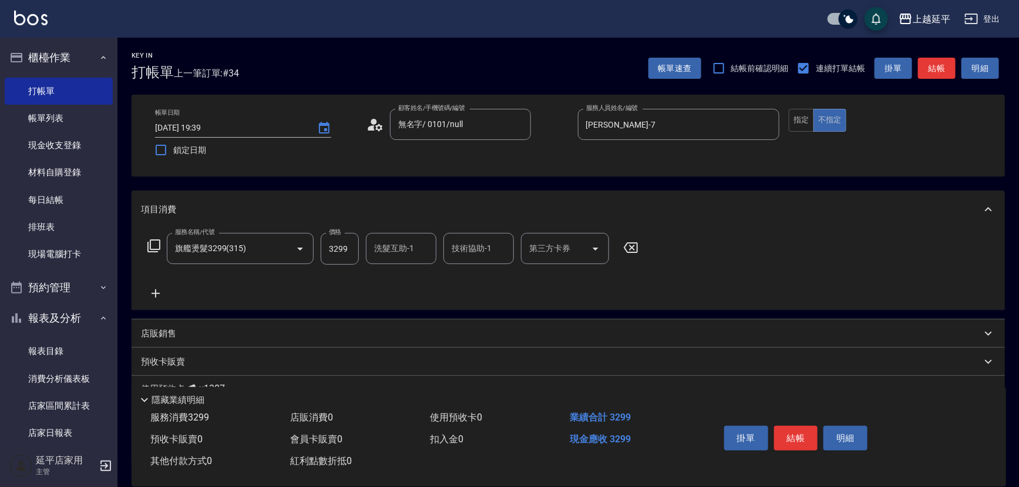
click at [347, 244] on input "3299" at bounding box center [340, 249] width 38 height 32
type input "4399"
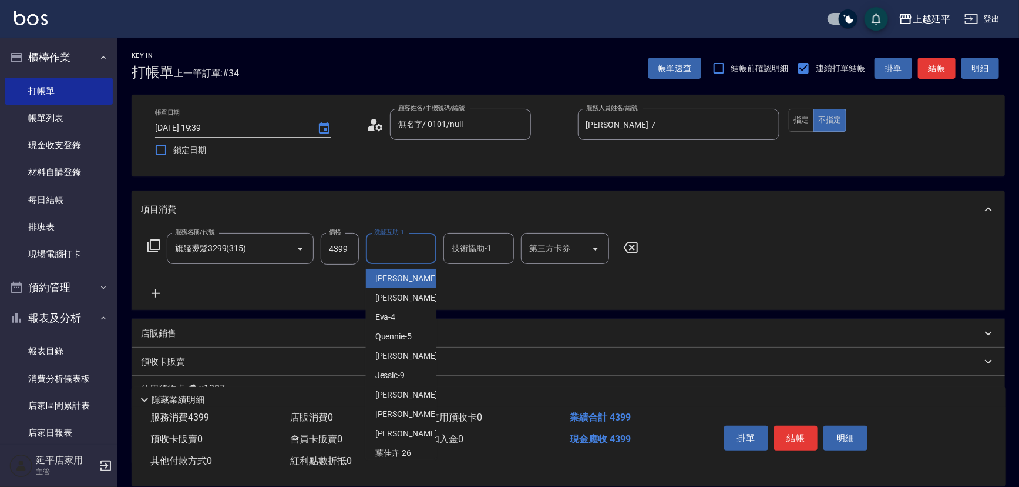
click at [411, 248] on input "洗髮互助-1" at bounding box center [401, 248] width 60 height 21
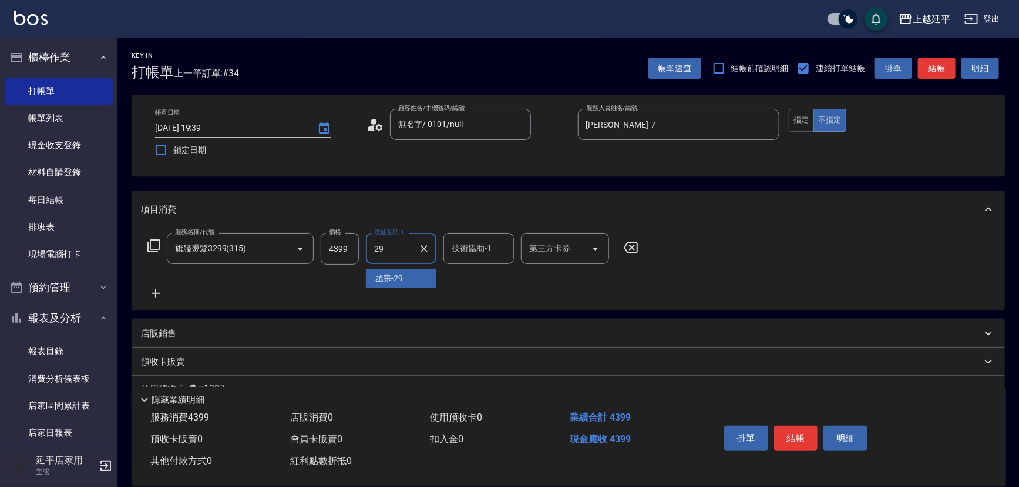
click at [408, 278] on div "丞宗 -29" at bounding box center [401, 278] width 71 height 19
type input "丞宗-29"
click at [461, 249] on input "技術協助-1" at bounding box center [479, 248] width 60 height 21
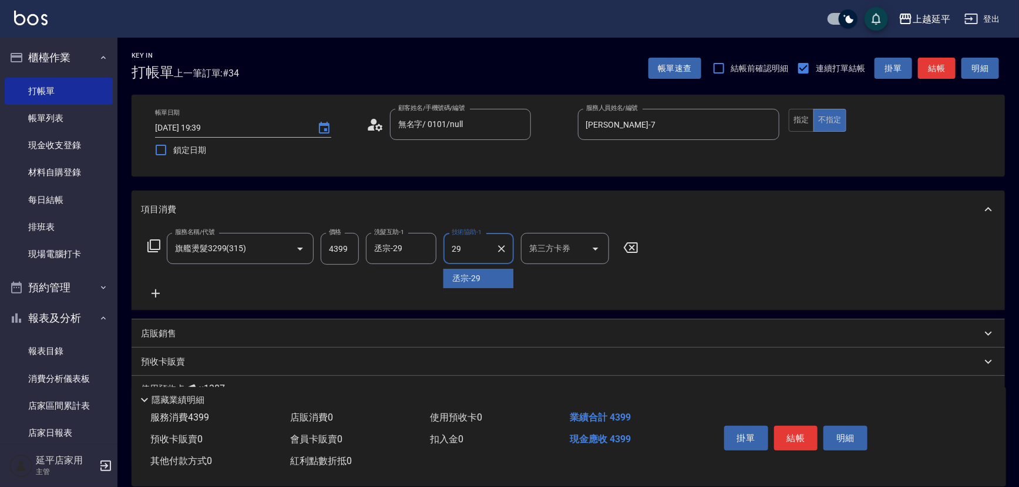
click at [469, 271] on div "丞宗 -29" at bounding box center [479, 278] width 71 height 19
type input "丞宗-29"
click at [782, 426] on button "結帳" at bounding box center [796, 437] width 44 height 25
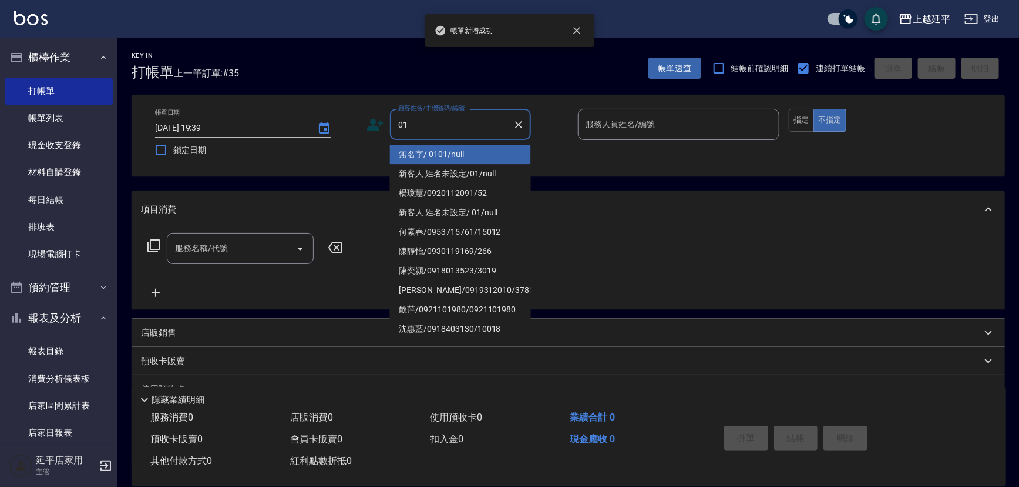
click at [424, 149] on li "無名字/ 0101/null" at bounding box center [460, 154] width 141 height 19
type input "無名字/ 0101/null"
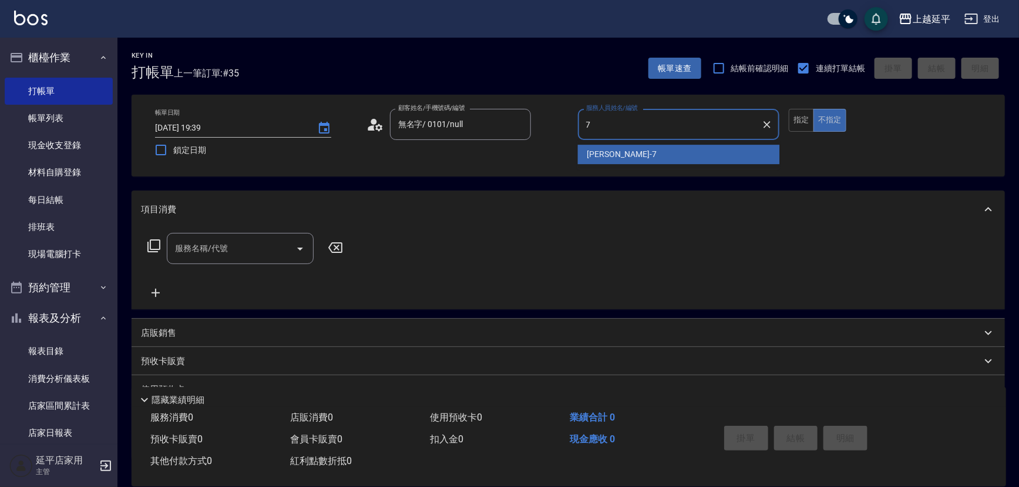
click at [616, 150] on span "[PERSON_NAME] -7" at bounding box center [622, 154] width 69 height 12
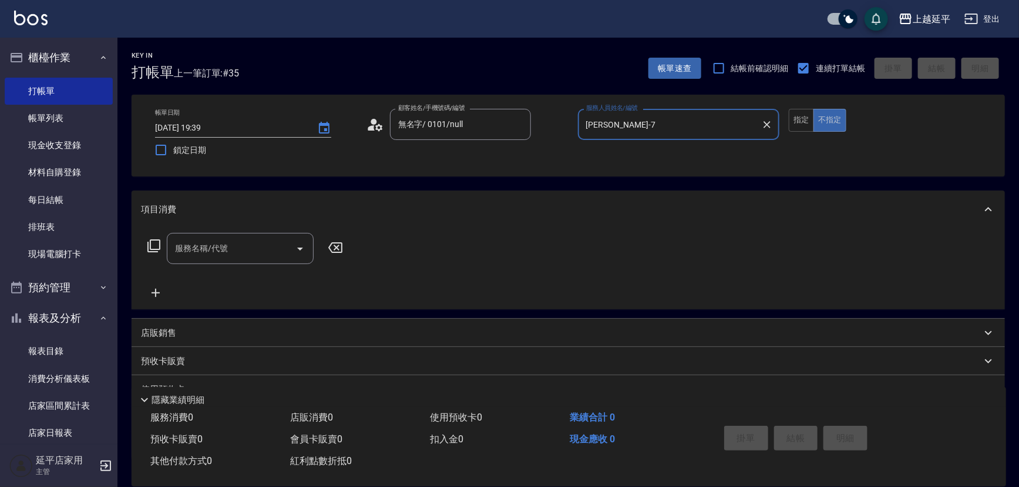
type input "[PERSON_NAME]-7"
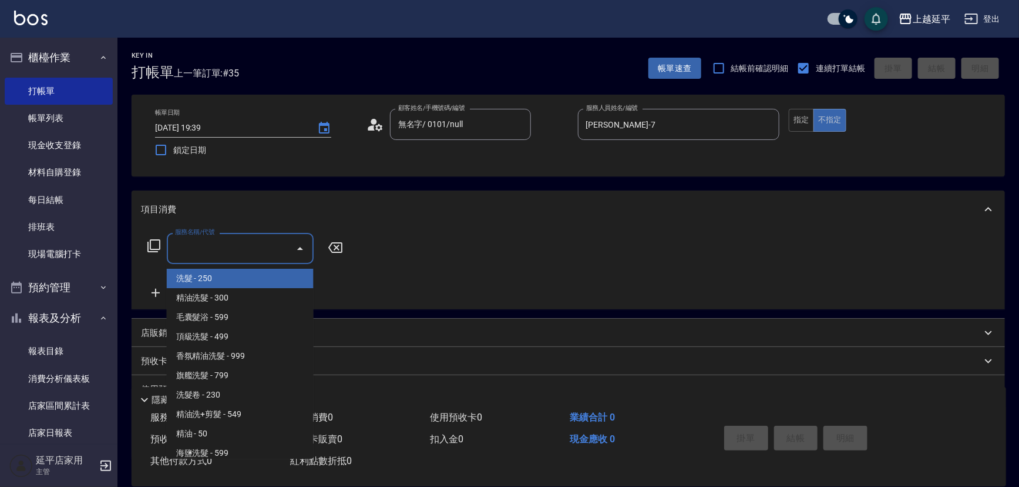
click at [266, 248] on input "服務名稱/代號" at bounding box center [231, 248] width 119 height 21
type input "20"
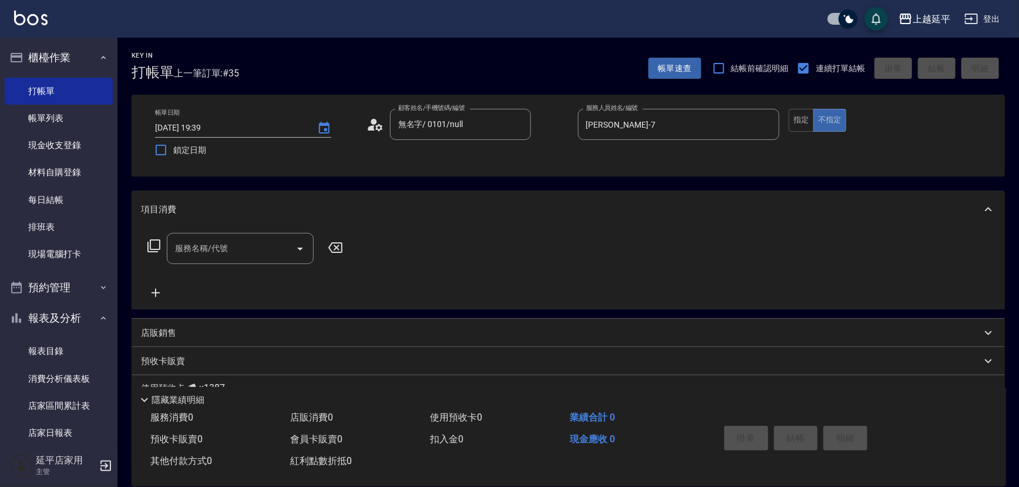
click at [337, 249] on icon at bounding box center [335, 247] width 14 height 11
click at [247, 247] on input "服務名稱/代號" at bounding box center [231, 248] width 119 height 21
click at [266, 276] on span "B級洗+剪 - 499" at bounding box center [240, 278] width 147 height 19
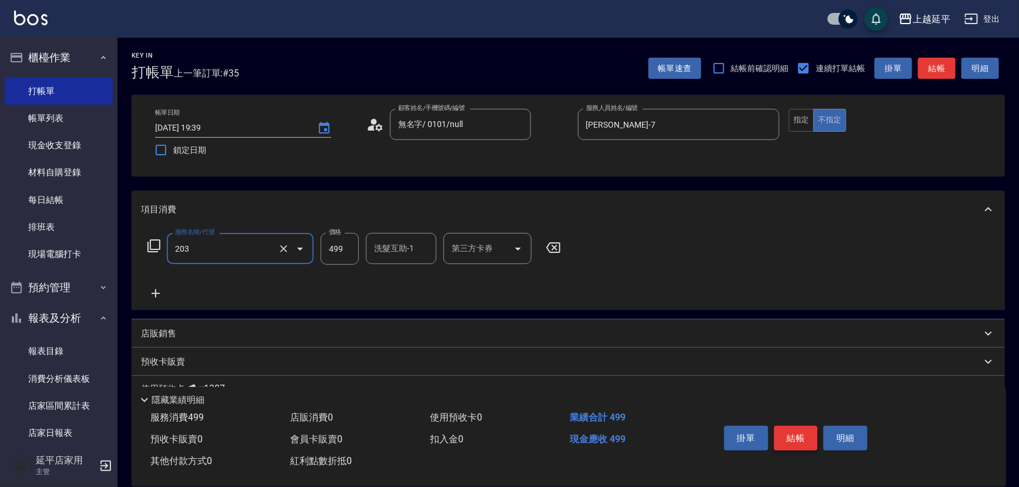
type input "B級洗+剪(203)"
click at [788, 435] on button "結帳" at bounding box center [796, 437] width 44 height 25
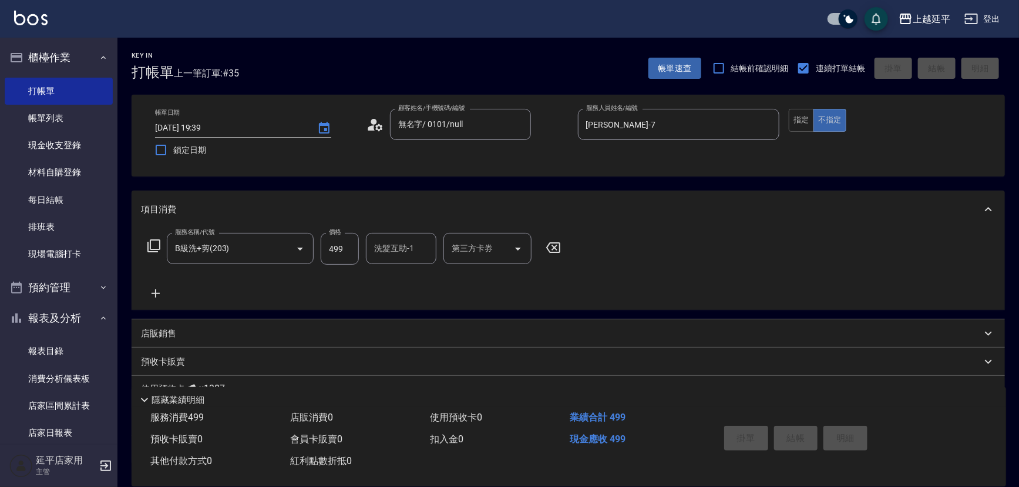
type input "[DATE] 19:40"
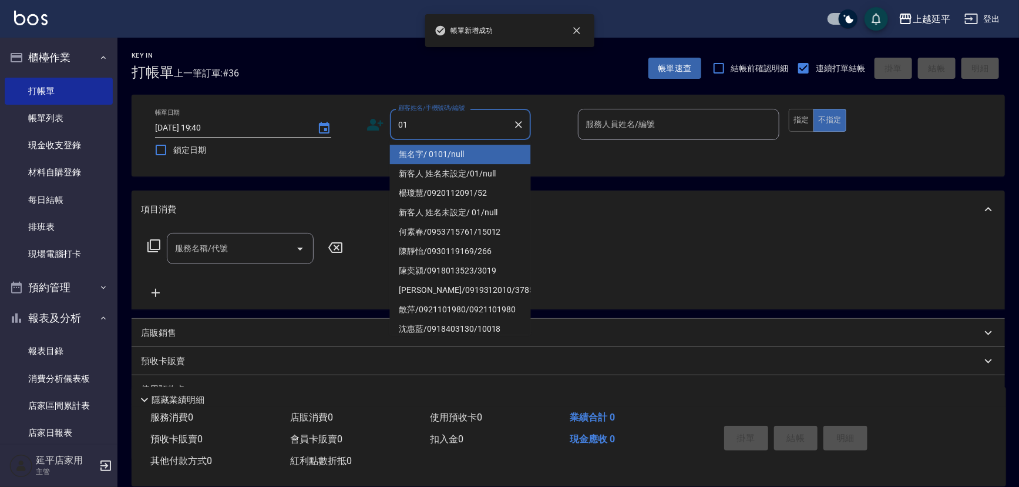
click at [462, 156] on li "無名字/ 0101/null" at bounding box center [460, 154] width 141 height 19
type input "無名字/ 0101/null"
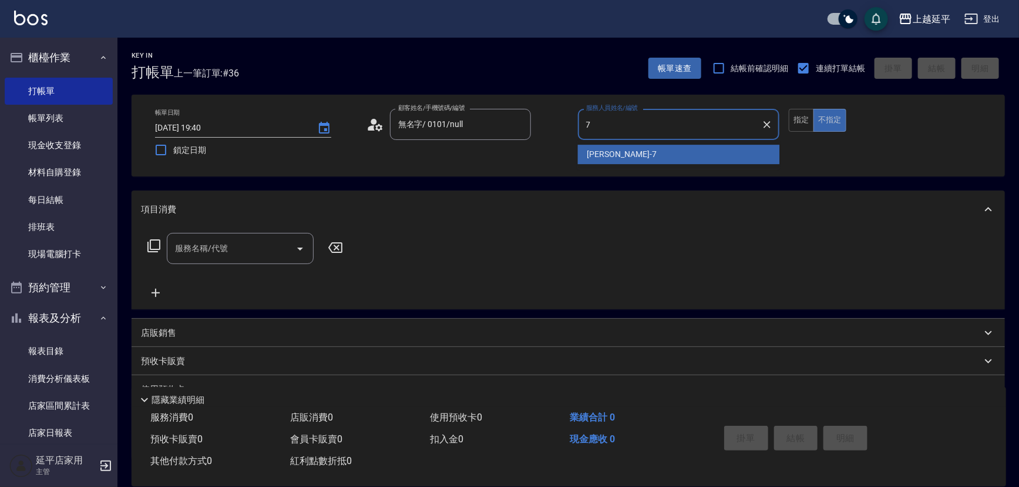
click at [640, 157] on div "[PERSON_NAME] -7" at bounding box center [679, 154] width 202 height 19
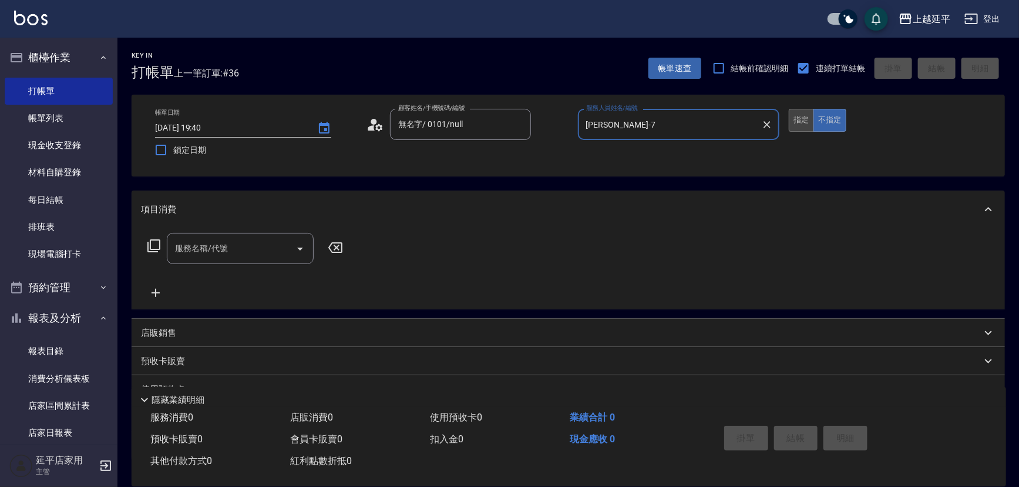
type input "[PERSON_NAME]-7"
click at [791, 118] on button "指定" at bounding box center [801, 120] width 25 height 23
click at [253, 258] on div "服務名稱/代號" at bounding box center [240, 248] width 147 height 31
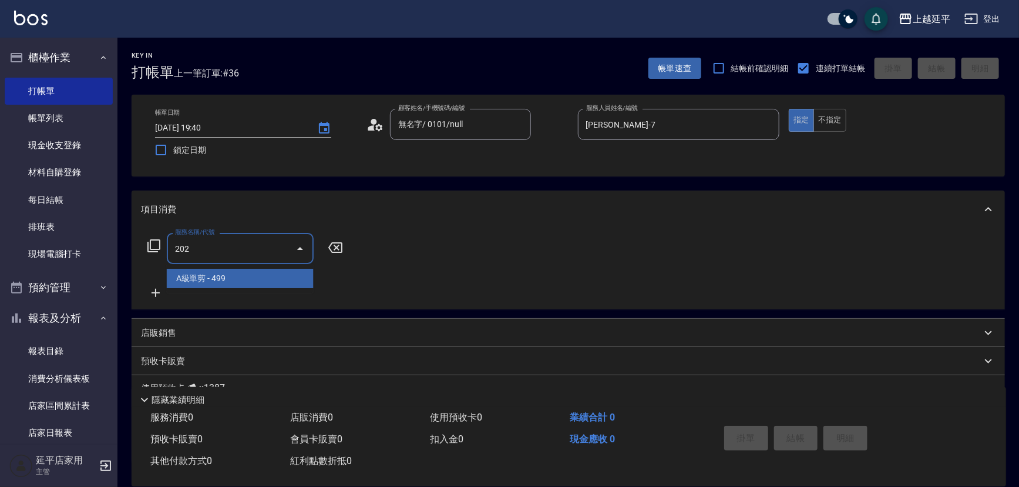
click at [253, 276] on span "A級單剪 - 499" at bounding box center [240, 278] width 147 height 19
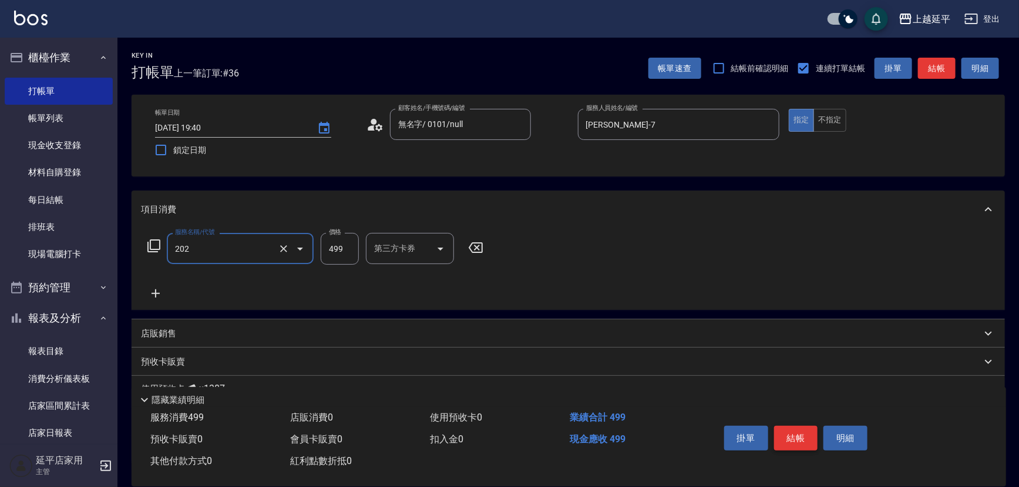
type input "A級單剪(202)"
click at [784, 432] on button "結帳" at bounding box center [796, 437] width 44 height 25
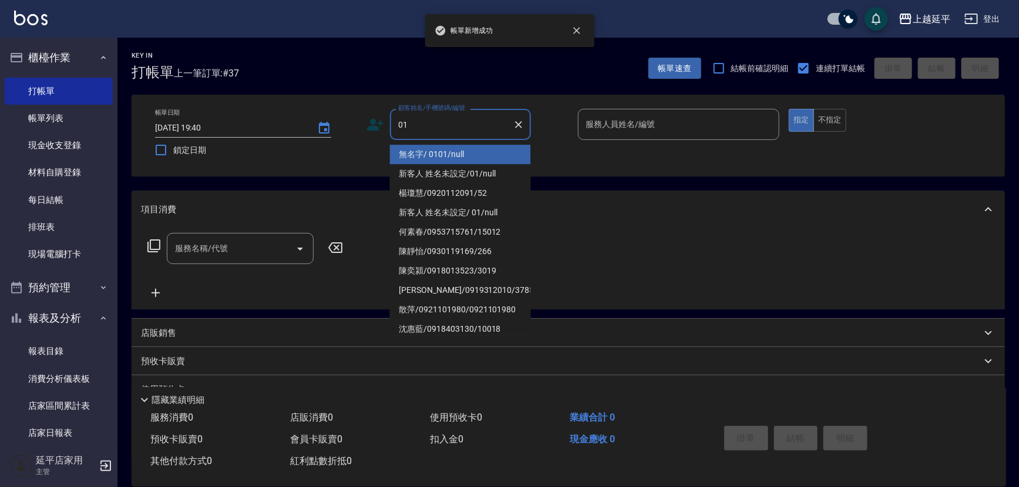
drag, startPoint x: 504, startPoint y: 153, endPoint x: 647, endPoint y: 146, distance: 142.9
click at [504, 153] on li "無名字/ 0101/null" at bounding box center [460, 154] width 141 height 19
type input "無名字/ 0101/null"
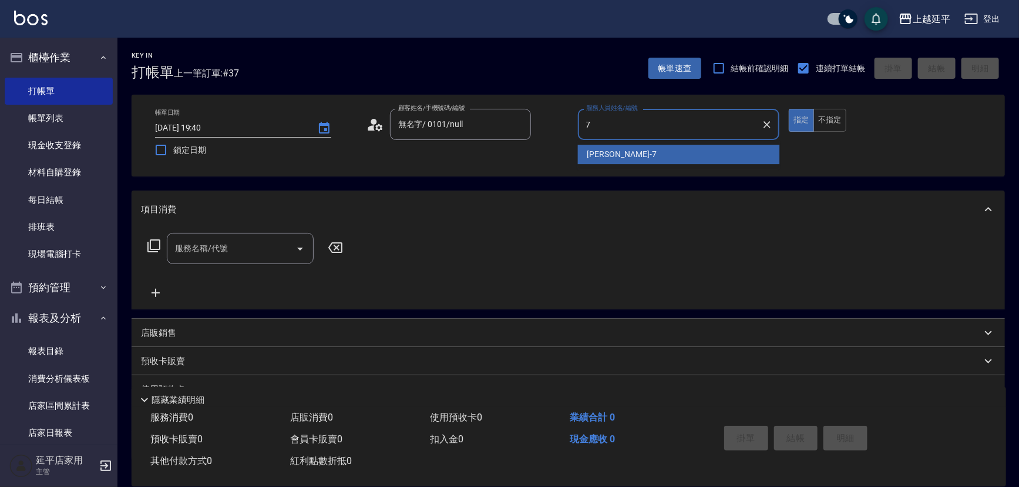
click at [645, 153] on div "[PERSON_NAME] -7" at bounding box center [679, 154] width 202 height 19
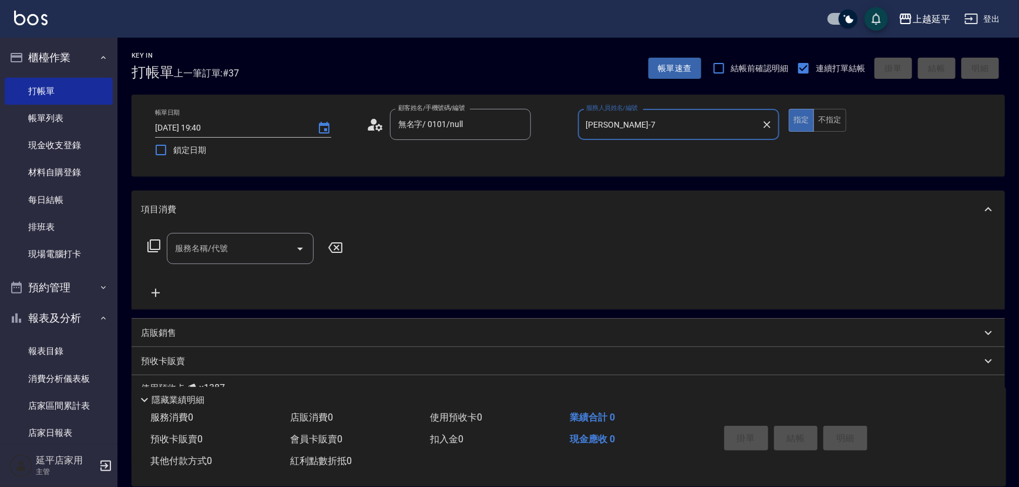
type input "[PERSON_NAME]-7"
click at [159, 247] on icon at bounding box center [154, 246] width 14 height 14
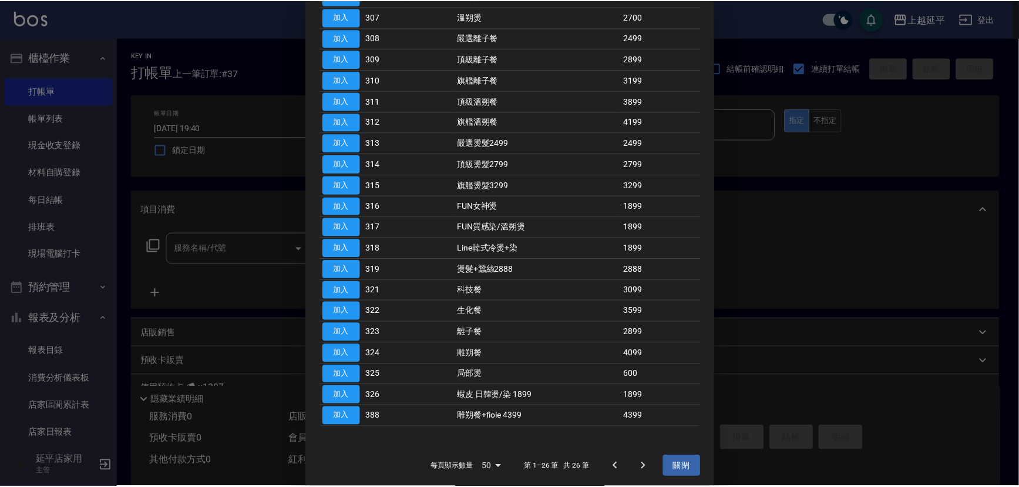
scroll to position [231, 0]
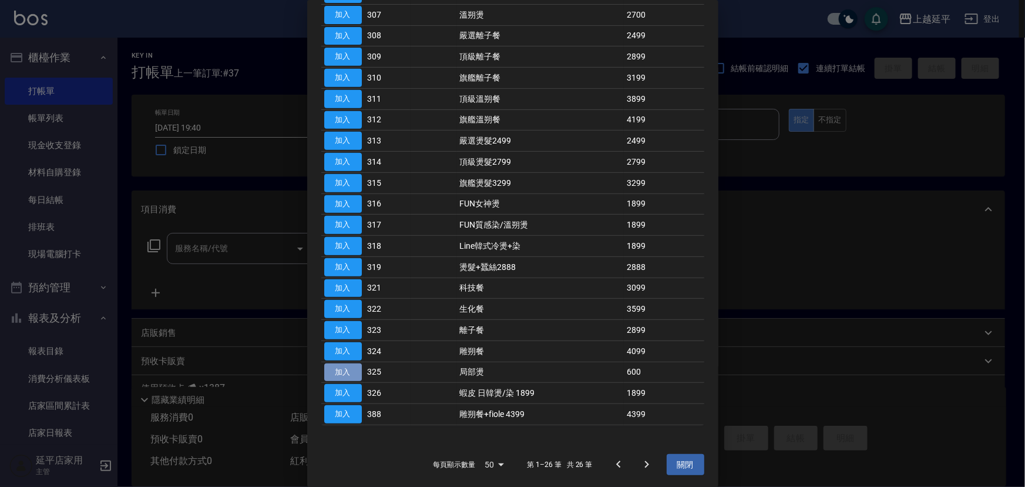
click at [343, 374] on button "加入" at bounding box center [343, 372] width 38 height 18
type input "局部燙(325)"
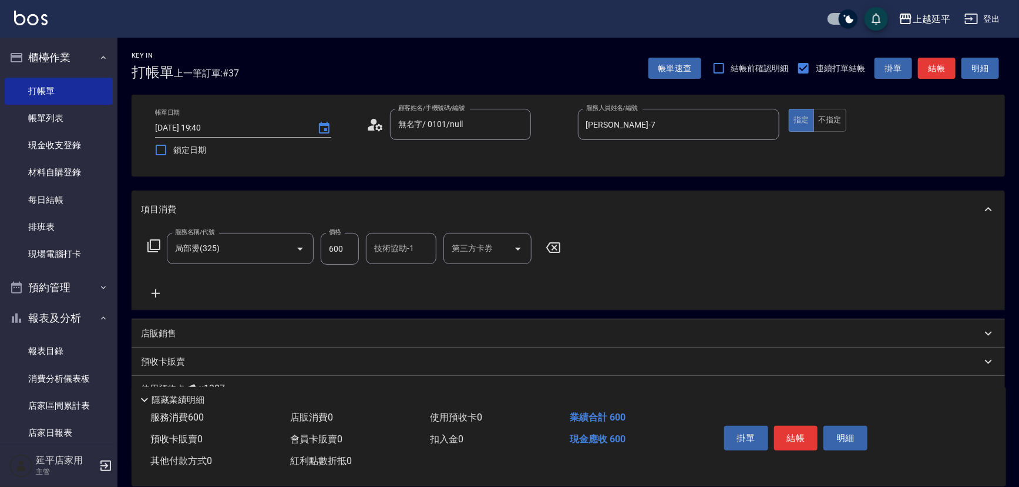
click at [346, 252] on input "600" at bounding box center [340, 249] width 38 height 32
type input "1599"
click at [810, 441] on button "結帳" at bounding box center [796, 437] width 44 height 25
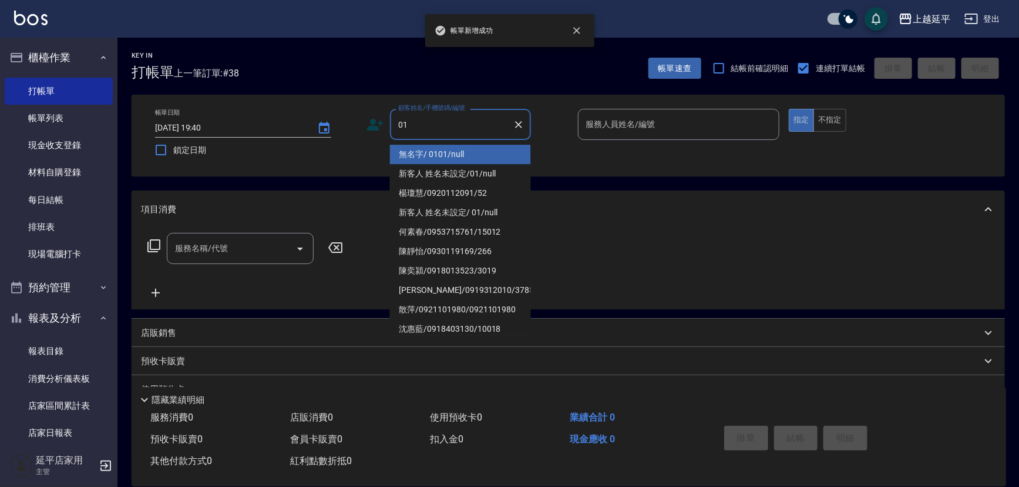
click at [439, 153] on li "無名字/ 0101/null" at bounding box center [460, 154] width 141 height 19
type input "無名字/ 0101/null"
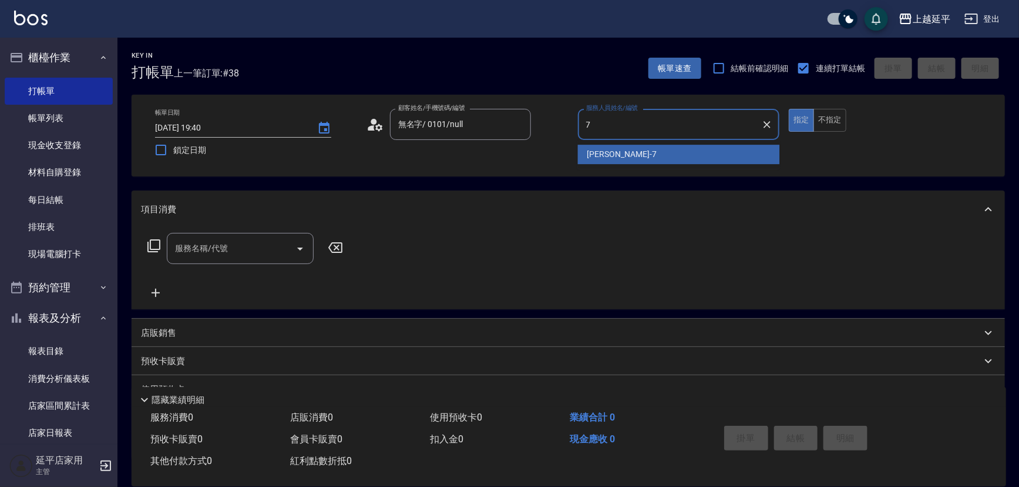
click at [605, 156] on span "[PERSON_NAME] -7" at bounding box center [622, 154] width 69 height 12
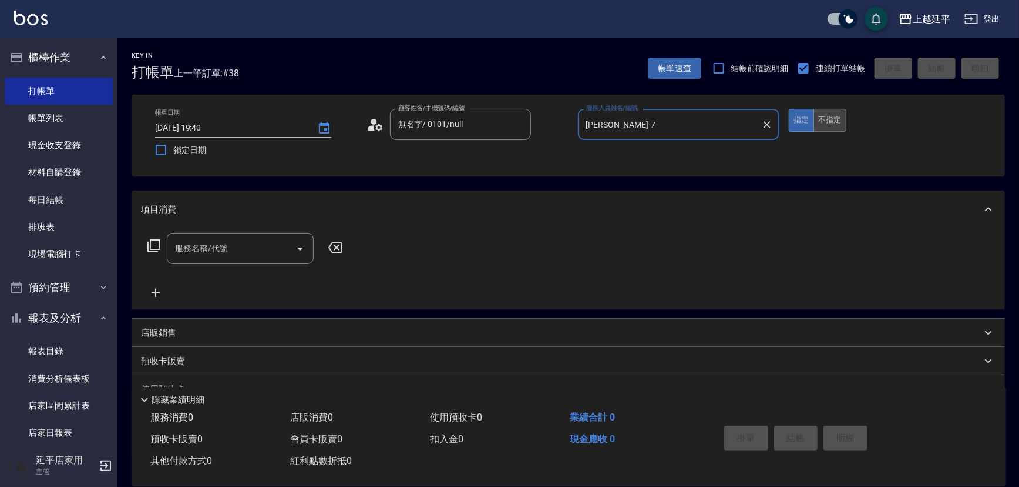
type input "[PERSON_NAME]-7"
click at [832, 116] on button "不指定" at bounding box center [830, 120] width 33 height 23
click at [238, 250] on input "服務名稱/代號" at bounding box center [231, 248] width 119 height 21
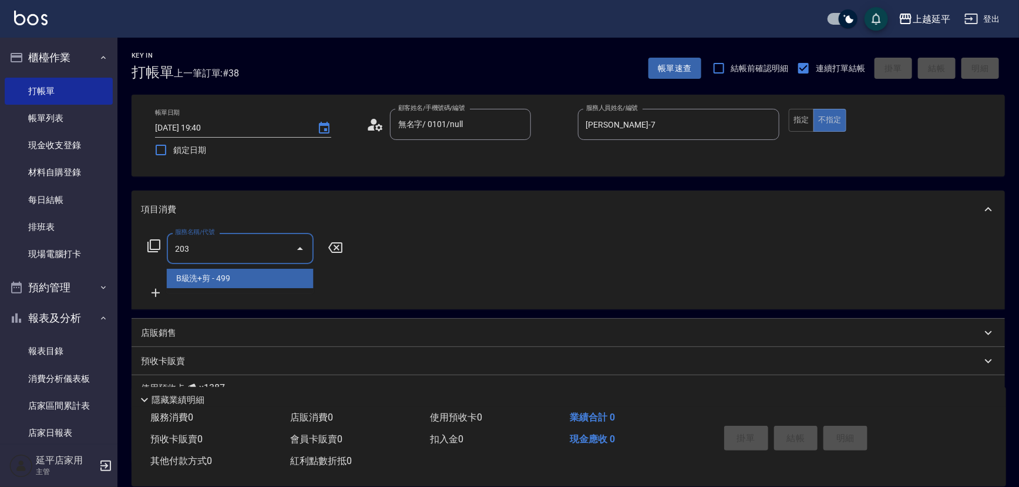
click at [252, 274] on span "B級洗+剪 - 499" at bounding box center [240, 278] width 147 height 19
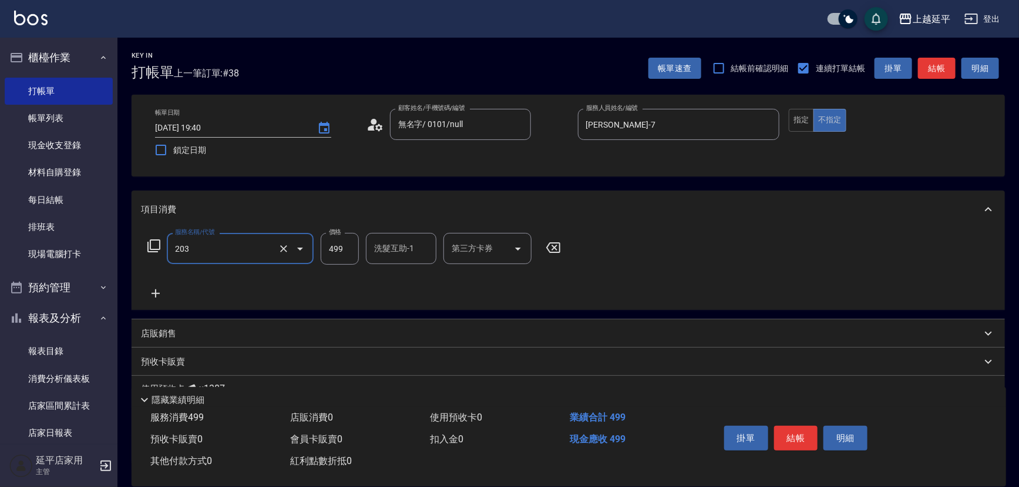
type input "B級洗+剪(203)"
click at [384, 253] on input "洗髮互助-1" at bounding box center [401, 248] width 60 height 21
click at [397, 274] on span "恩恩 -23" at bounding box center [412, 278] width 74 height 12
type input "恩恩-23"
click at [808, 439] on button "結帳" at bounding box center [796, 437] width 44 height 25
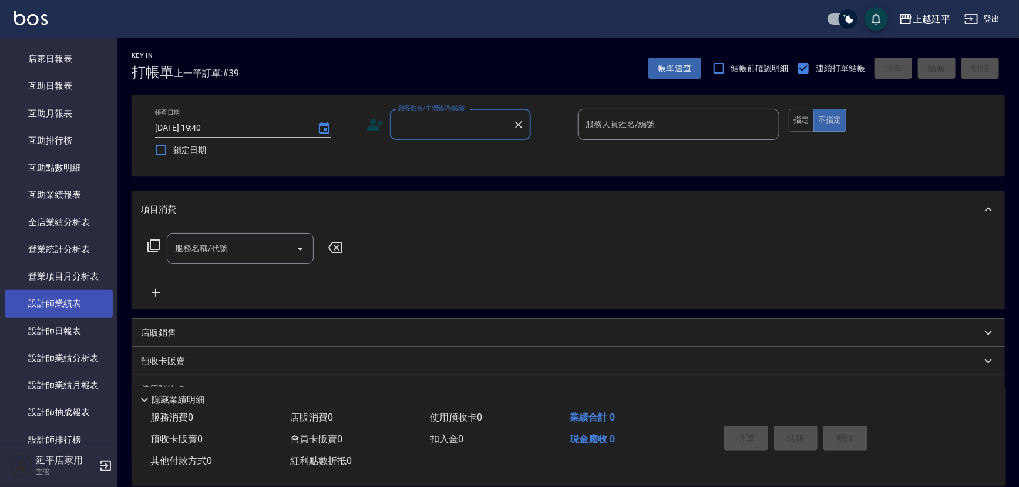
scroll to position [481, 0]
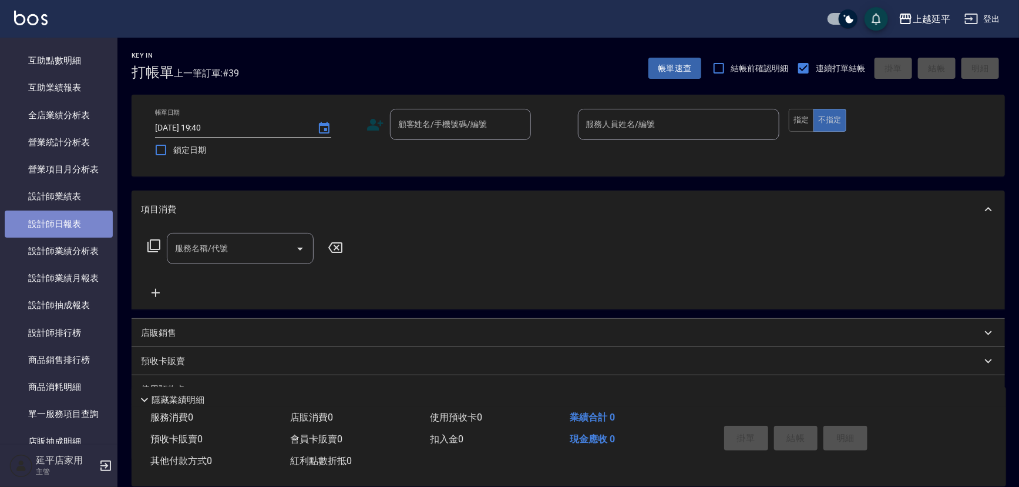
click at [72, 227] on link "設計師日報表" at bounding box center [59, 223] width 108 height 27
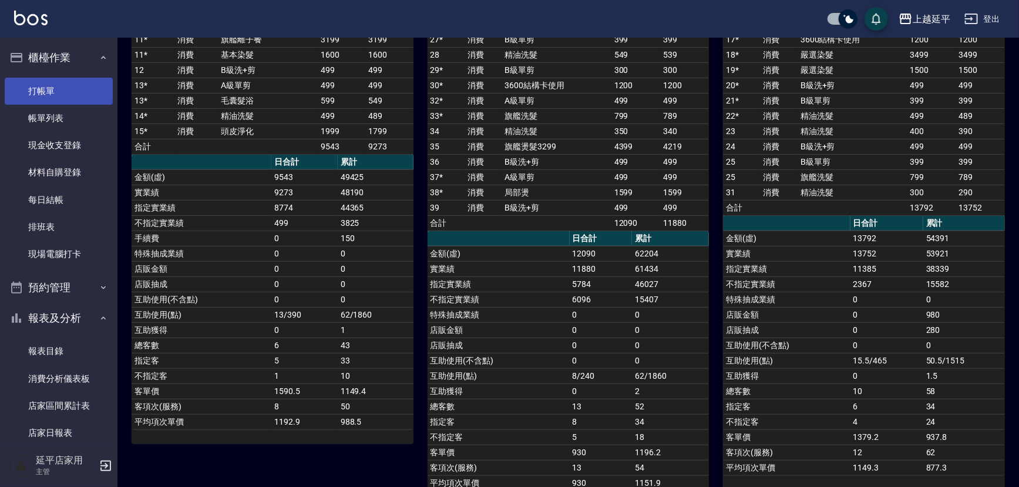
click at [81, 85] on link "打帳單" at bounding box center [59, 91] width 108 height 27
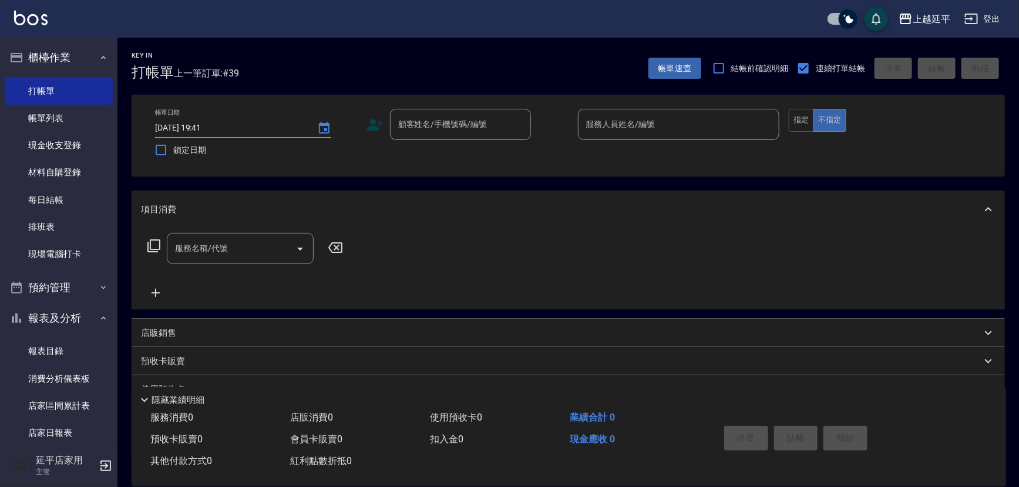
drag, startPoint x: 558, startPoint y: 227, endPoint x: 552, endPoint y: 293, distance: 66.7
click at [552, 293] on div "項目消費 服務名稱/代號 服務名稱/代號" at bounding box center [569, 249] width 874 height 119
drag, startPoint x: 551, startPoint y: 298, endPoint x: 535, endPoint y: 331, distance: 36.5
click at [536, 331] on div "項目消費 服務名稱/代號 服務名稱/代號 店販銷售 服務人員姓名/編號 服務人員姓名/編號 商品代號/名稱 商品代號/名稱 預收卡販賣 卡券名稱/代號 卡券名…" at bounding box center [569, 324] width 874 height 269
click at [534, 331] on div "店販銷售" at bounding box center [561, 333] width 841 height 12
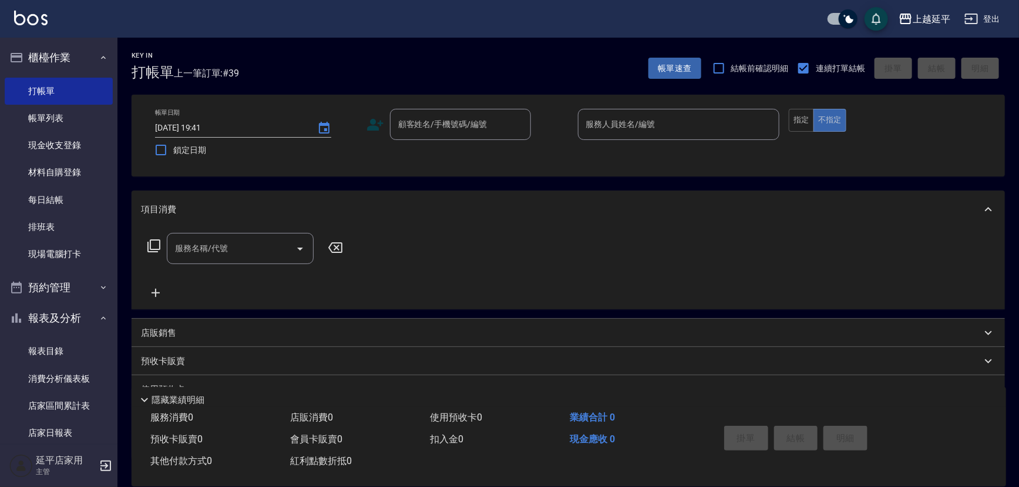
click at [525, 347] on div "店販銷售" at bounding box center [569, 332] width 874 height 28
drag, startPoint x: 519, startPoint y: 341, endPoint x: 518, endPoint y: 291, distance: 50.0
click at [519, 330] on div "店販銷售" at bounding box center [569, 332] width 874 height 28
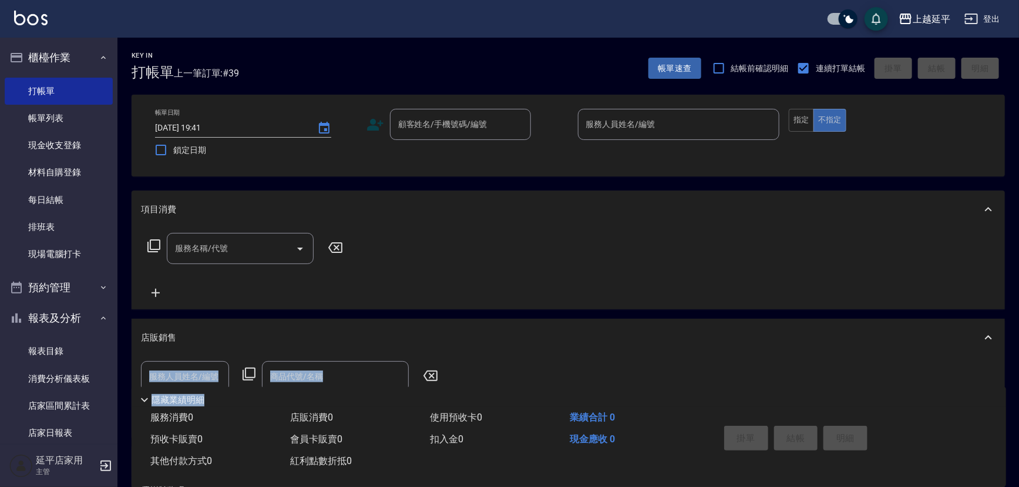
drag, startPoint x: 475, startPoint y: 377, endPoint x: 535, endPoint y: 422, distance: 75.1
click at [479, 393] on div "Key In 打帳單 上一筆訂單:#39 帳單速查 結帳前確認明細 連續打單結帳 掛單 結帳 明細 帳單日期 [DATE] 19:41 鎖定日期 顧客姓名/手…" at bounding box center [569, 354] width 902 height 632
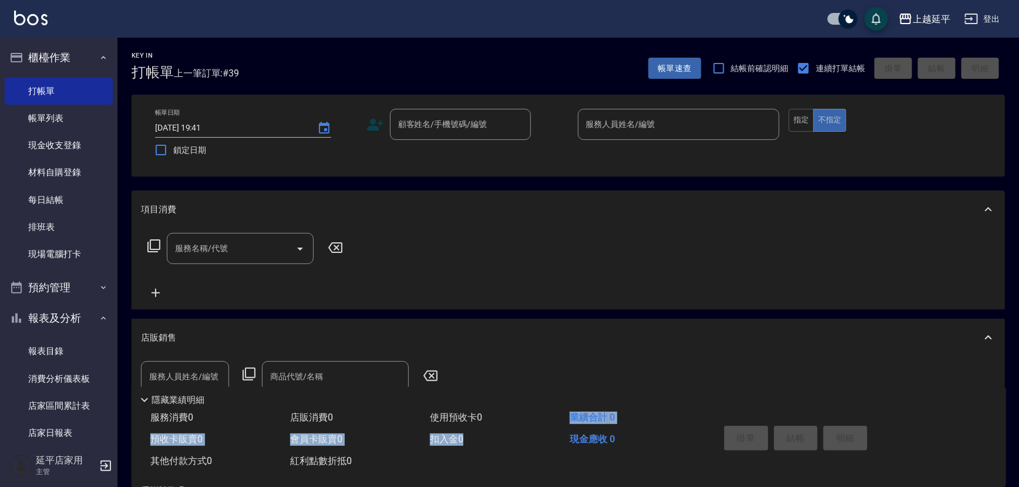
click at [538, 427] on div "服務消費 0 店販消費 0 使用預收卡 0 業績合計 0 預收卡販賣 0 會員卡販賣 0 扣入金 0 現金應收 0 其他付款方式 0 紅利點數折抵 0" at bounding box center [419, 439] width 574 height 65
click at [538, 428] on div "扣入金 0" at bounding box center [495, 439] width 140 height 22
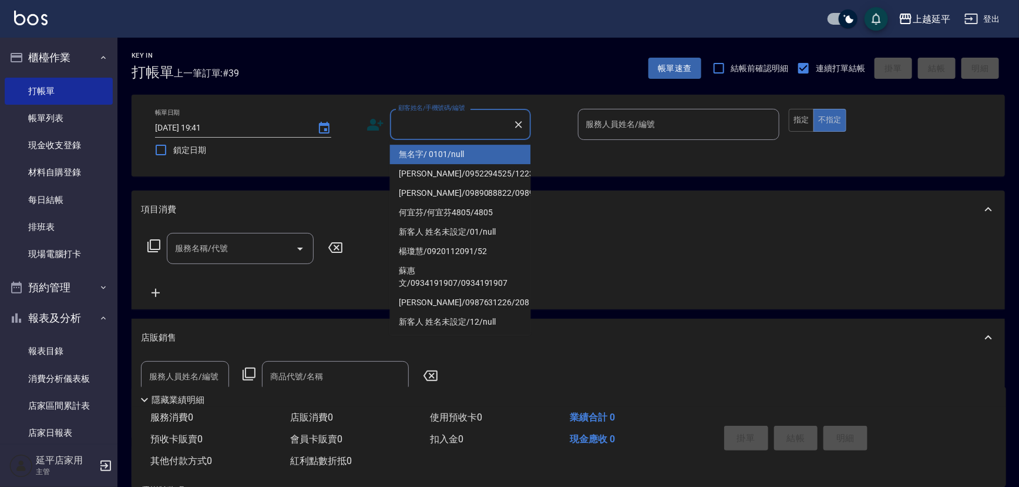
click at [450, 123] on input "顧客姓名/手機號碼/編號" at bounding box center [451, 124] width 113 height 21
click at [462, 156] on li "無名字/ 0101/null" at bounding box center [460, 154] width 141 height 19
type input "無名字/ 0101/null"
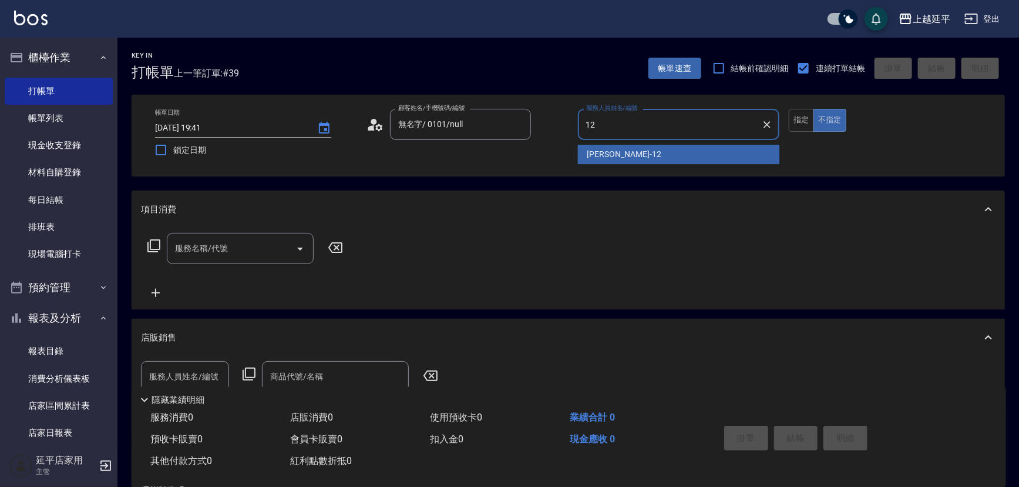
click at [624, 157] on div "[PERSON_NAME] -12" at bounding box center [679, 154] width 202 height 19
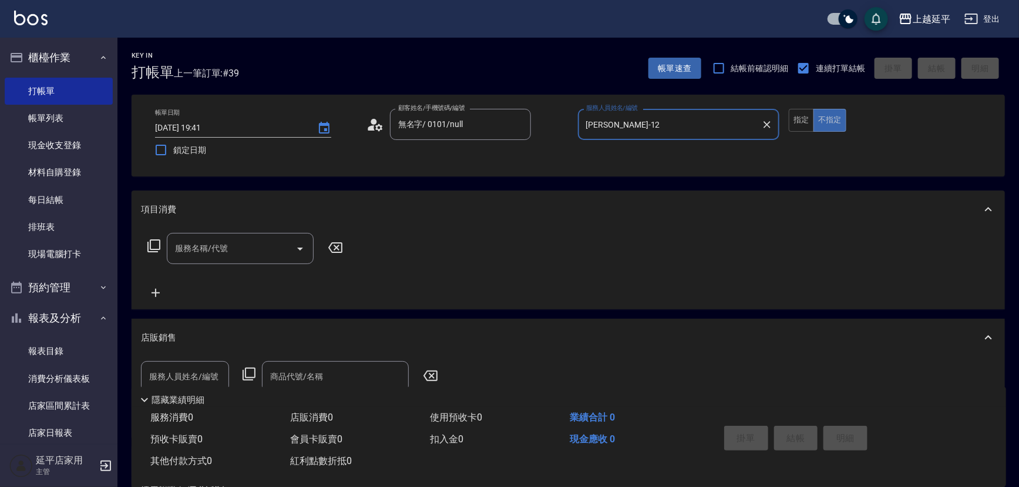
type input "[PERSON_NAME]-12"
click at [198, 239] on div "服務名稱/代號 服務名稱/代號" at bounding box center [240, 248] width 147 height 31
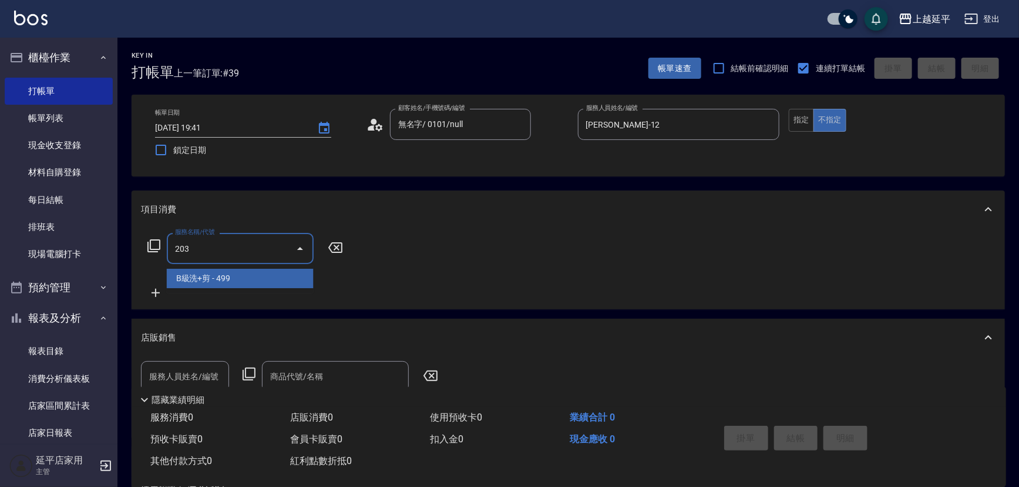
click at [241, 283] on span "B級洗+剪 - 499" at bounding box center [240, 278] width 147 height 19
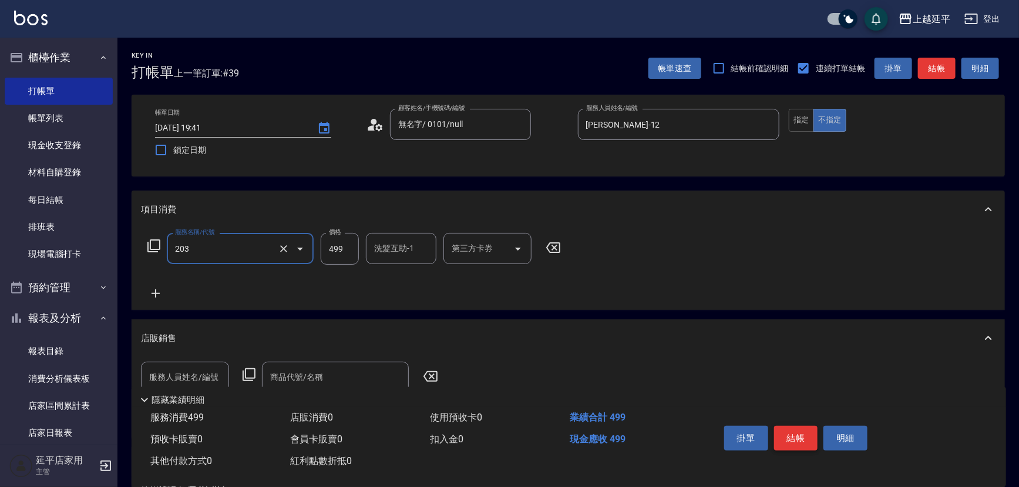
type input "B級洗+剪(203)"
click at [806, 433] on button "結帳" at bounding box center [796, 437] width 44 height 25
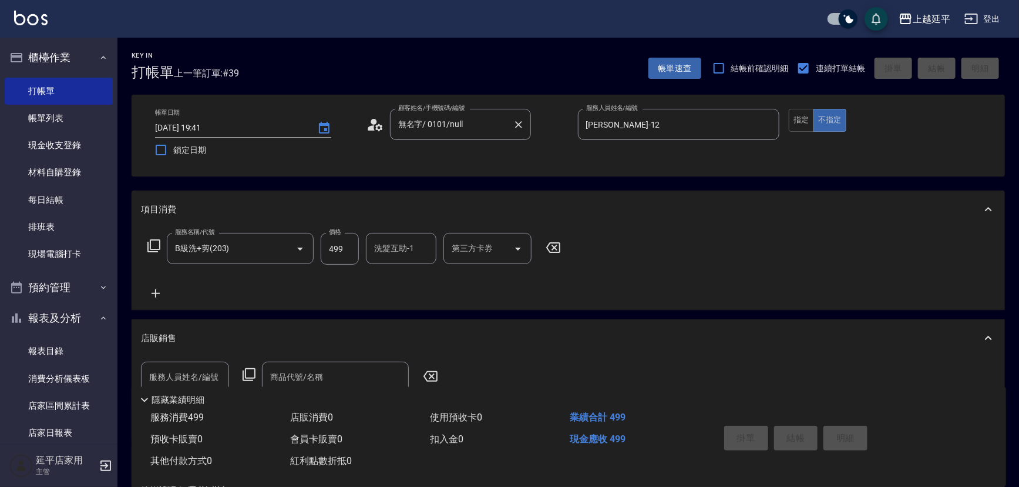
type input "[DATE] 19:53"
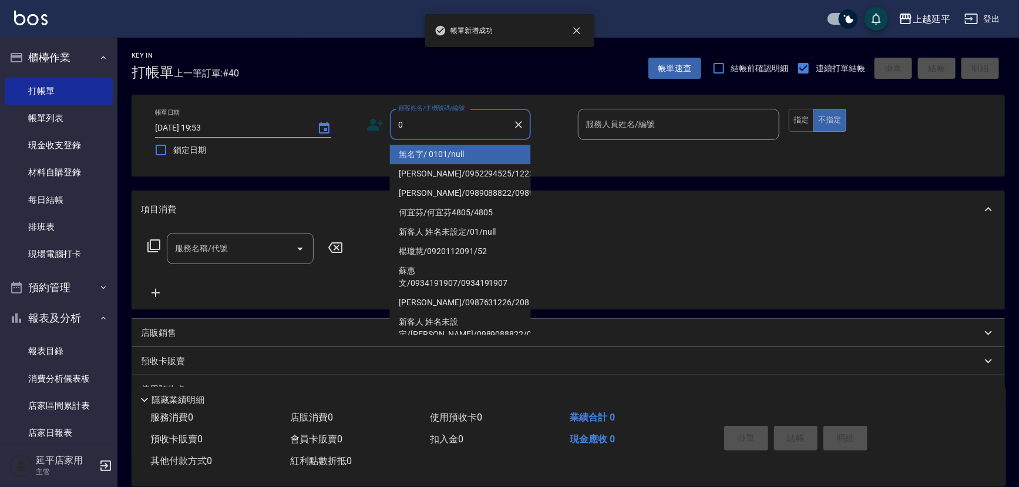
click at [458, 472] on li "新增 "0"" at bounding box center [460, 481] width 141 height 19
click at [462, 131] on input "0" at bounding box center [451, 124] width 113 height 21
click at [458, 159] on li "無名字/ 0101/null" at bounding box center [460, 154] width 141 height 19
type input "無名字/ 0101/null"
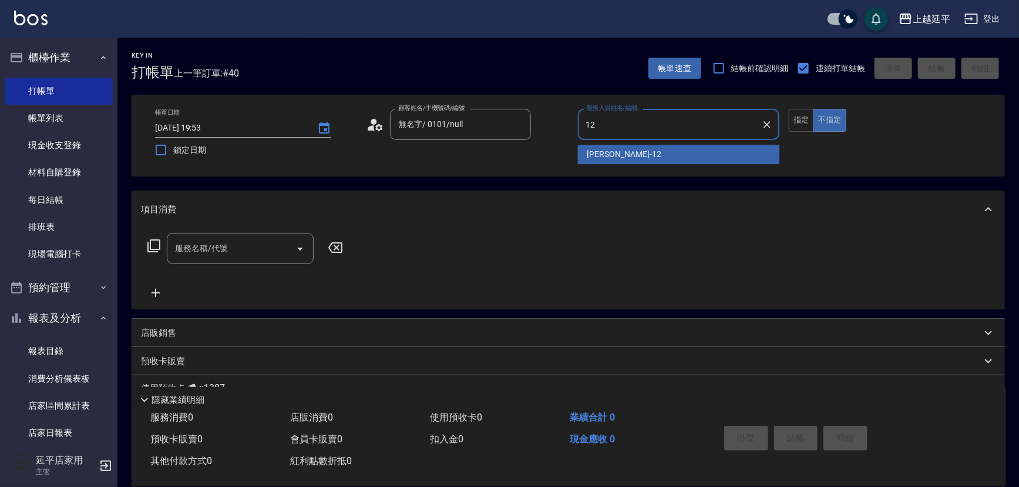
click at [634, 159] on div "[PERSON_NAME] -12" at bounding box center [679, 154] width 202 height 19
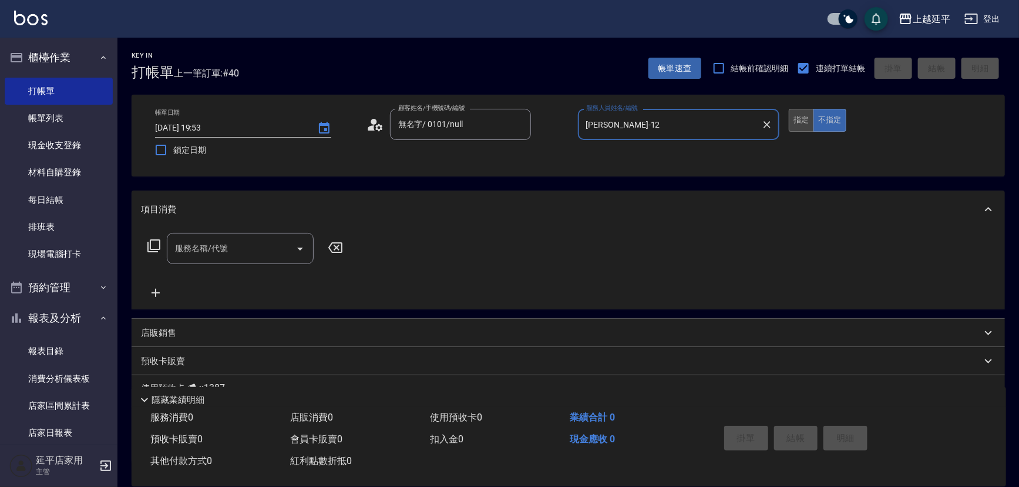
type input "[PERSON_NAME]-12"
click at [792, 113] on button "指定" at bounding box center [801, 120] width 25 height 23
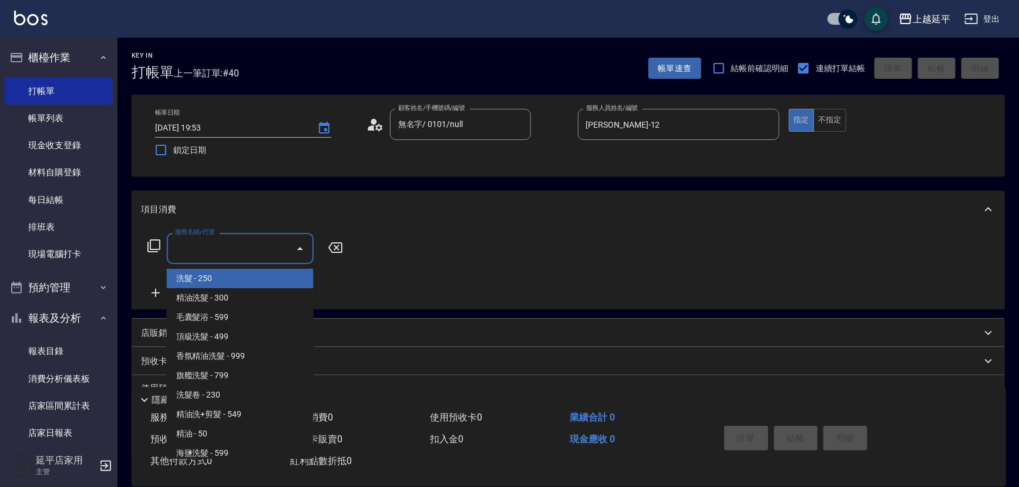
click at [244, 241] on input "服務名稱/代號" at bounding box center [231, 248] width 119 height 21
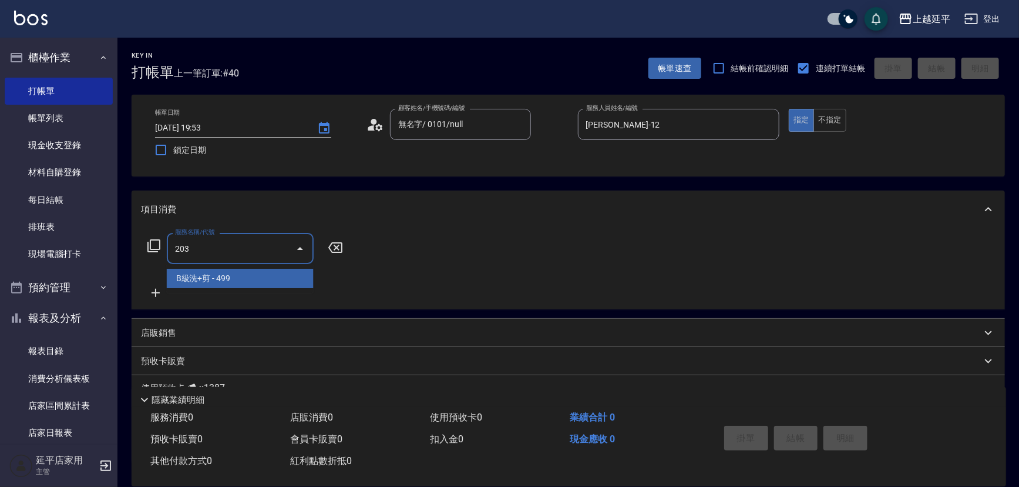
click at [279, 277] on span "B級洗+剪 - 499" at bounding box center [240, 278] width 147 height 19
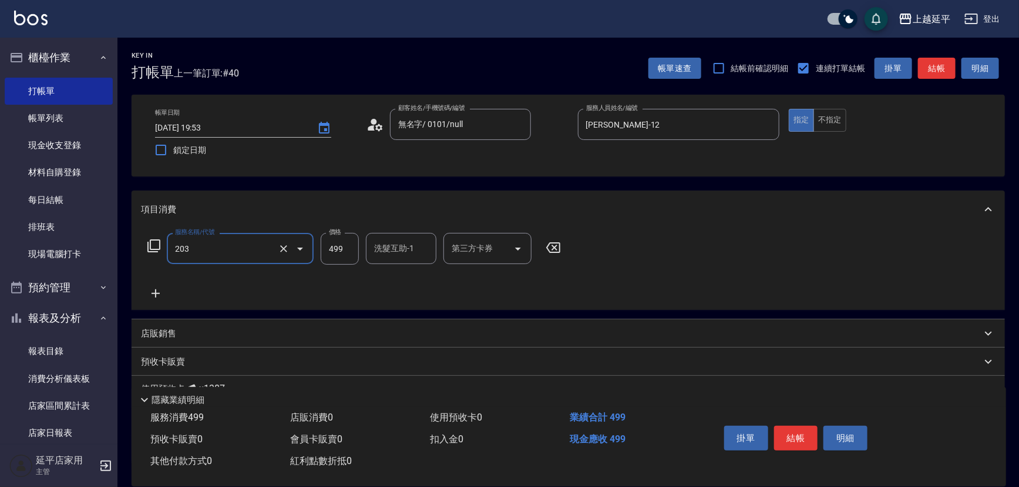
type input "B級洗+剪(203)"
click at [411, 254] on input "洗髮互助-1" at bounding box center [401, 248] width 60 height 21
click at [424, 284] on div "恩恩 -23" at bounding box center [401, 278] width 71 height 19
type input "恩恩-23"
click at [806, 437] on button "結帳" at bounding box center [796, 437] width 44 height 25
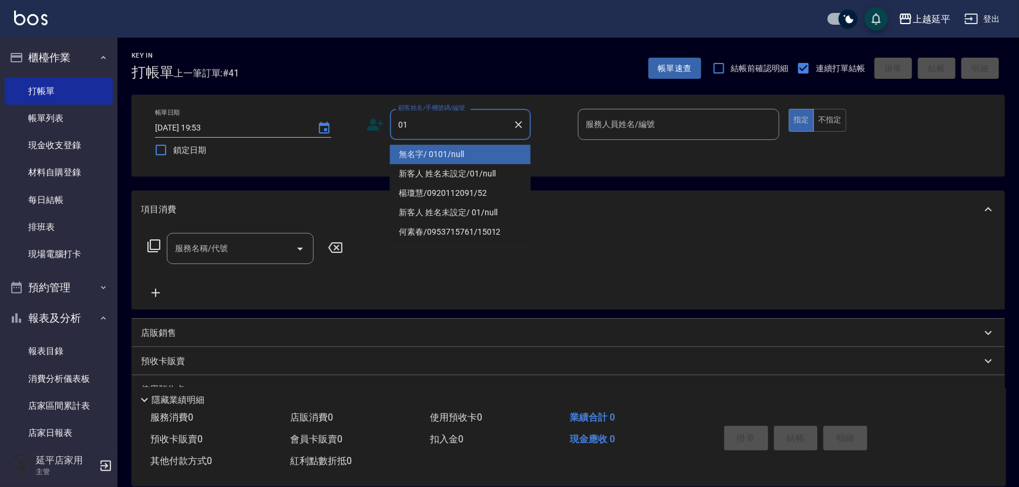
drag, startPoint x: 439, startPoint y: 151, endPoint x: 654, endPoint y: 135, distance: 215.7
click at [439, 151] on li "無名字/ 0101/null" at bounding box center [460, 154] width 141 height 19
type input "無名字/ 0101/null"
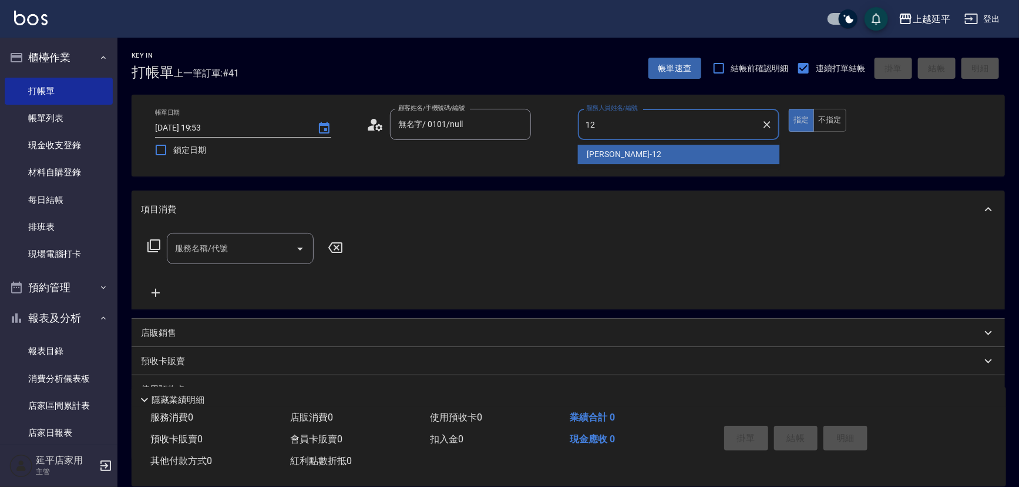
click at [666, 152] on div "[PERSON_NAME] -12" at bounding box center [679, 154] width 202 height 19
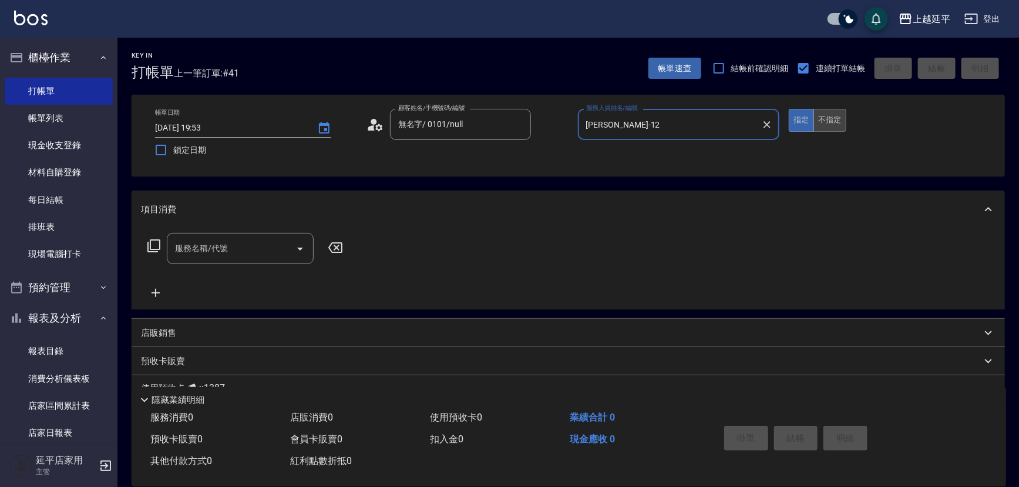
type input "[PERSON_NAME]-12"
click at [836, 123] on button "不指定" at bounding box center [830, 120] width 33 height 23
click at [246, 251] on input "服務名稱/代號" at bounding box center [231, 248] width 119 height 21
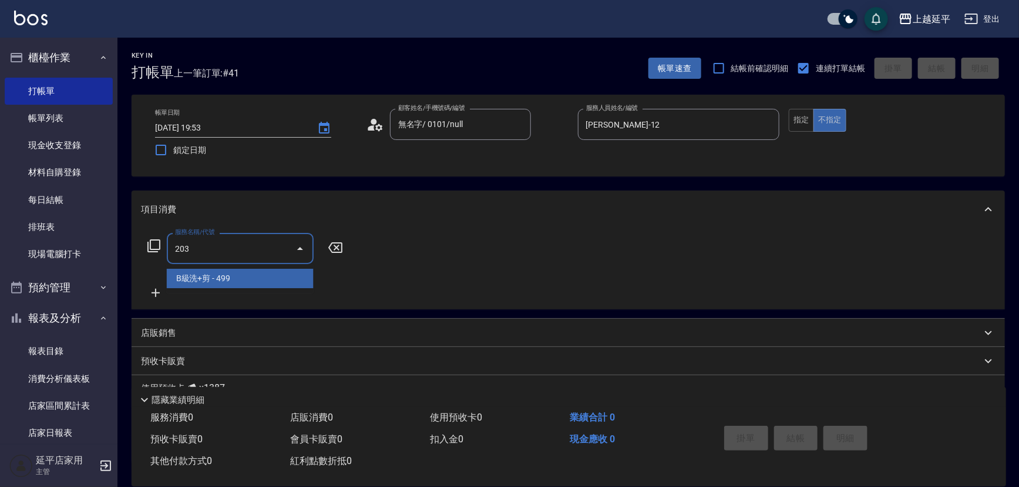
click at [260, 280] on span "B級洗+剪 - 499" at bounding box center [240, 278] width 147 height 19
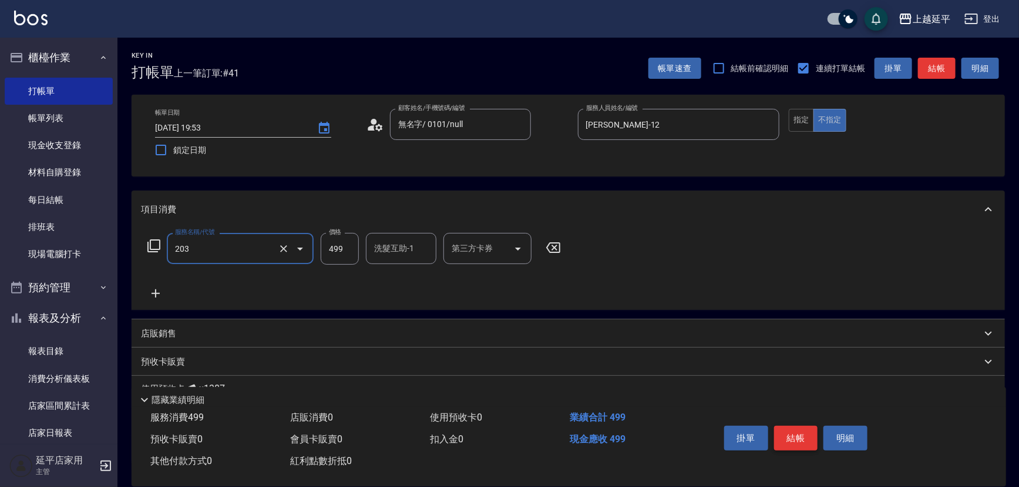
type input "B級洗+剪(203)"
click at [810, 439] on button "結帳" at bounding box center [796, 437] width 44 height 25
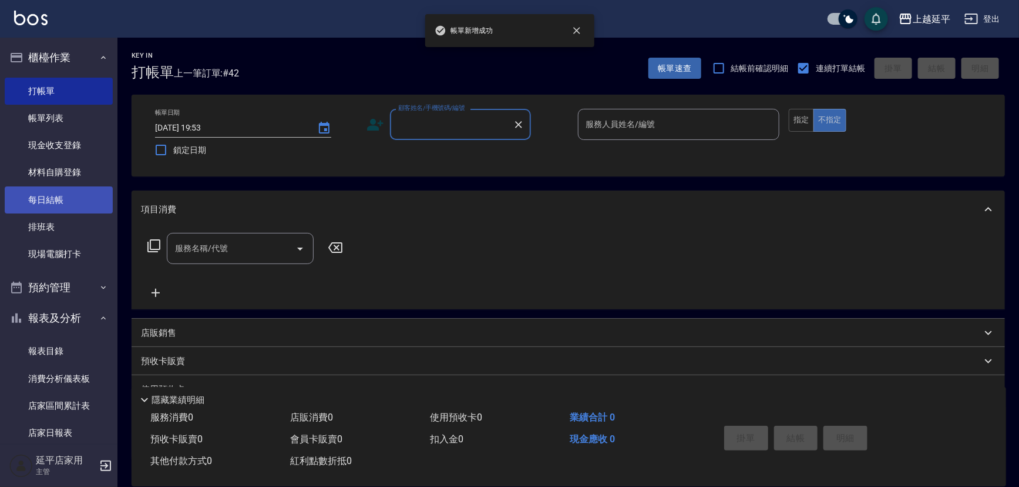
click at [56, 197] on link "每日結帳" at bounding box center [59, 199] width 108 height 27
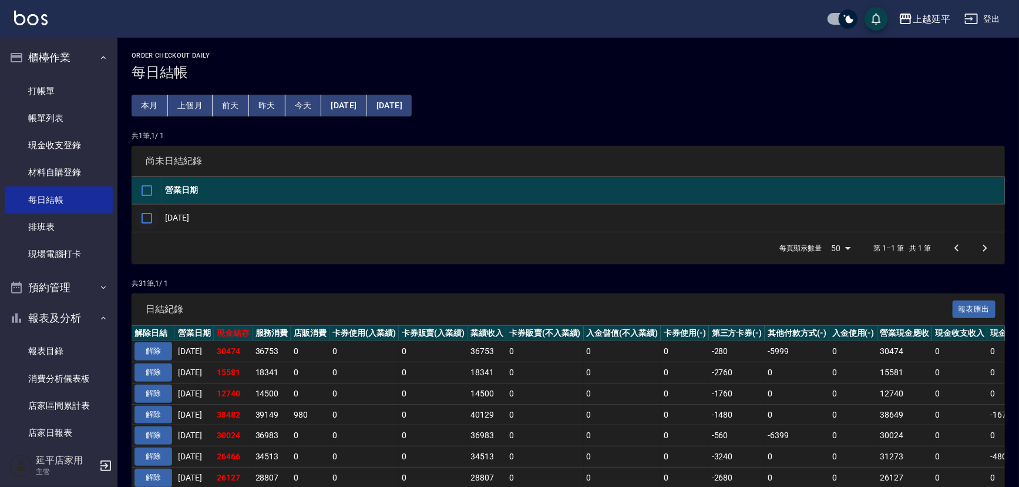
click at [148, 216] on input "checkbox" at bounding box center [147, 218] width 25 height 25
checkbox input "true"
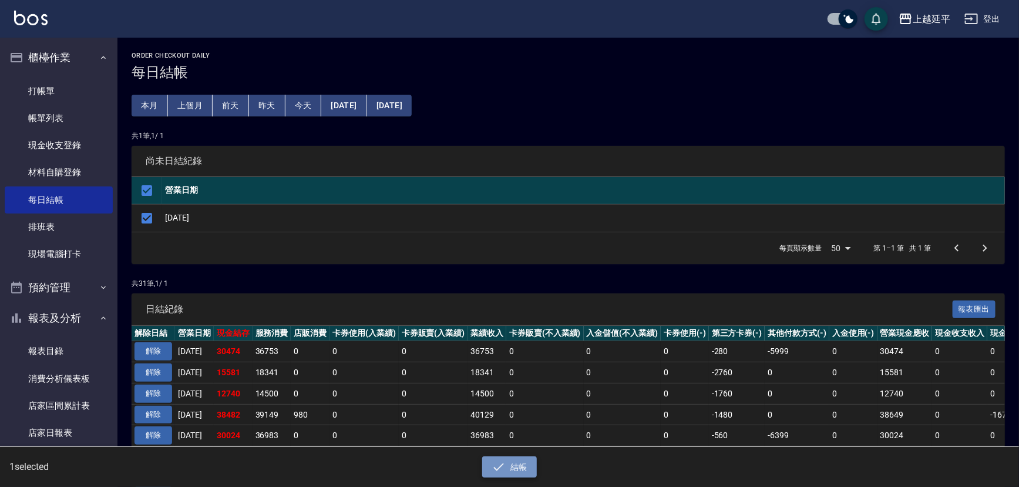
click at [519, 462] on button "結帳" at bounding box center [509, 467] width 55 height 22
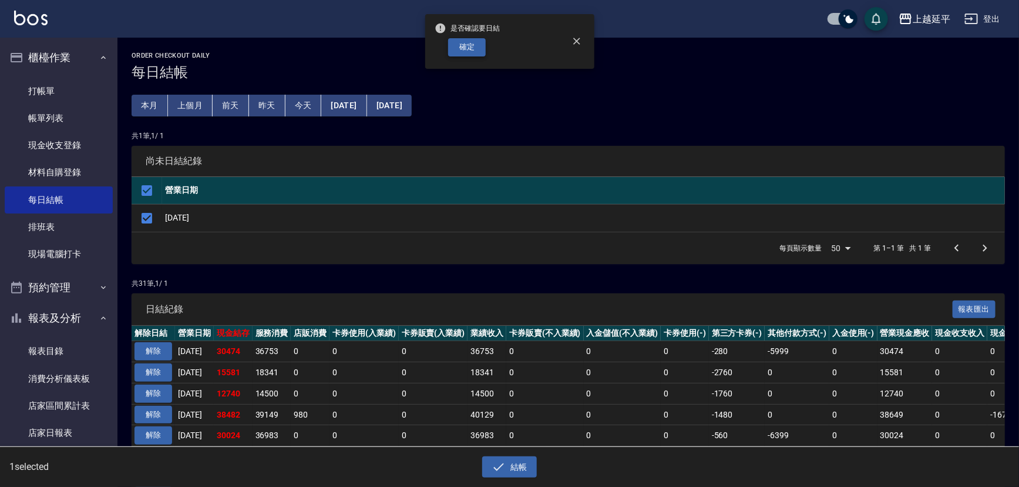
click at [477, 41] on button "確定" at bounding box center [467, 47] width 38 height 18
checkbox input "false"
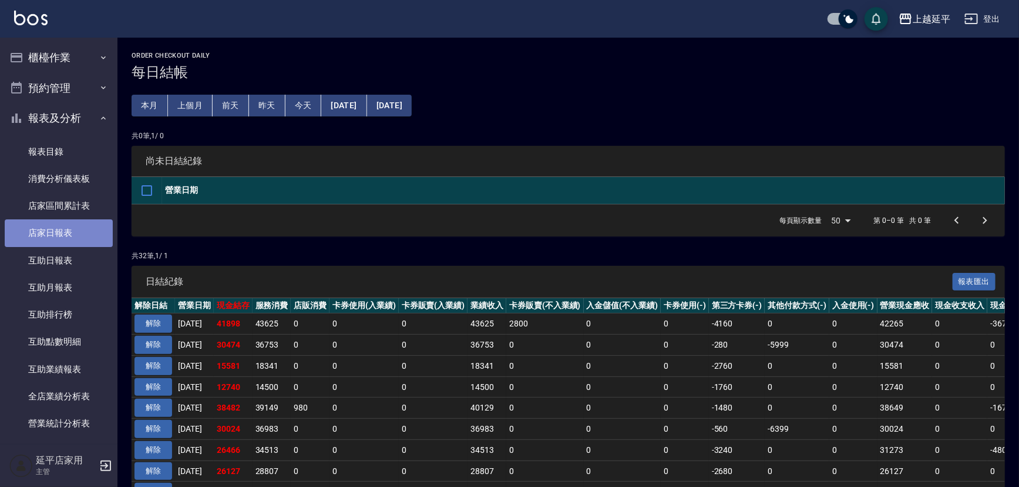
click at [75, 237] on link "店家日報表" at bounding box center [59, 232] width 108 height 27
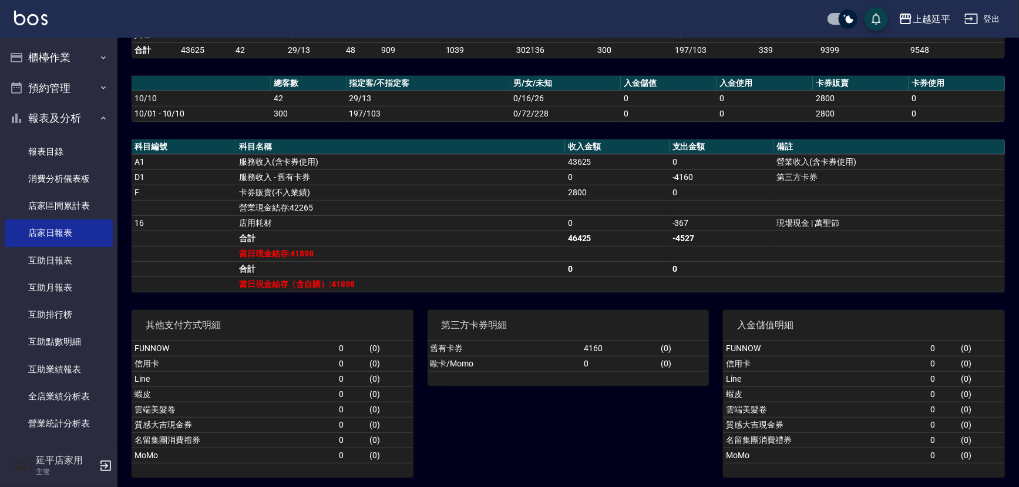
scroll to position [272, 0]
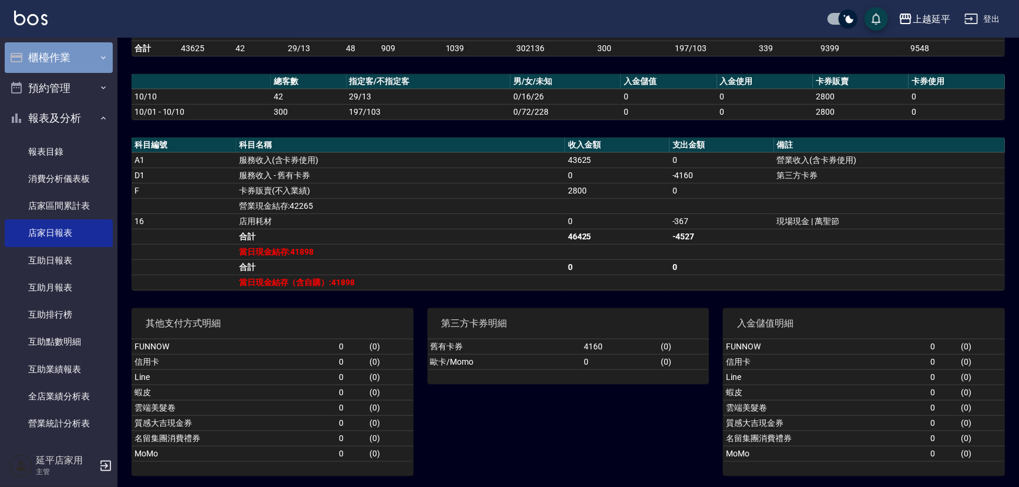
click at [70, 69] on button "櫃檯作業" at bounding box center [59, 57] width 108 height 31
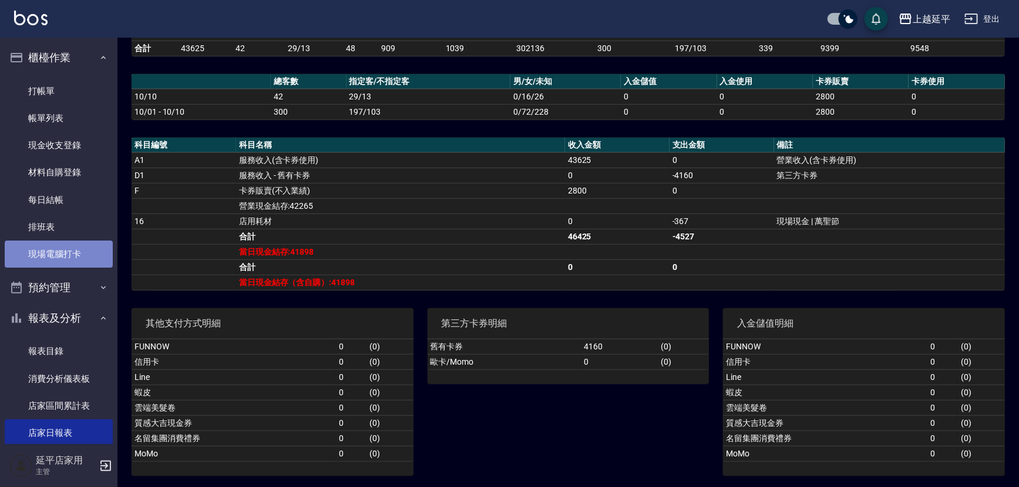
click at [87, 259] on link "現場電腦打卡" at bounding box center [59, 253] width 108 height 27
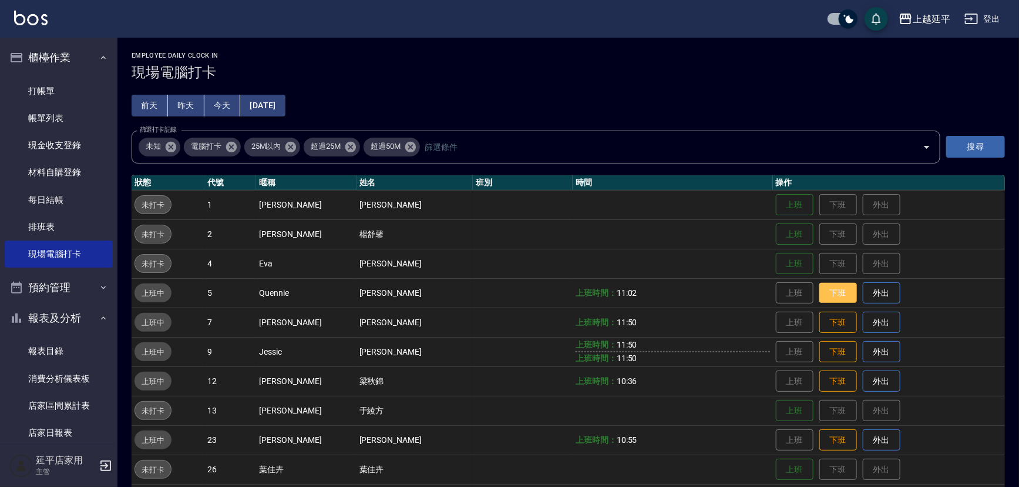
click at [820, 299] on button "下班" at bounding box center [839, 293] width 38 height 21
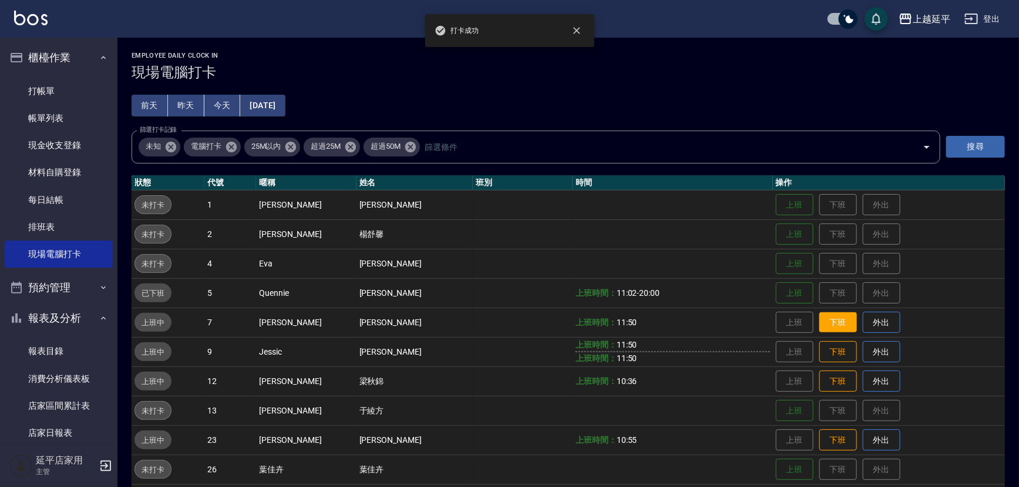
click at [823, 323] on button "下班" at bounding box center [839, 322] width 38 height 21
click at [823, 351] on button "下班" at bounding box center [839, 351] width 38 height 21
click at [822, 383] on button "下班" at bounding box center [839, 381] width 38 height 21
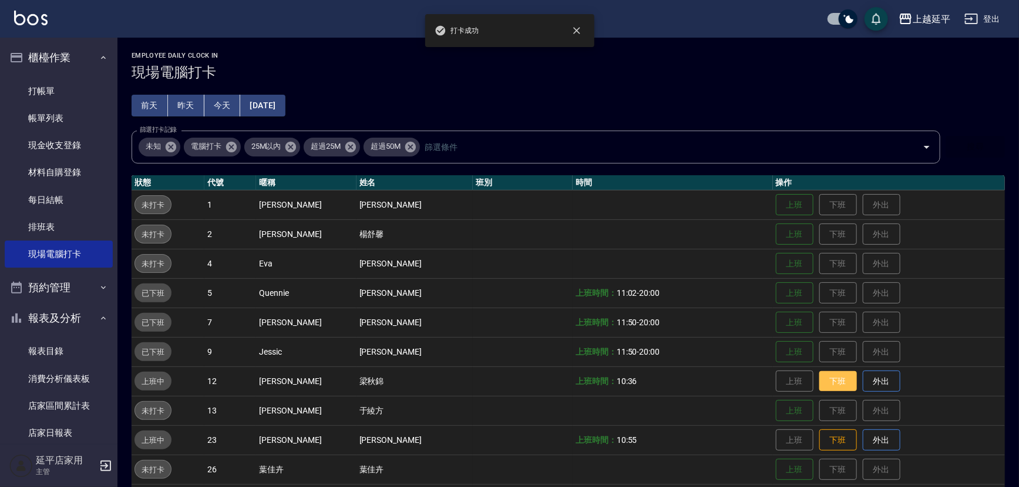
click at [822, 383] on button "下班" at bounding box center [839, 381] width 38 height 21
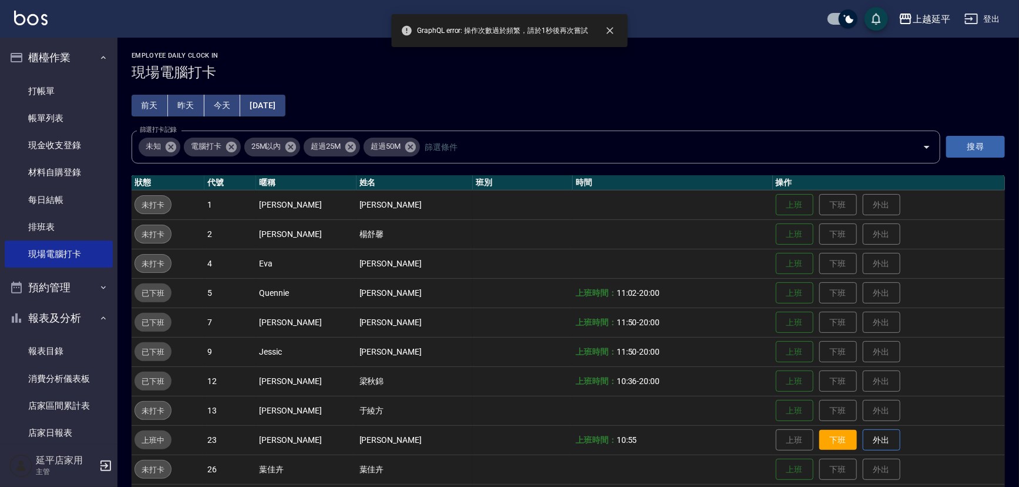
click at [823, 439] on button "下班" at bounding box center [839, 440] width 38 height 21
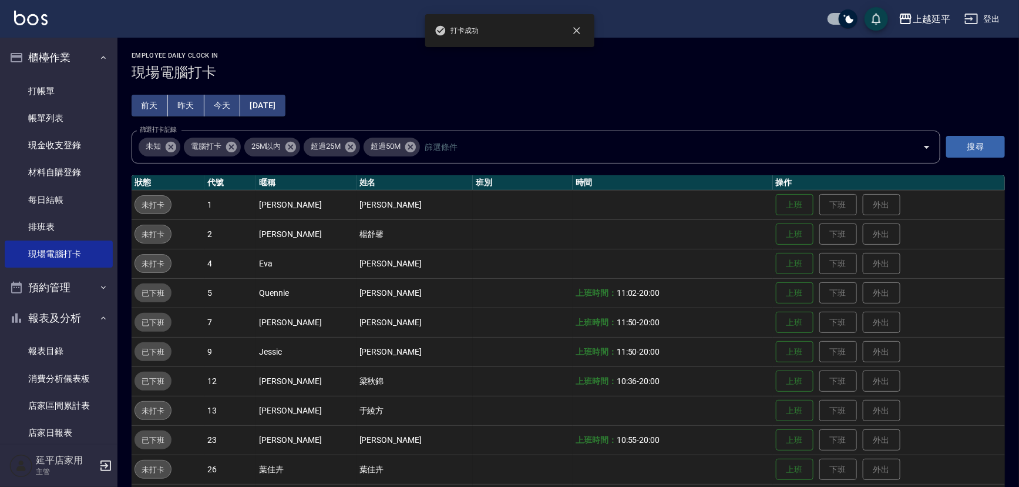
scroll to position [106, 0]
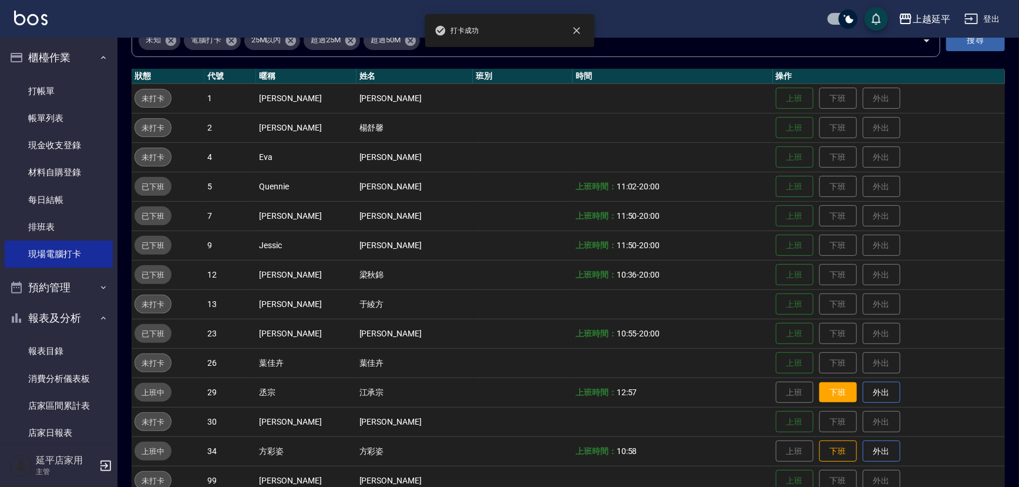
click at [828, 392] on button "下班" at bounding box center [839, 392] width 38 height 21
click at [823, 448] on button "下班" at bounding box center [839, 451] width 38 height 21
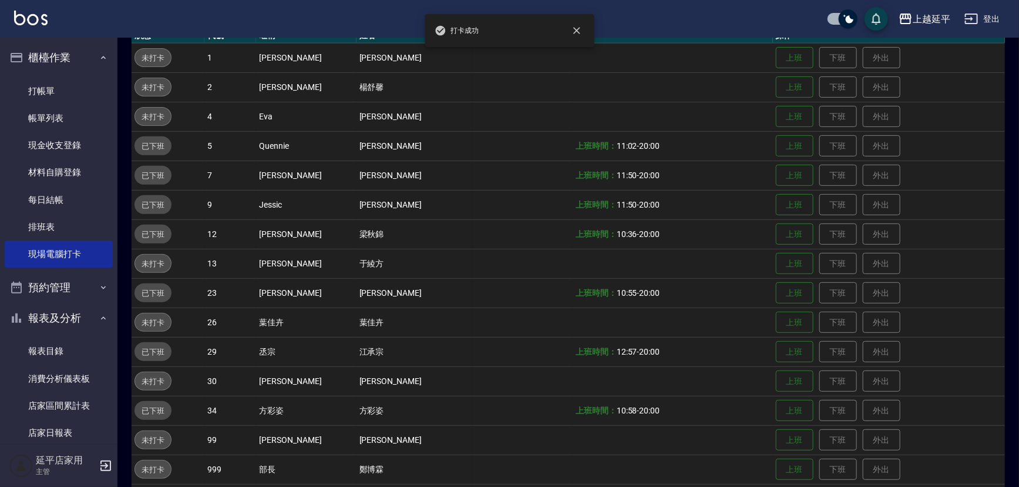
scroll to position [187, 0]
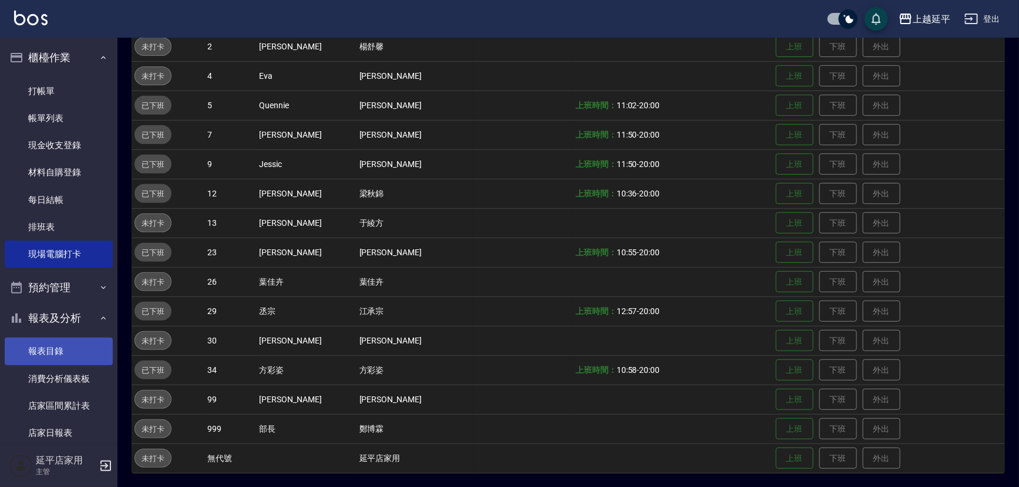
click at [58, 351] on link "報表目錄" at bounding box center [59, 350] width 108 height 27
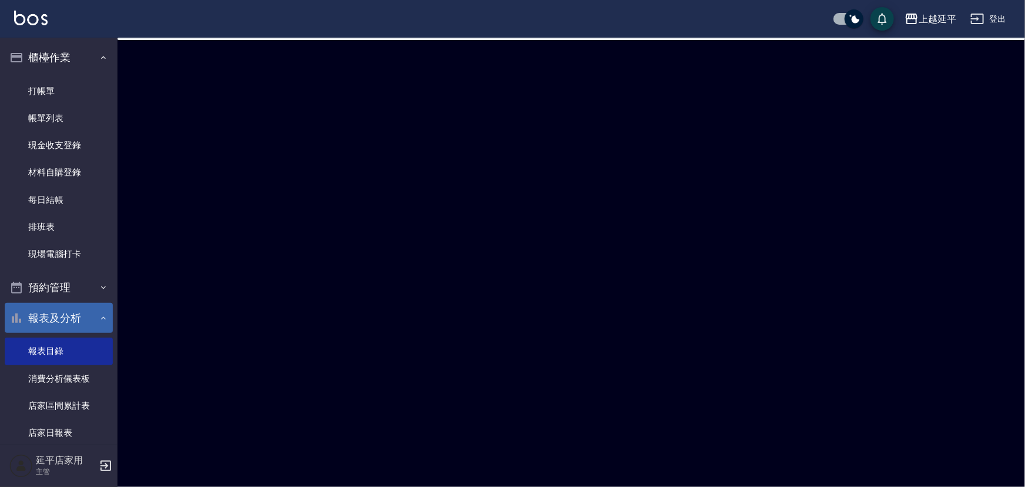
click at [60, 314] on button "報表及分析" at bounding box center [59, 318] width 108 height 31
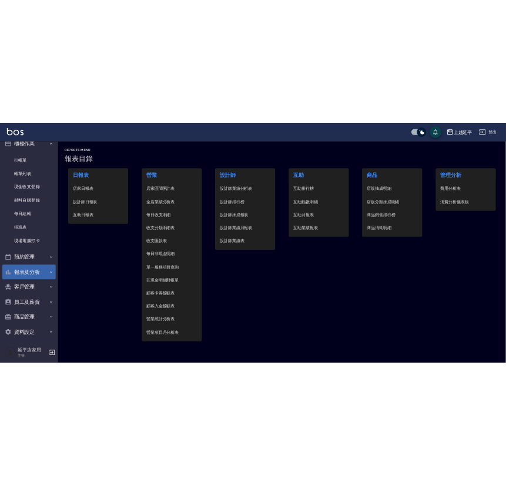
scroll to position [24, 0]
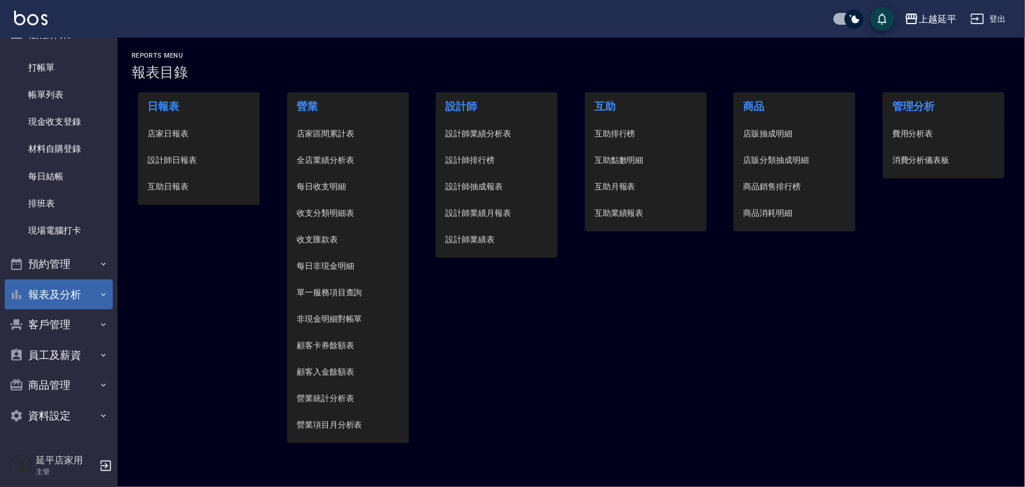
click at [64, 296] on button "報表及分析" at bounding box center [59, 294] width 108 height 31
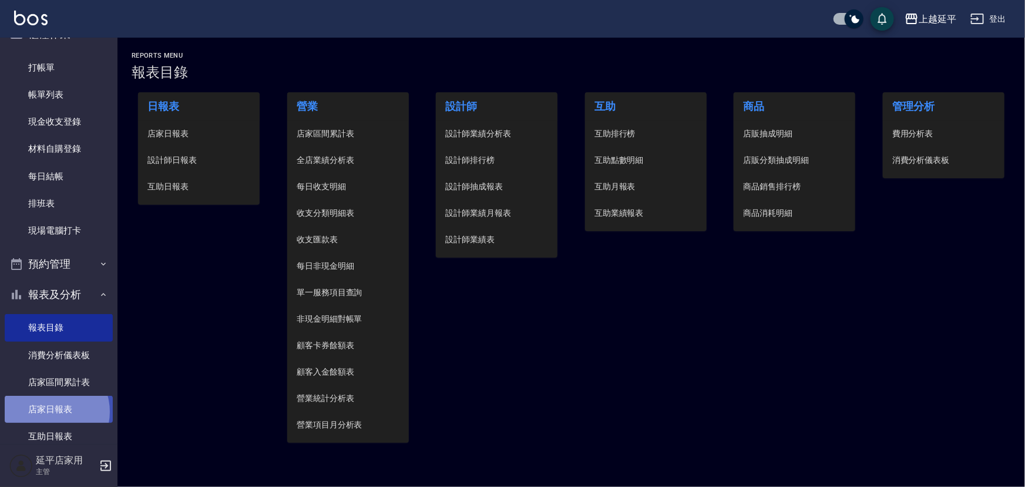
click at [50, 411] on link "店家日報表" at bounding box center [59, 408] width 108 height 27
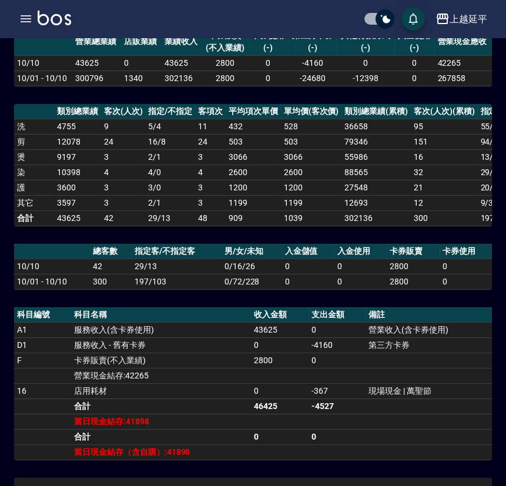
scroll to position [160, 0]
